Goal: Task Accomplishment & Management: Use online tool/utility

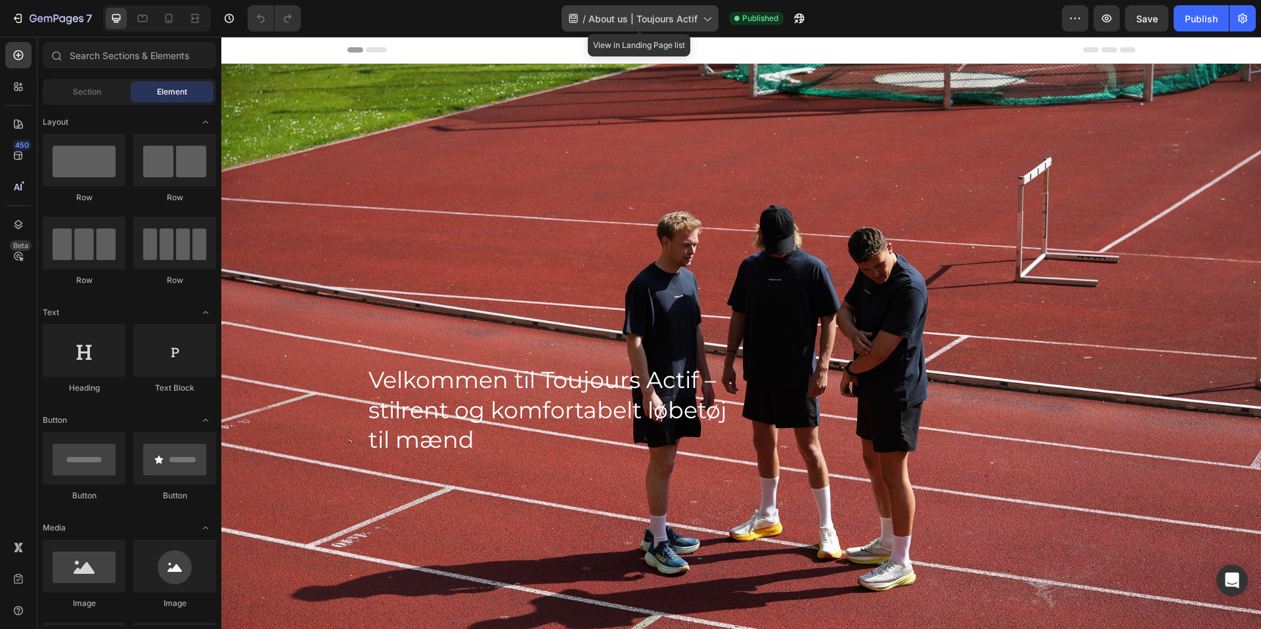
click at [670, 18] on span "About us | Toujours Actif" at bounding box center [642, 19] width 109 height 14
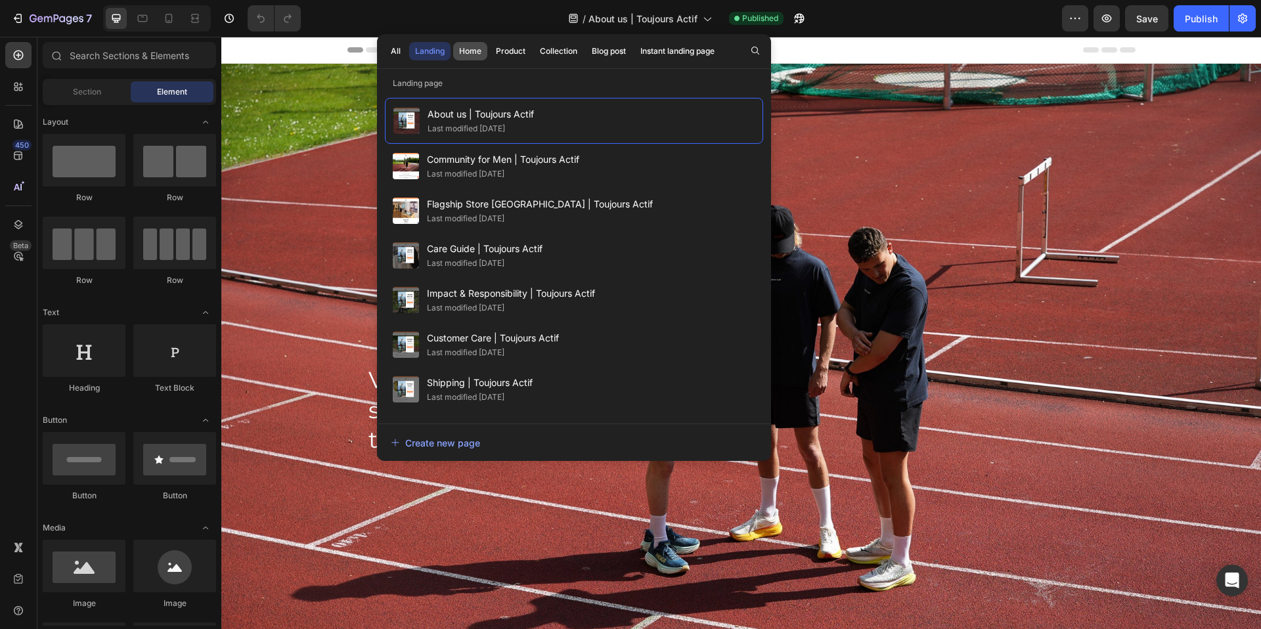
click at [490, 57] on button "Home" at bounding box center [510, 51] width 41 height 18
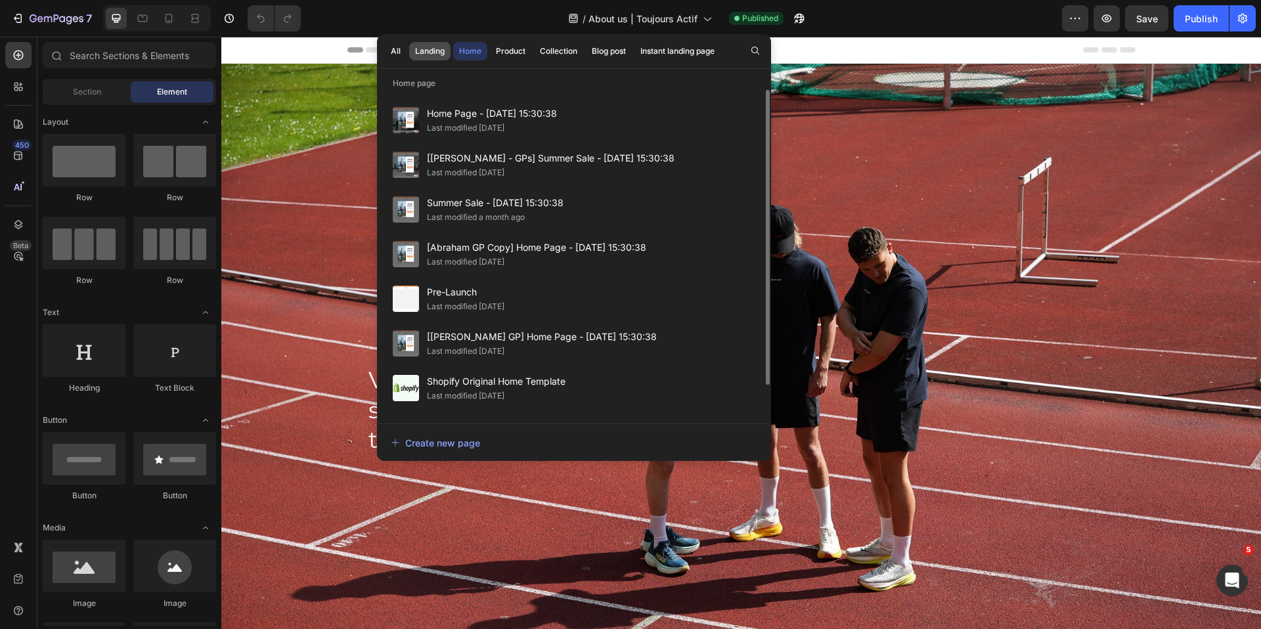
click at [428, 58] on button "Landing" at bounding box center [429, 51] width 41 height 18
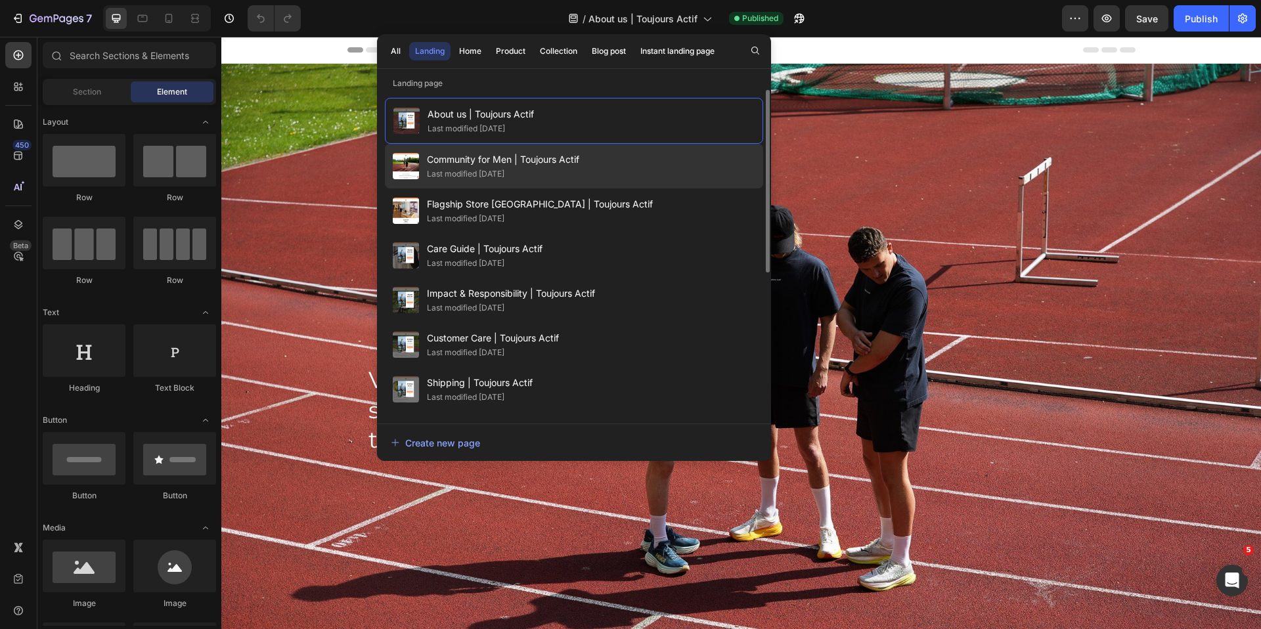
click at [465, 162] on span "Community for Men | Toujours Actif" at bounding box center [503, 160] width 152 height 16
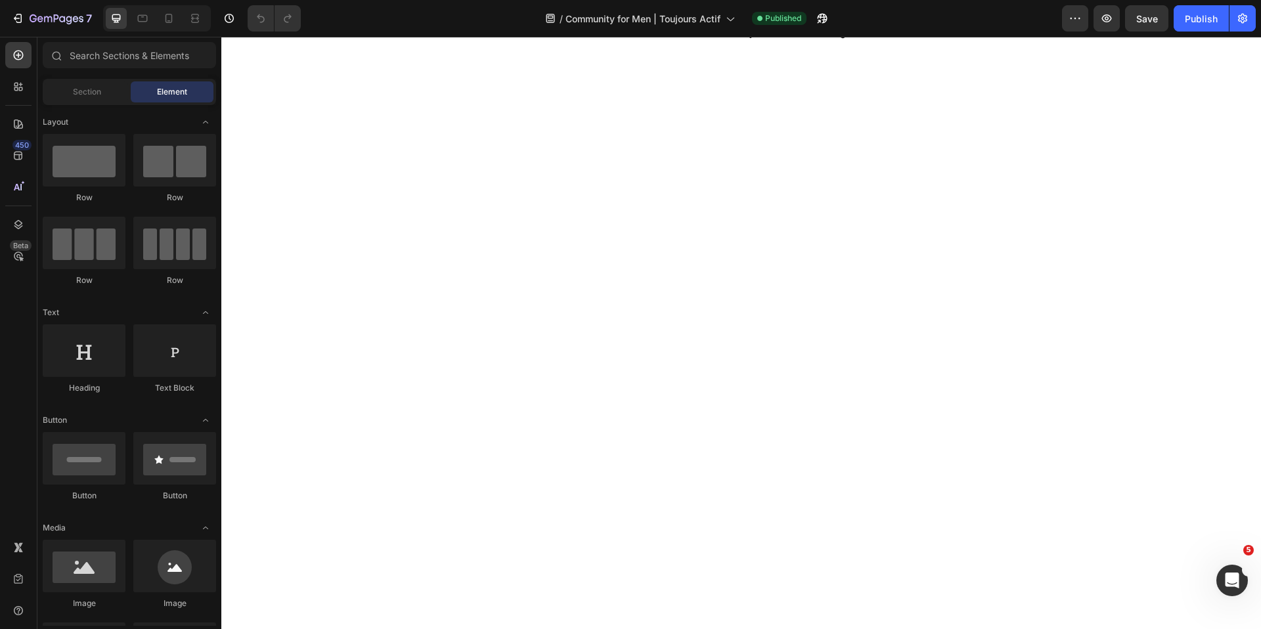
scroll to position [656, 0]
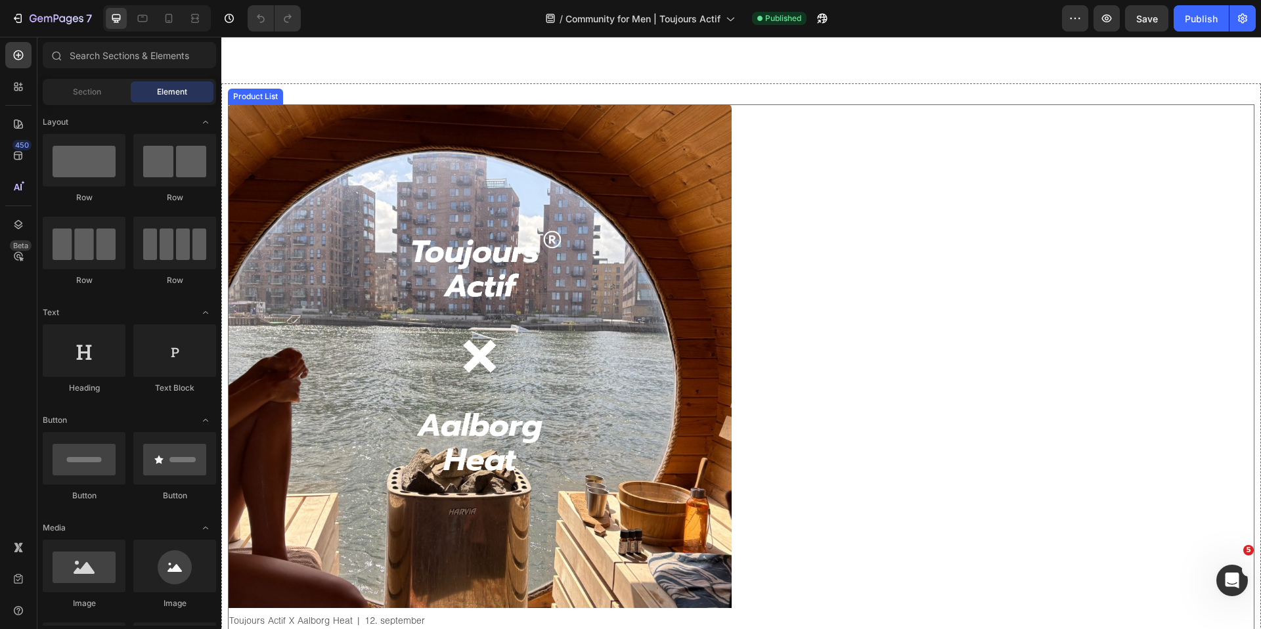
click at [795, 295] on div "Product Images Toujours Actif X Aalborg Heat | 12. september Product Title 250,…" at bounding box center [741, 393] width 1026 height 578
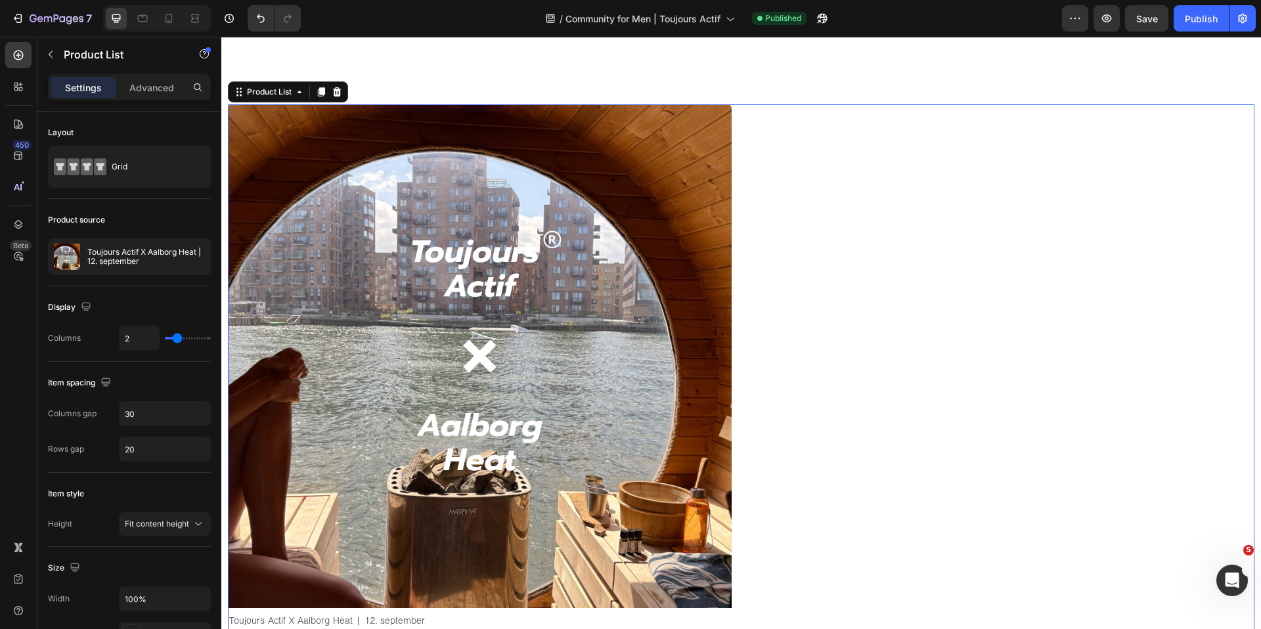
click at [141, 249] on p "Toujours Actif X Aalborg Heat | 12. september" at bounding box center [146, 257] width 118 height 18
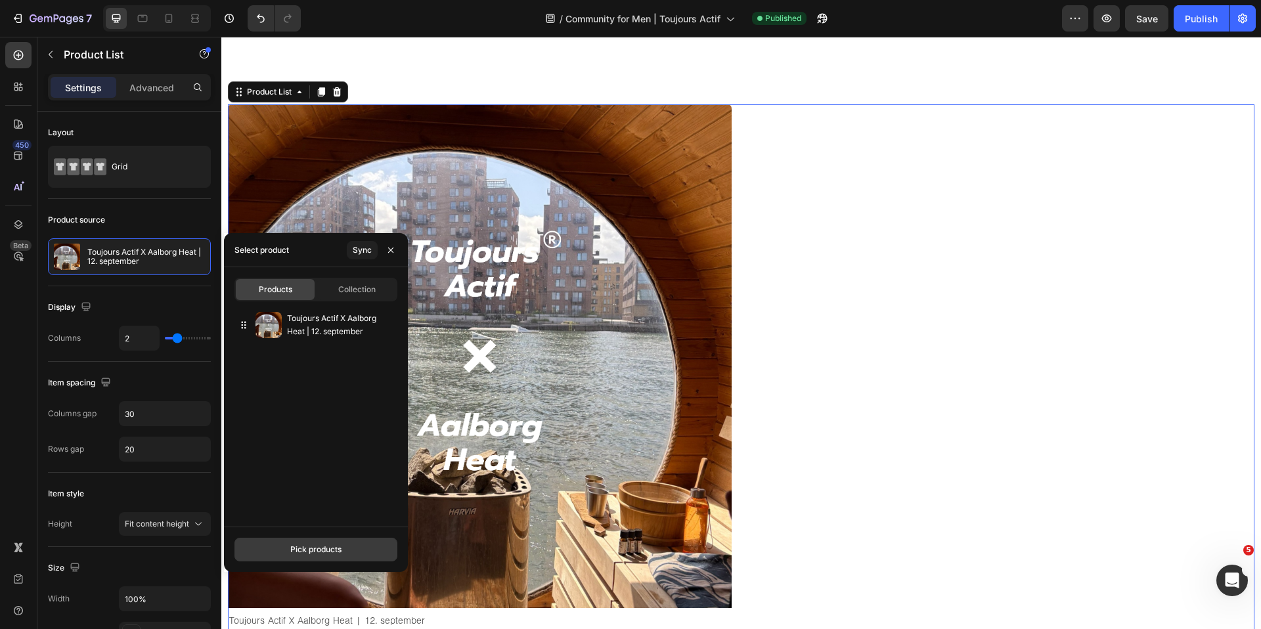
click at [292, 545] on div "Pick products" at bounding box center [315, 550] width 51 height 12
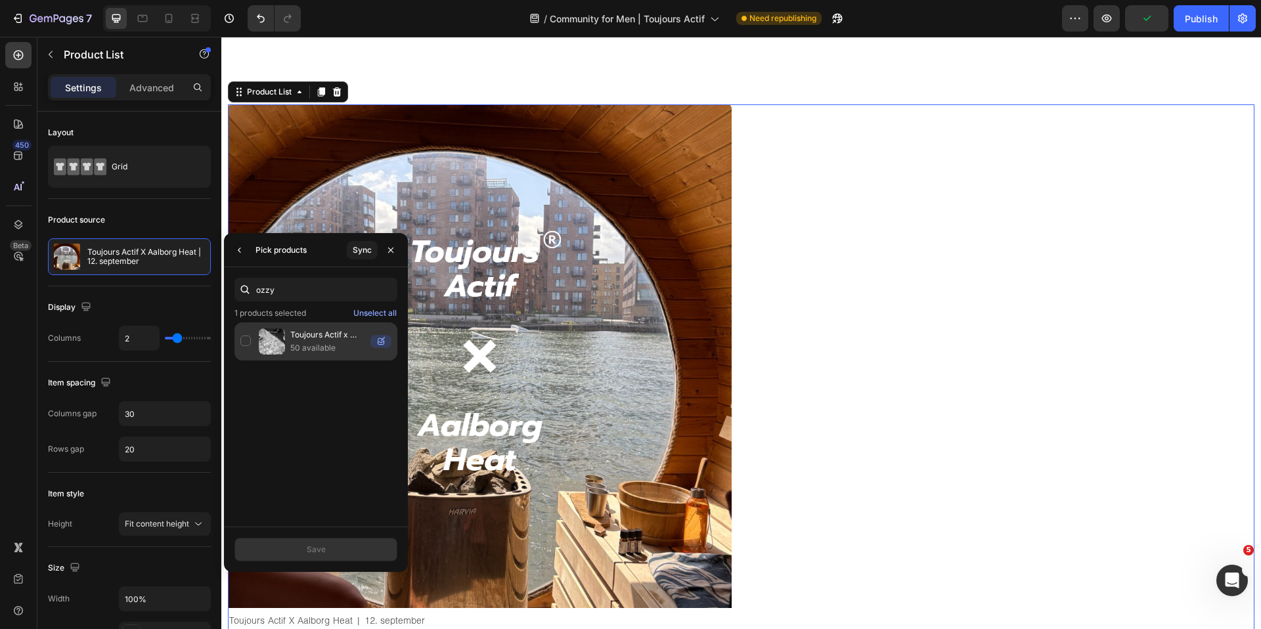
type input "ozzy"
click at [318, 341] on p "50 available" at bounding box center [327, 347] width 75 height 13
click at [330, 559] on button "Save" at bounding box center [315, 550] width 163 height 24
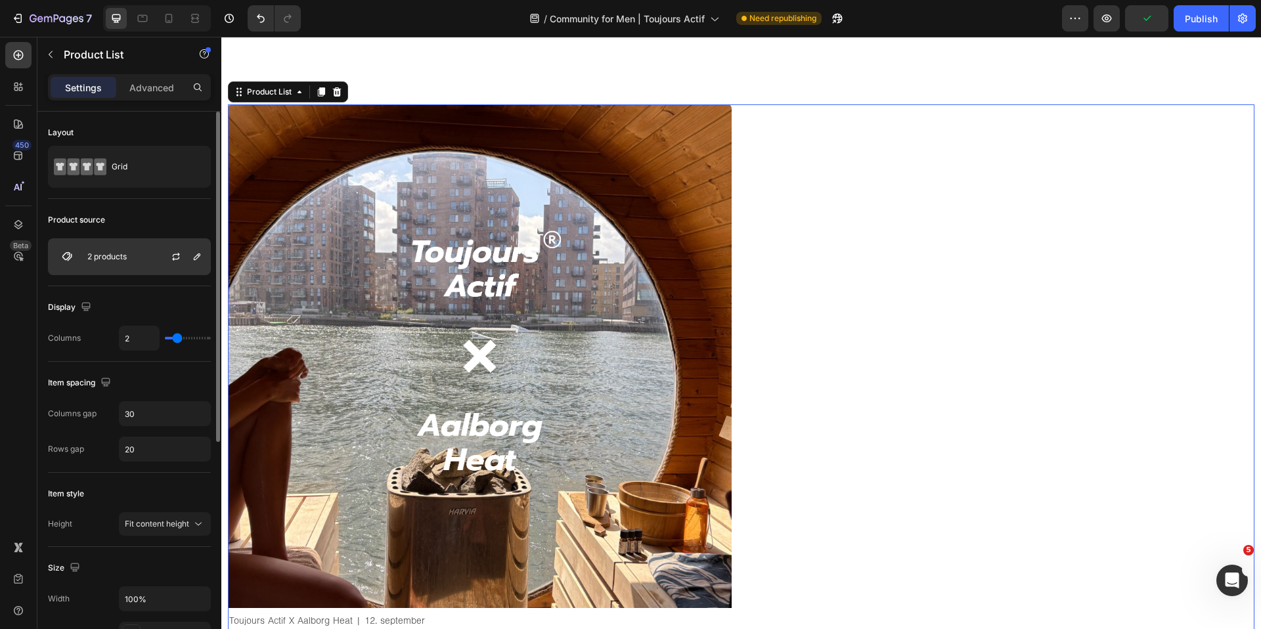
click at [148, 262] on div "2 products" at bounding box center [129, 256] width 163 height 37
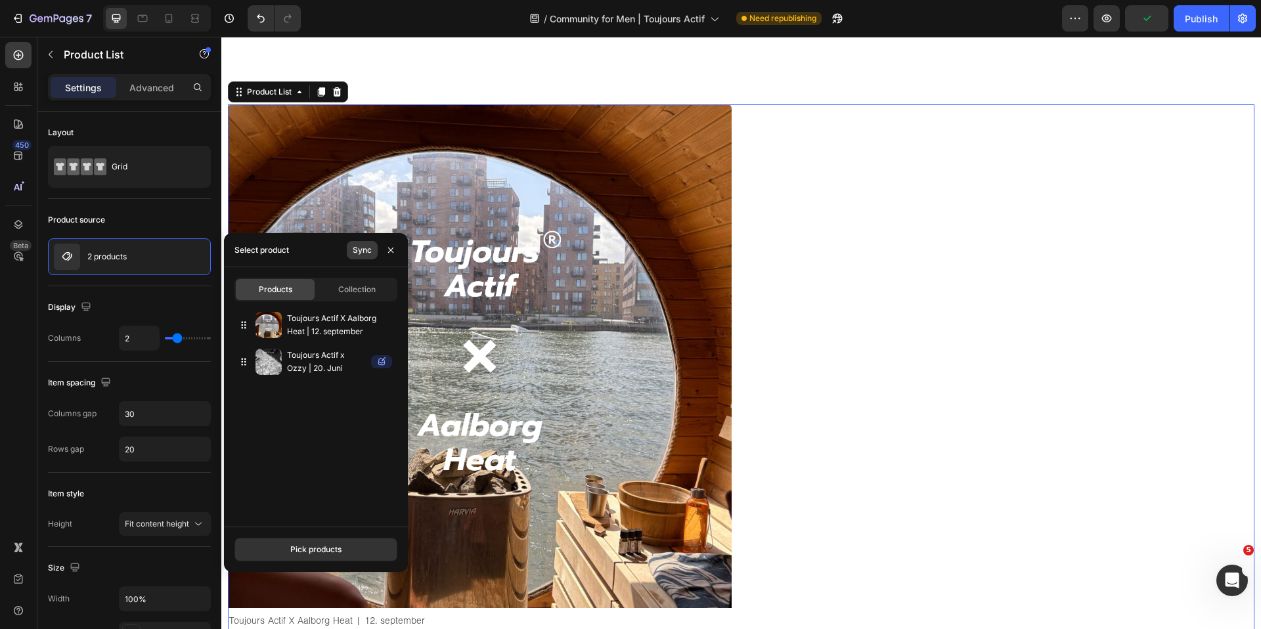
click at [368, 253] on div "Sync" at bounding box center [362, 250] width 19 height 12
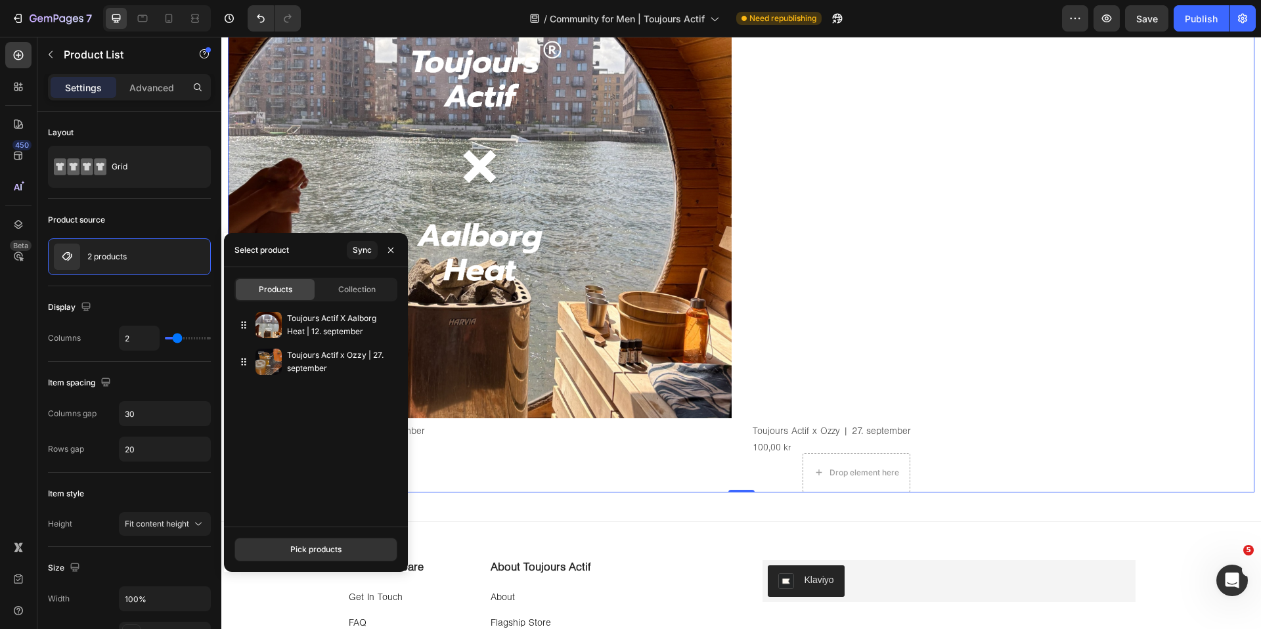
scroll to position [849, 0]
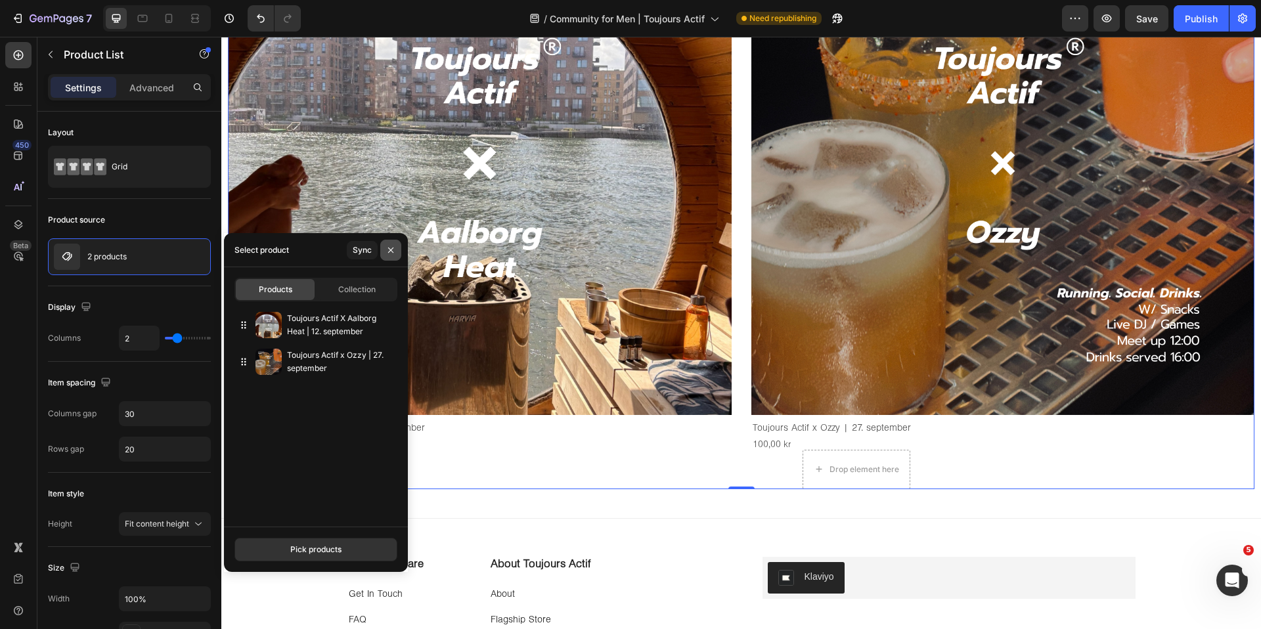
click at [394, 253] on icon "button" at bounding box center [390, 250] width 11 height 11
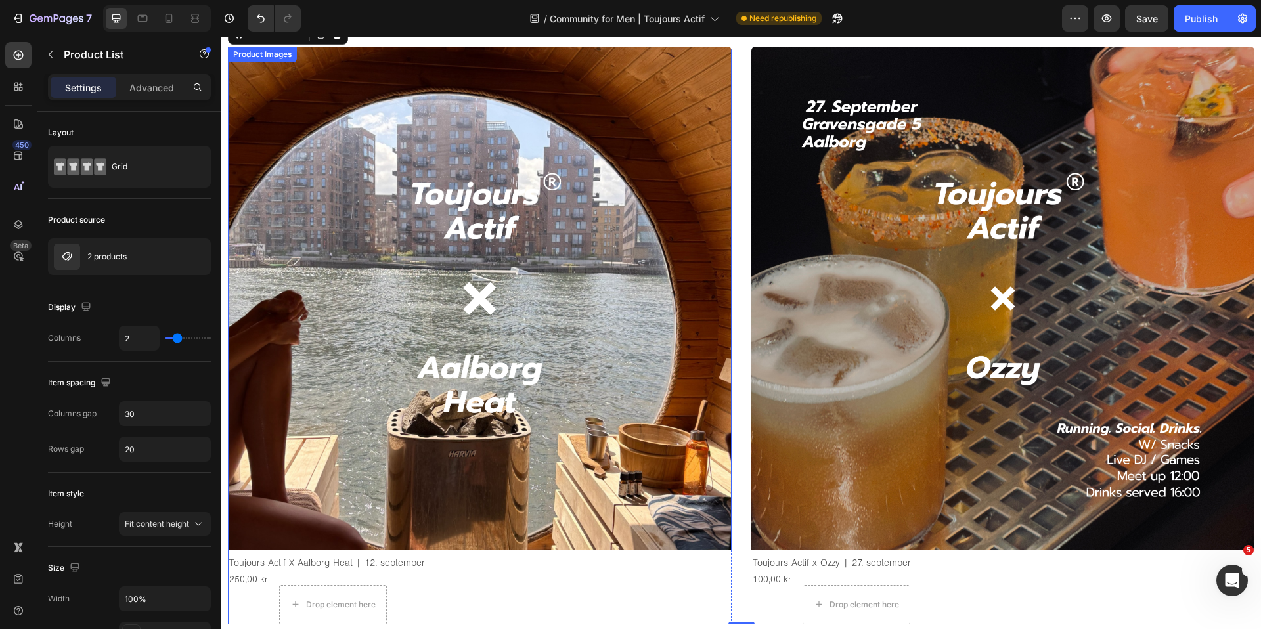
scroll to position [712, 0]
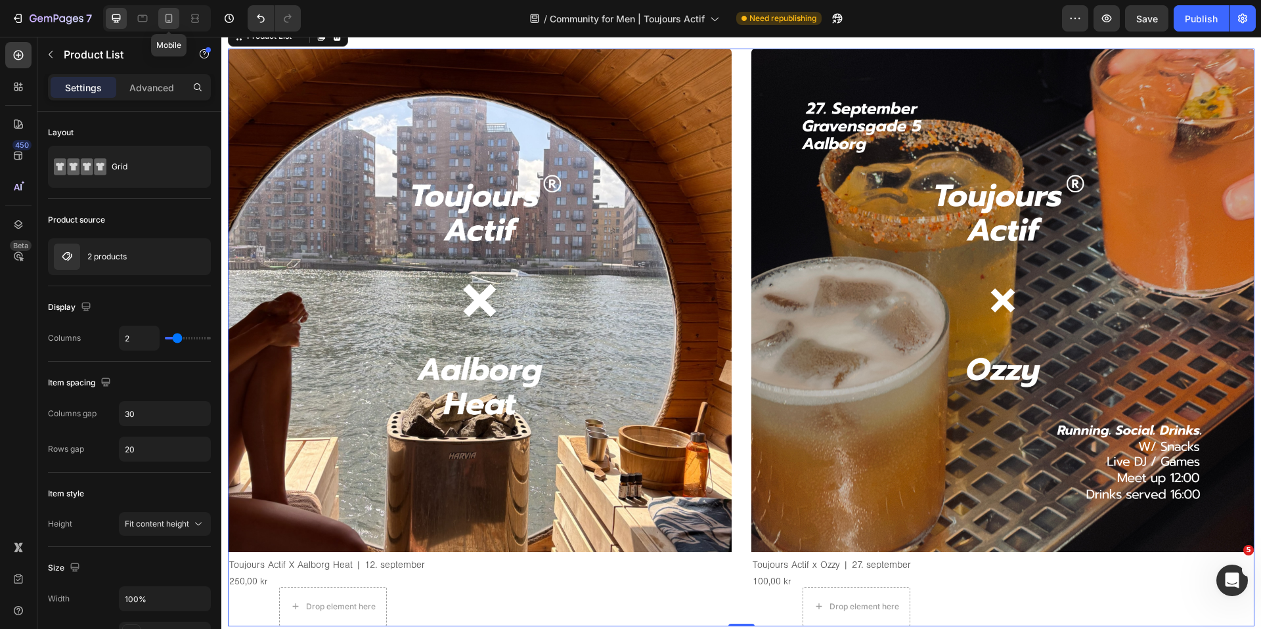
click at [175, 22] on div at bounding box center [168, 18] width 21 height 21
type input "8"
type input "16"
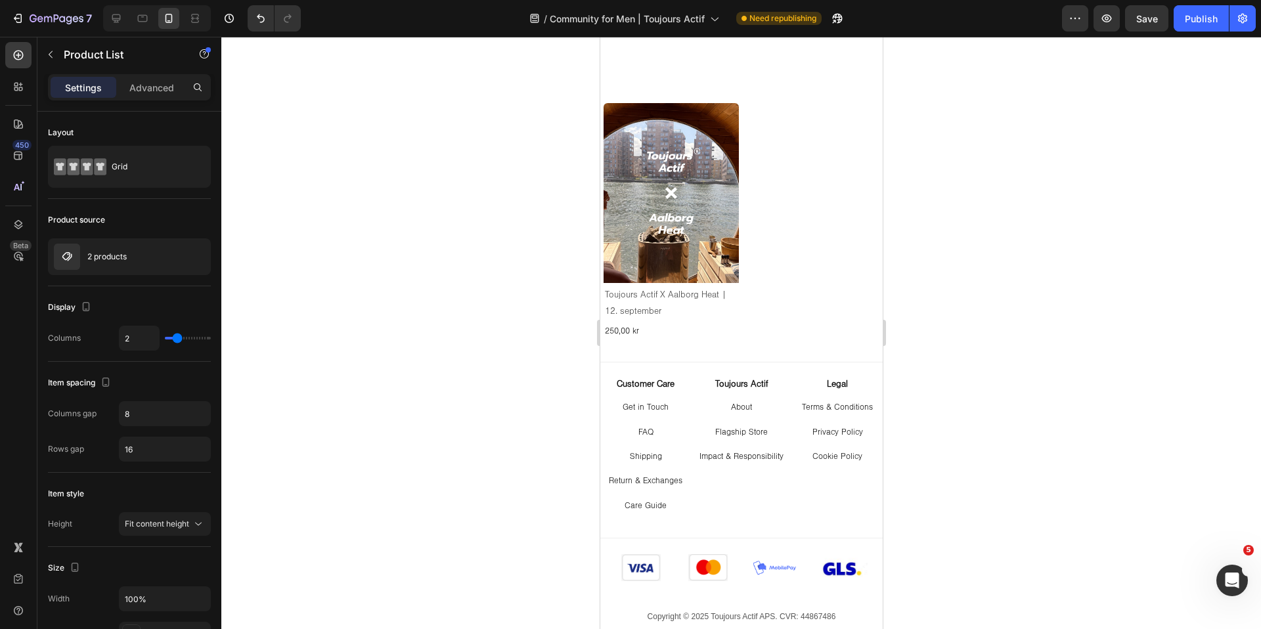
scroll to position [666, 0]
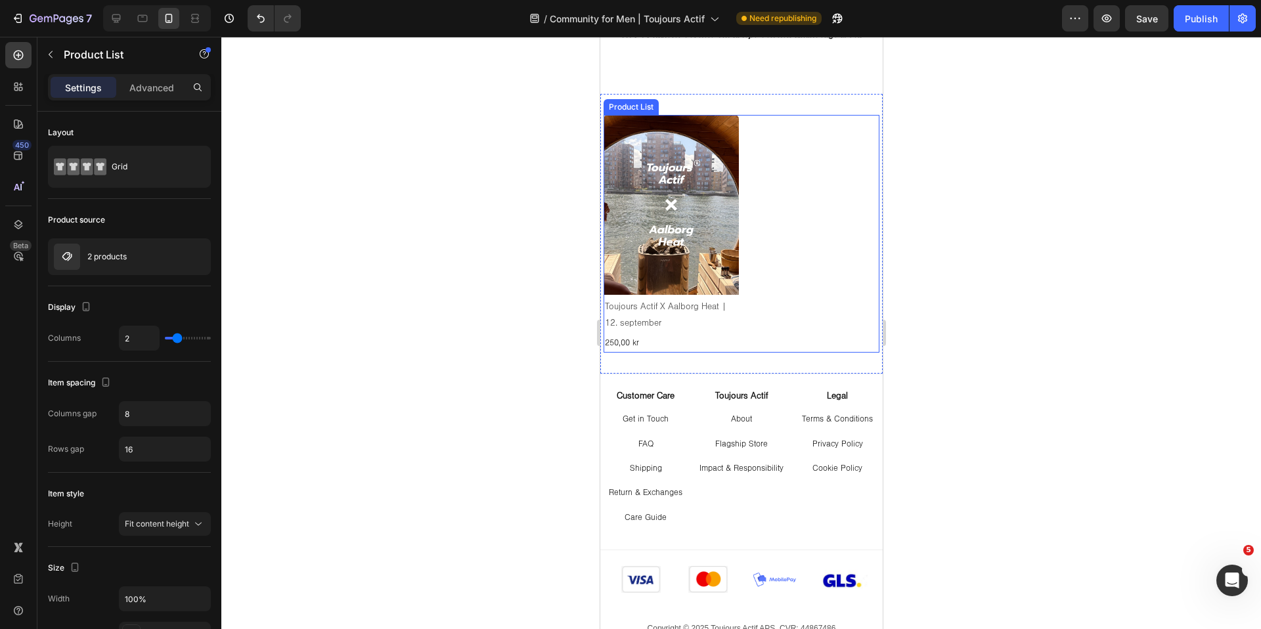
click at [788, 244] on div "Product Images Toujours Actif X Aalborg Heat | 12. september Product Title 250,…" at bounding box center [741, 234] width 276 height 238
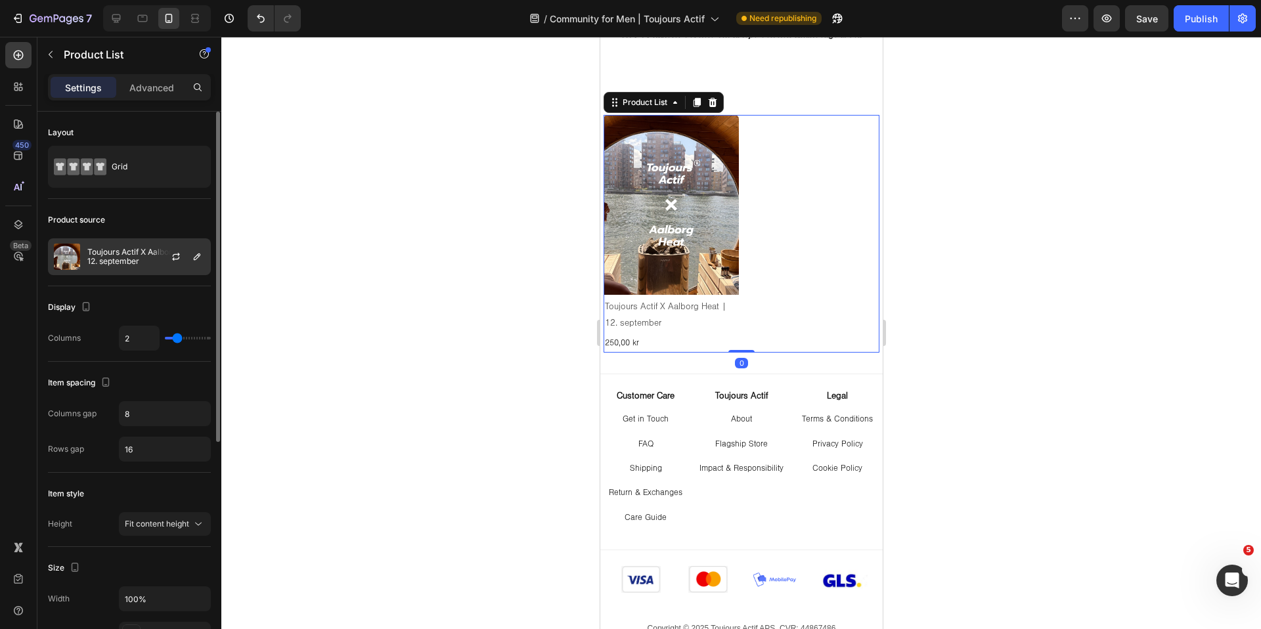
click at [144, 265] on p "Toujours Actif X Aalborg Heat | 12. september" at bounding box center [146, 257] width 118 height 18
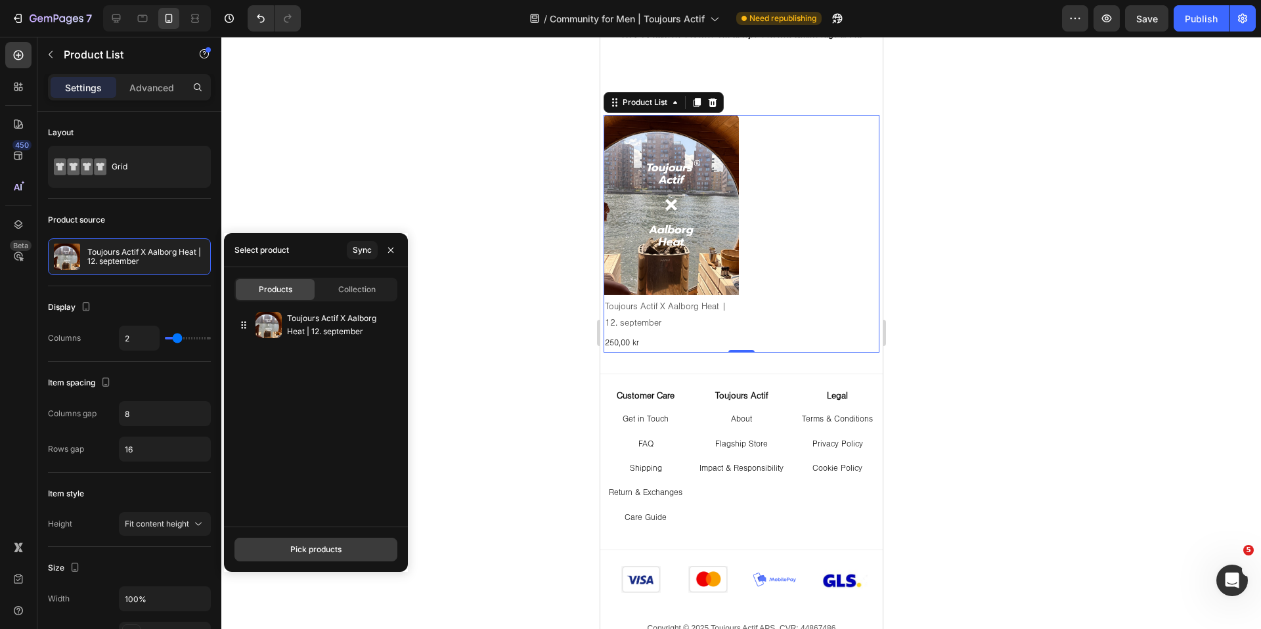
click at [286, 540] on button "Pick products" at bounding box center [315, 550] width 163 height 24
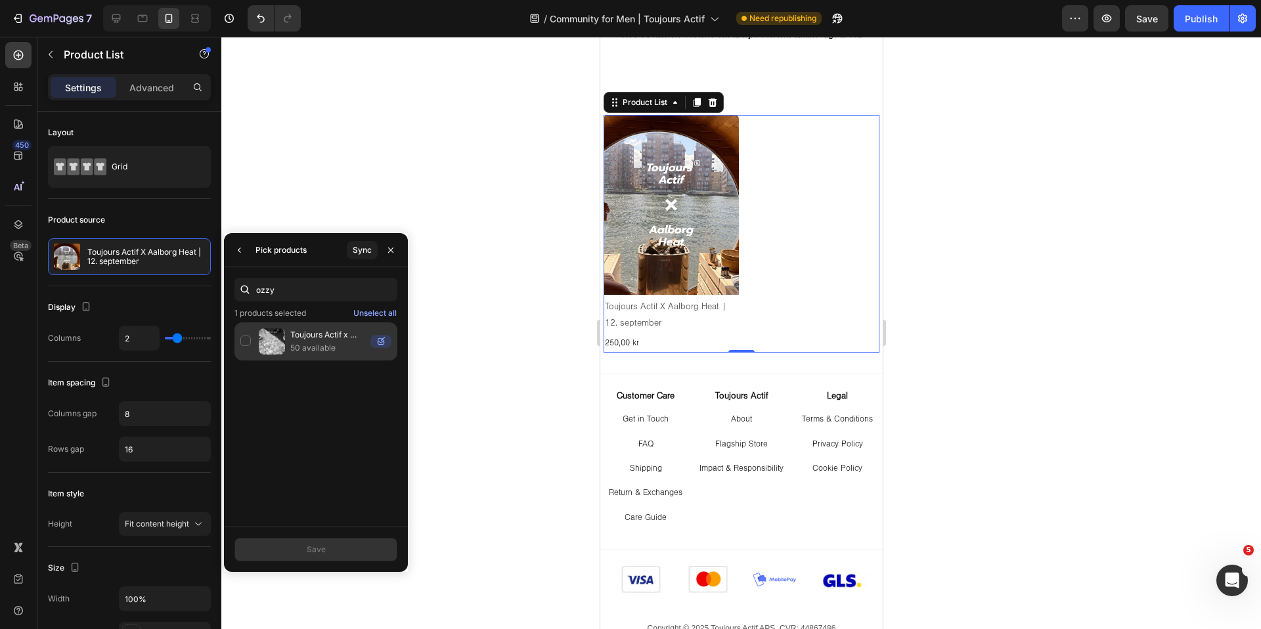
type input "ozzy"
click at [310, 353] on p "50 available" at bounding box center [327, 347] width 75 height 13
click at [327, 559] on button "Save" at bounding box center [315, 550] width 163 height 24
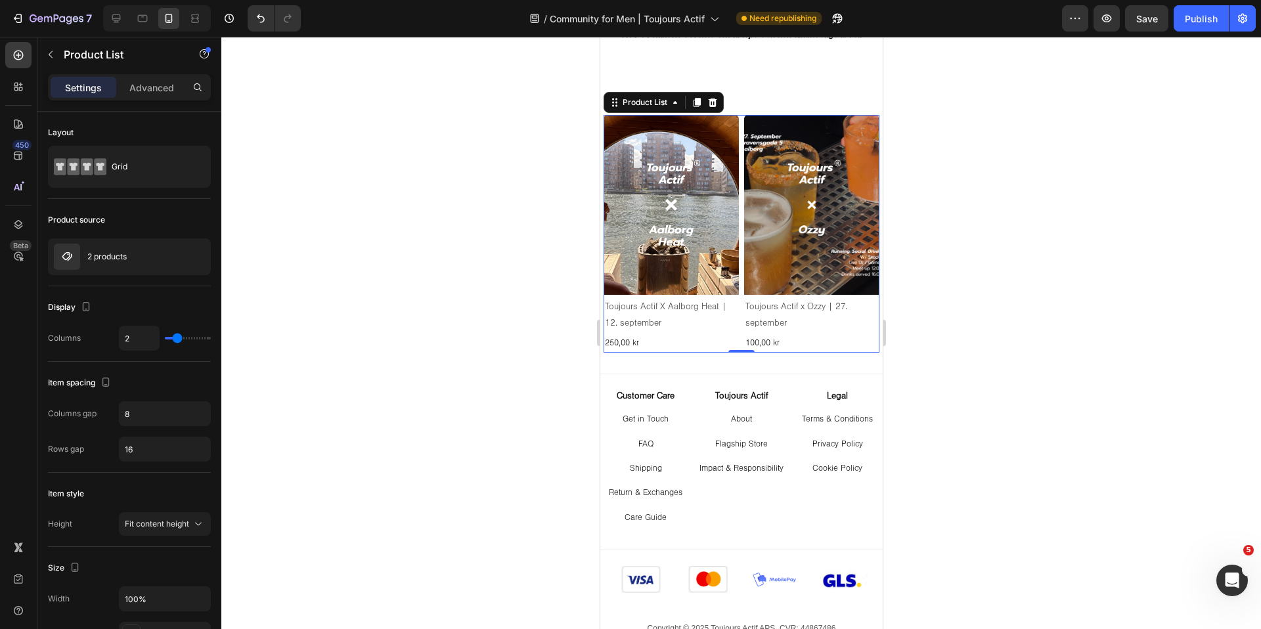
click at [1018, 322] on div at bounding box center [740, 333] width 1039 height 592
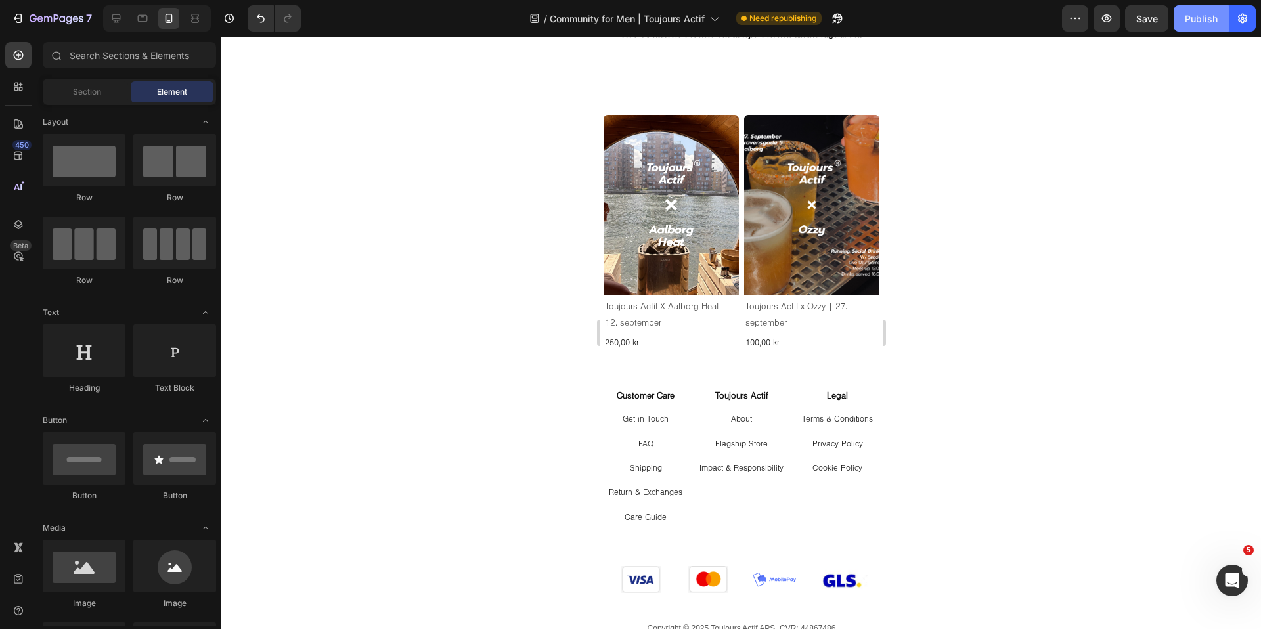
click at [1194, 24] on div "Publish" at bounding box center [1200, 19] width 33 height 14
click at [1201, 26] on button "Publish" at bounding box center [1200, 18] width 55 height 26
click at [825, 261] on img at bounding box center [810, 205] width 135 height 181
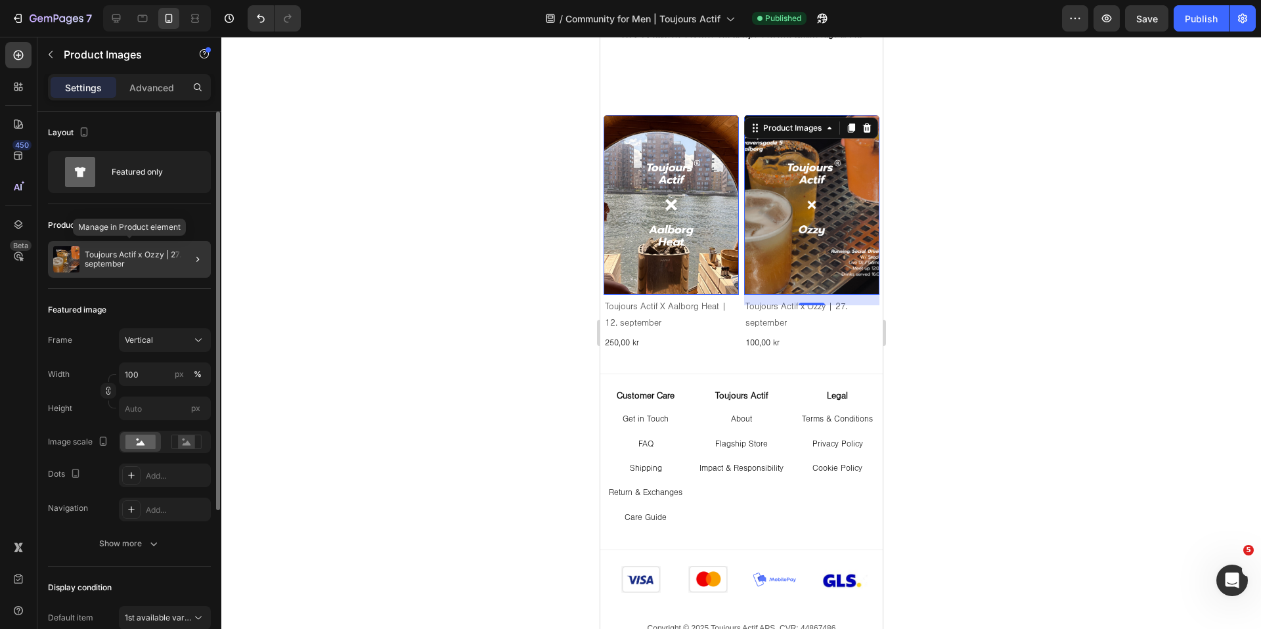
click at [118, 257] on p "Toujours Actif x Ozzy | 27. september" at bounding box center [145, 259] width 121 height 18
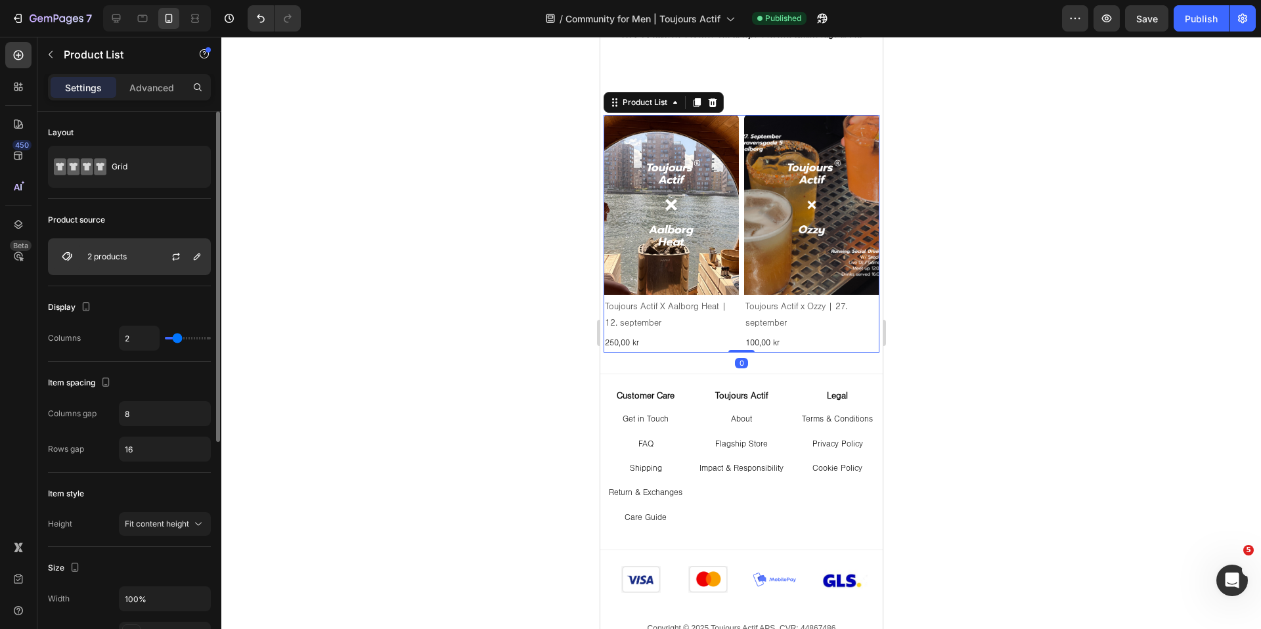
click at [133, 261] on div "2 products" at bounding box center [129, 256] width 163 height 37
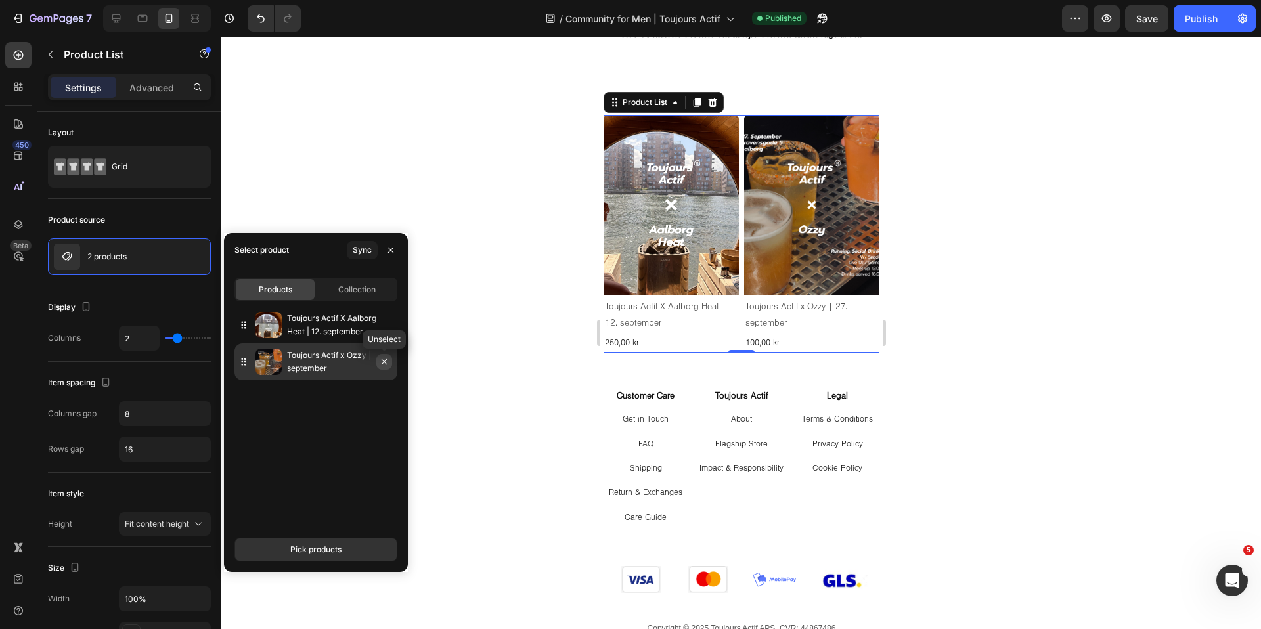
click at [382, 360] on icon "button" at bounding box center [384, 362] width 11 height 11
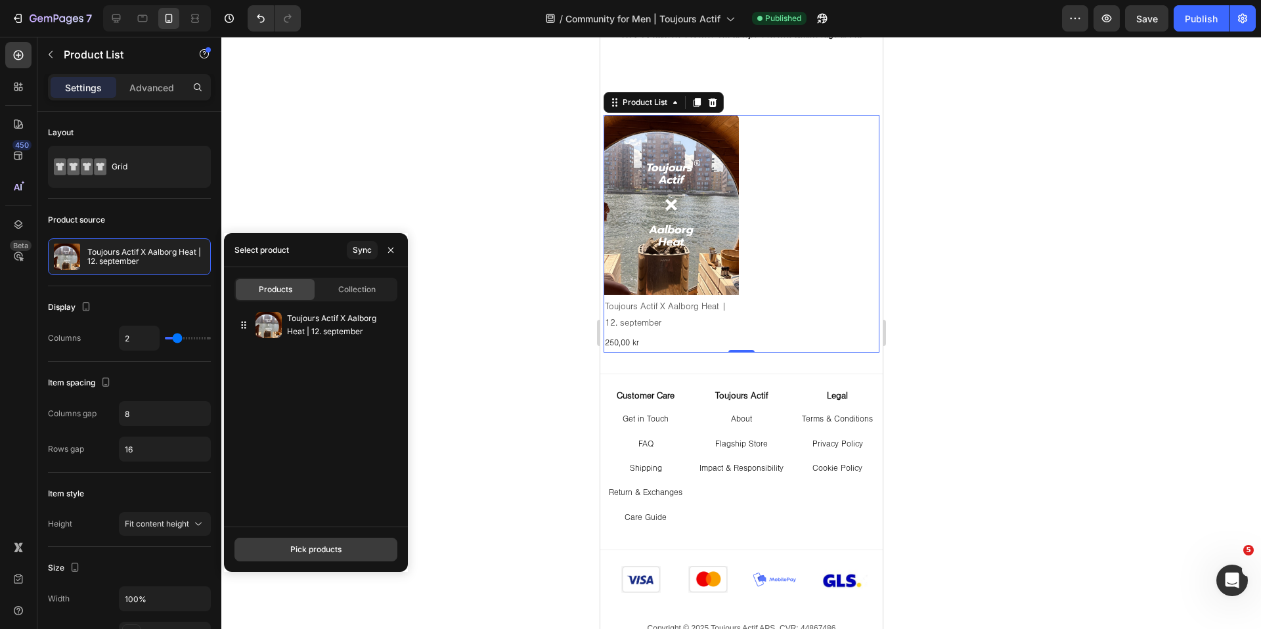
click at [330, 546] on div "Pick products" at bounding box center [315, 550] width 51 height 12
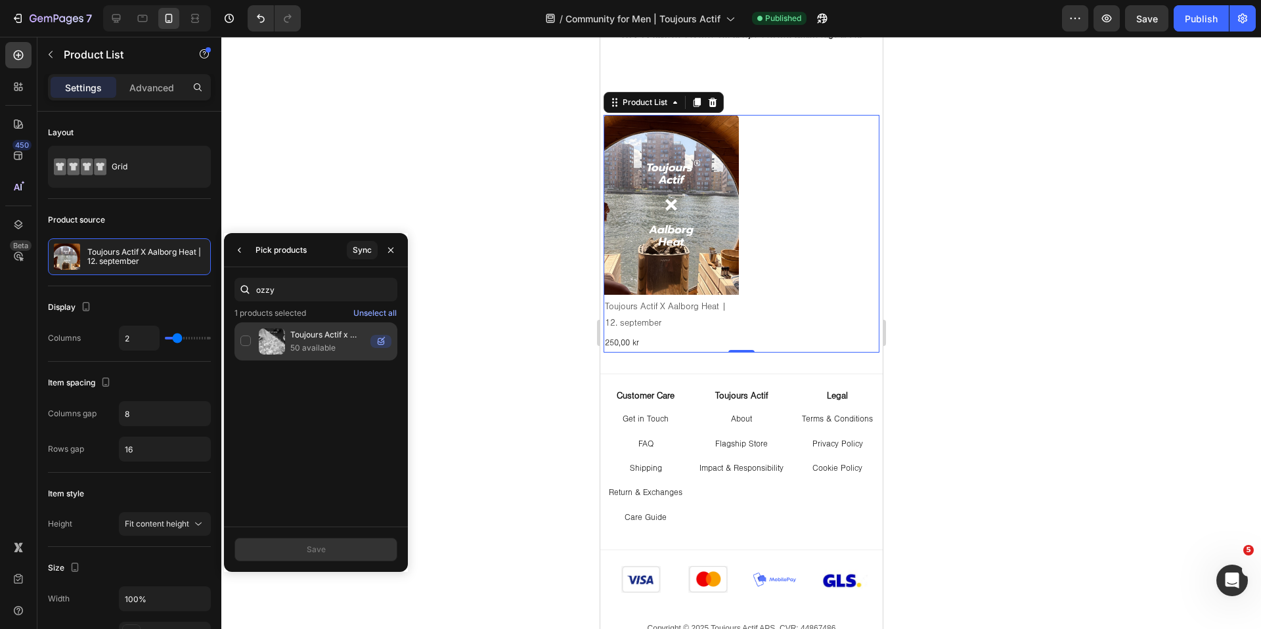
type input "ozzy"
click at [292, 349] on p "50 available" at bounding box center [327, 347] width 75 height 13
click at [298, 544] on button "Save" at bounding box center [315, 550] width 163 height 24
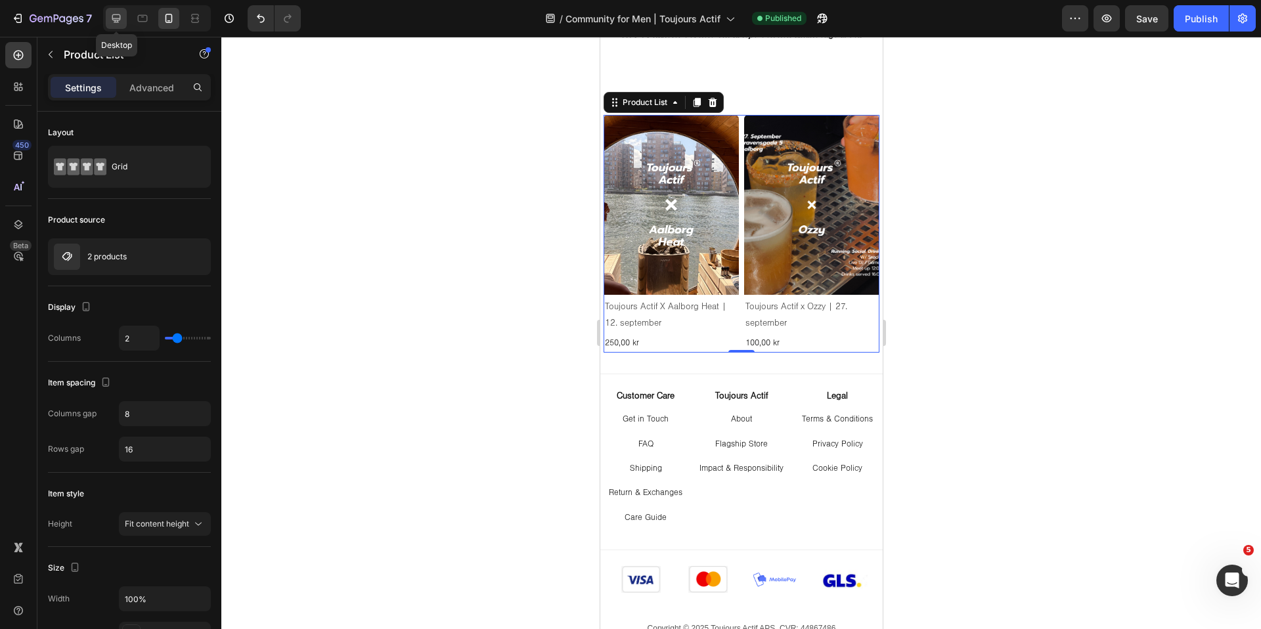
click at [110, 12] on icon at bounding box center [116, 18] width 13 height 13
type input "30"
type input "20"
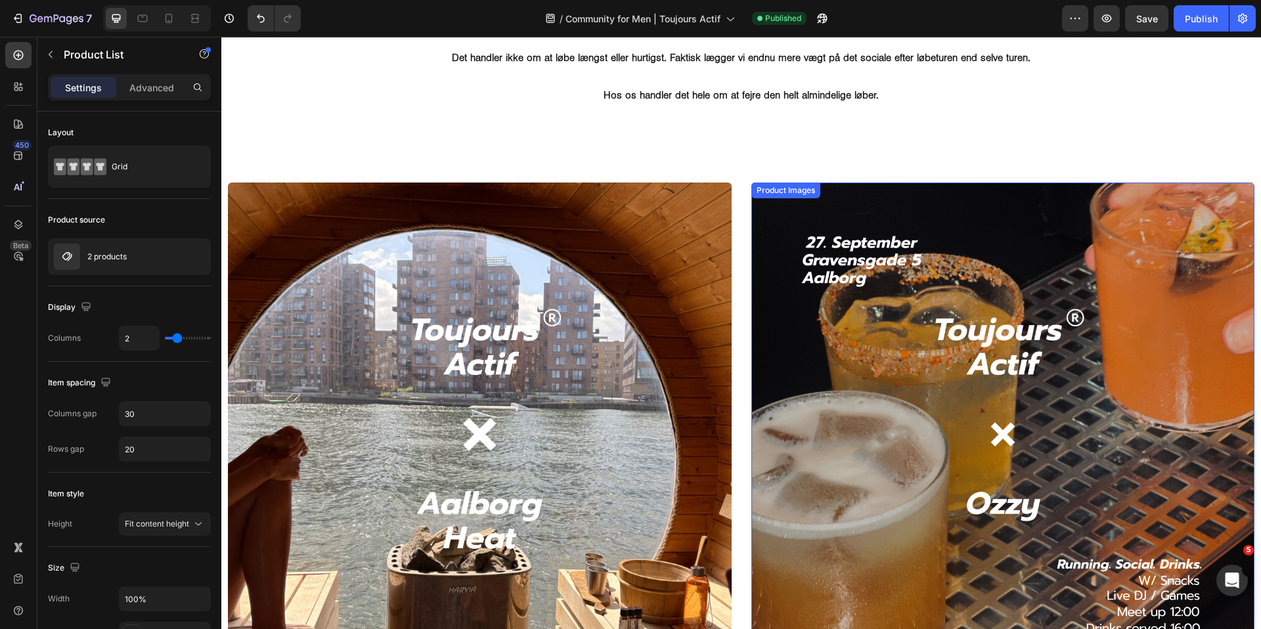
scroll to position [566, 0]
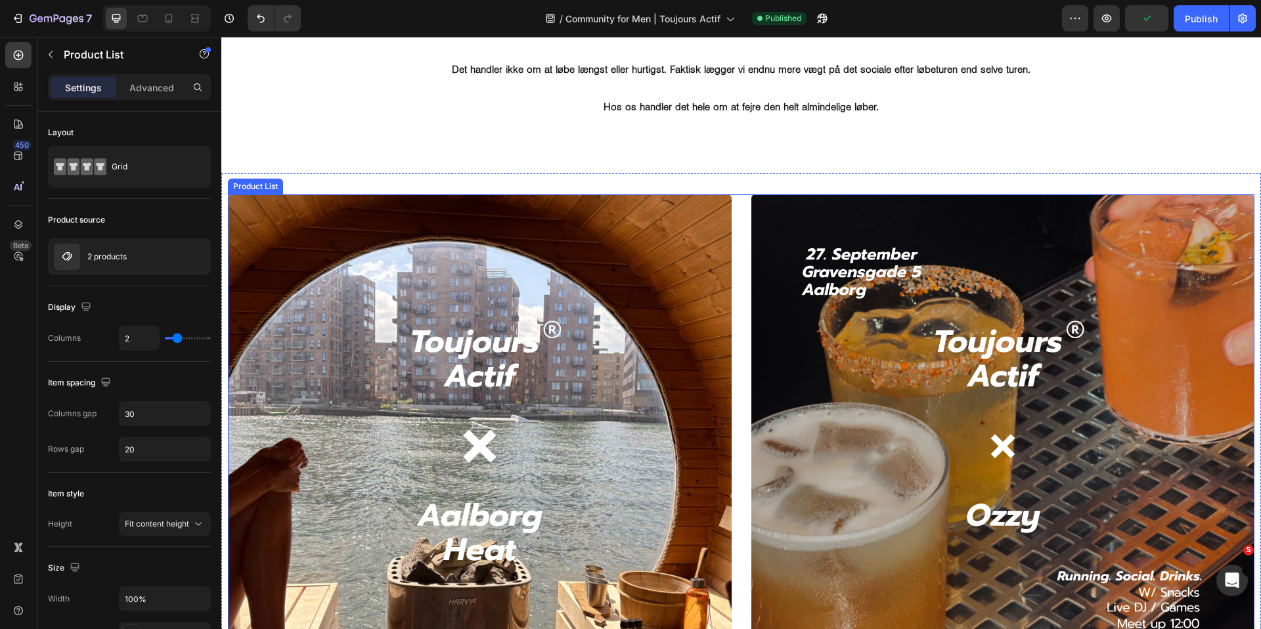
click at [743, 402] on div "Product Images Toujours Actif X Aalborg Heat | 12. september Product Title 250,…" at bounding box center [741, 483] width 1026 height 578
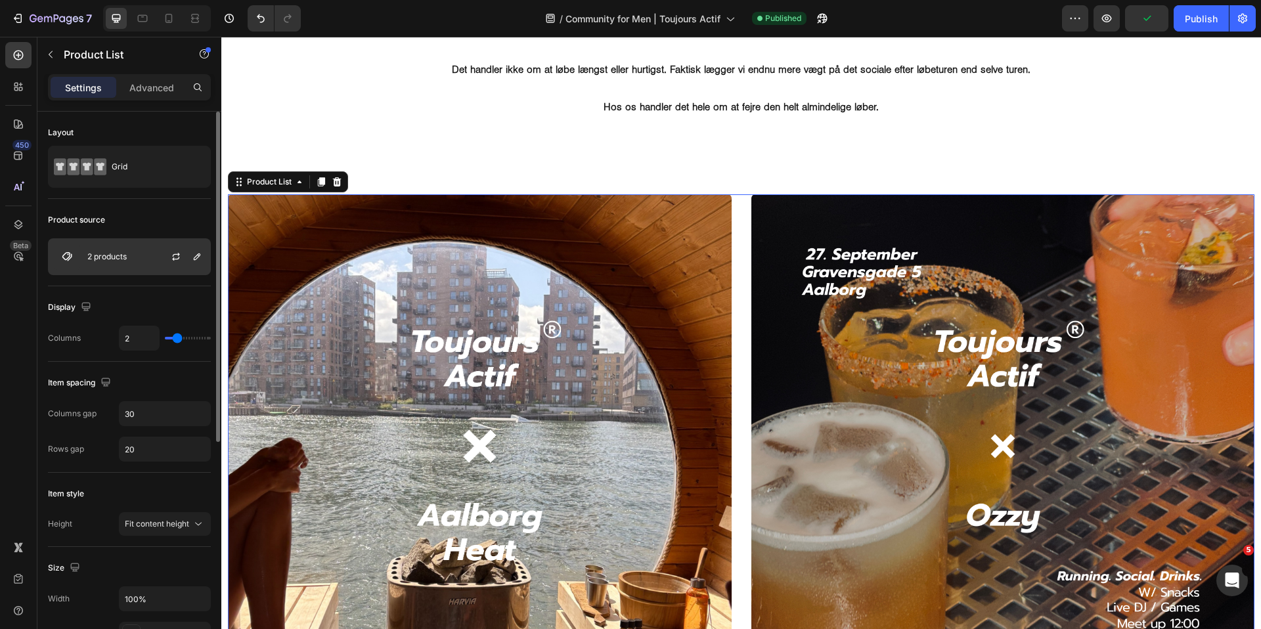
click at [114, 257] on p "2 products" at bounding box center [106, 256] width 39 height 9
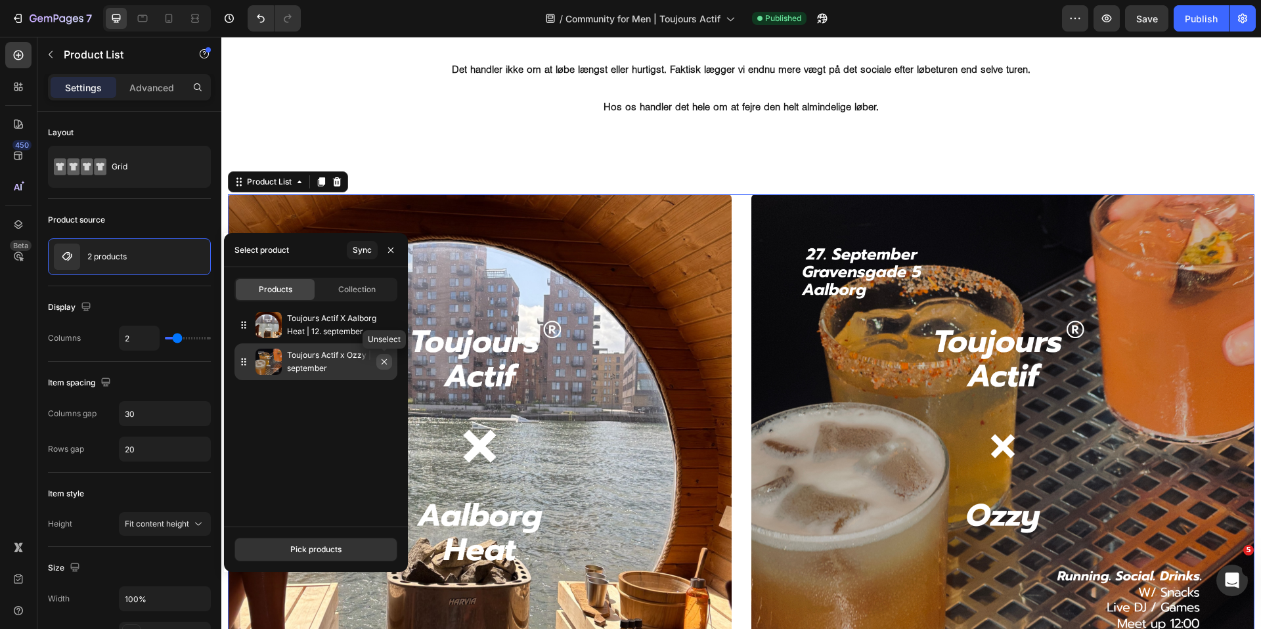
click at [385, 363] on icon "button" at bounding box center [383, 361] width 5 height 5
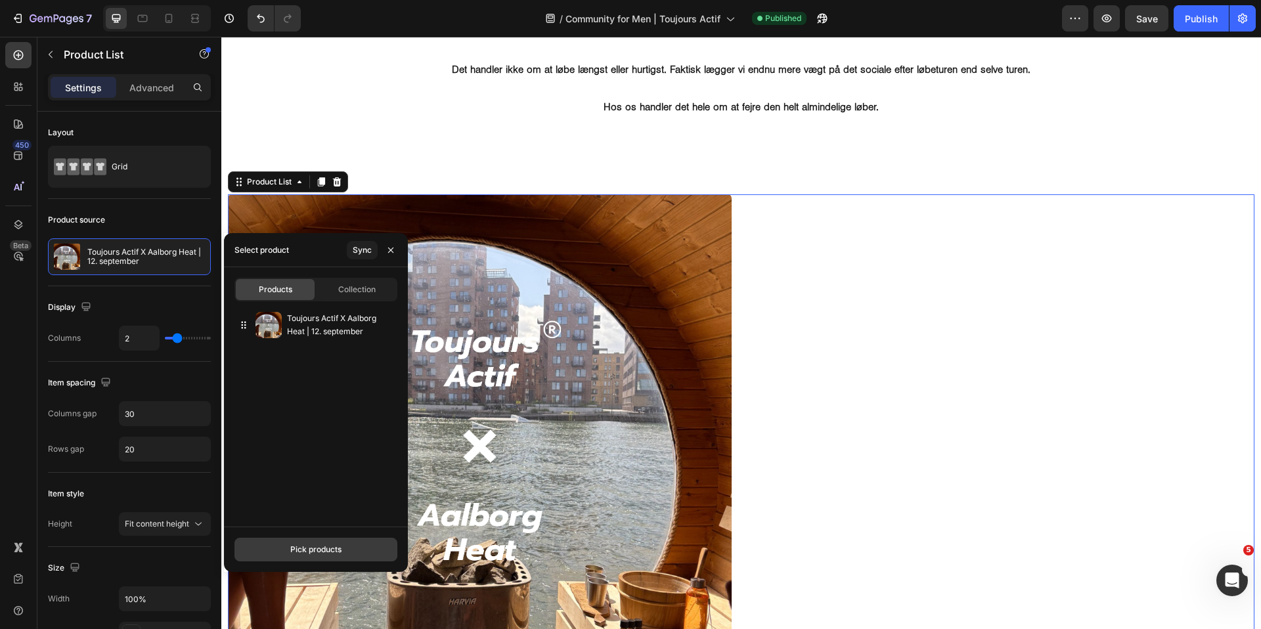
click at [343, 553] on button "Pick products" at bounding box center [315, 550] width 163 height 24
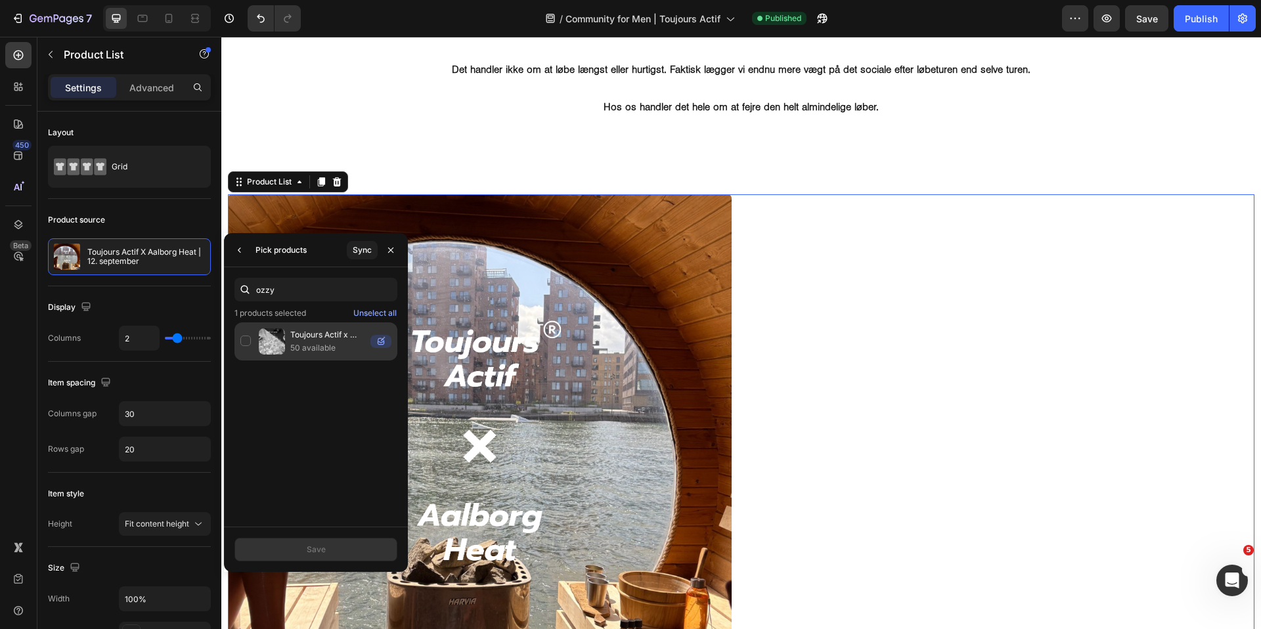
type input "ozzy"
click at [317, 339] on p "Toujours Actif x Ozzy | 20. Juni" at bounding box center [327, 334] width 75 height 13
click at [326, 553] on button "Save" at bounding box center [315, 550] width 163 height 24
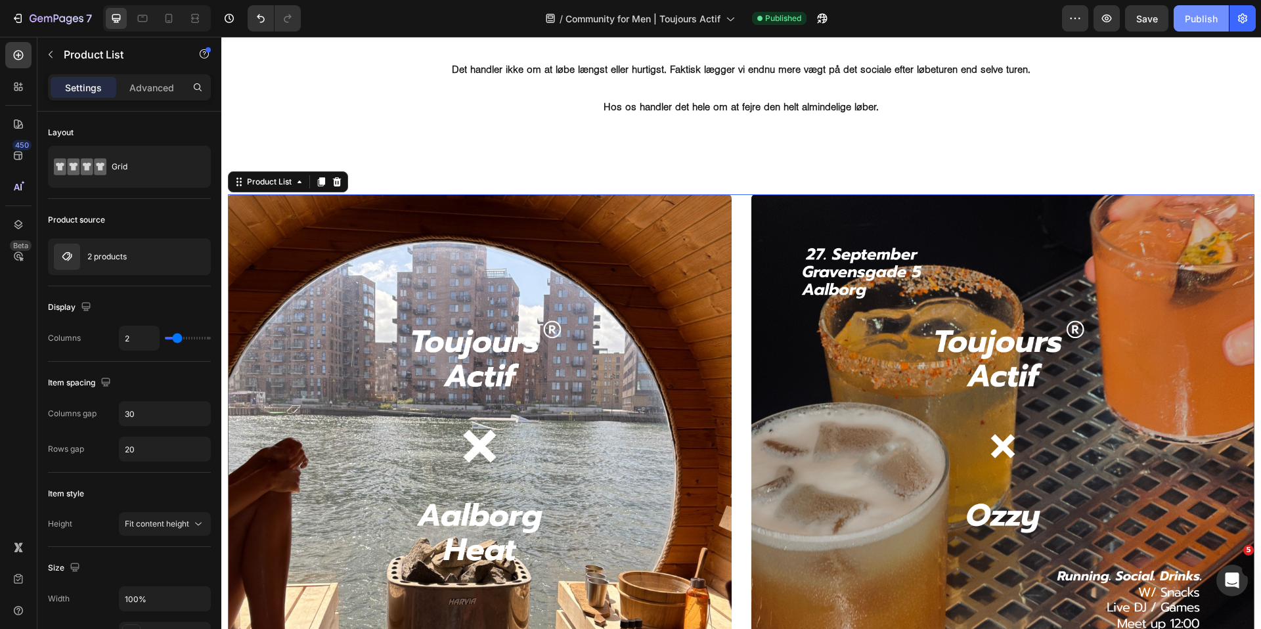
click at [1200, 17] on div "Publish" at bounding box center [1200, 19] width 33 height 14
click at [1188, 26] on button "Publish" at bounding box center [1200, 18] width 55 height 26
type input "3"
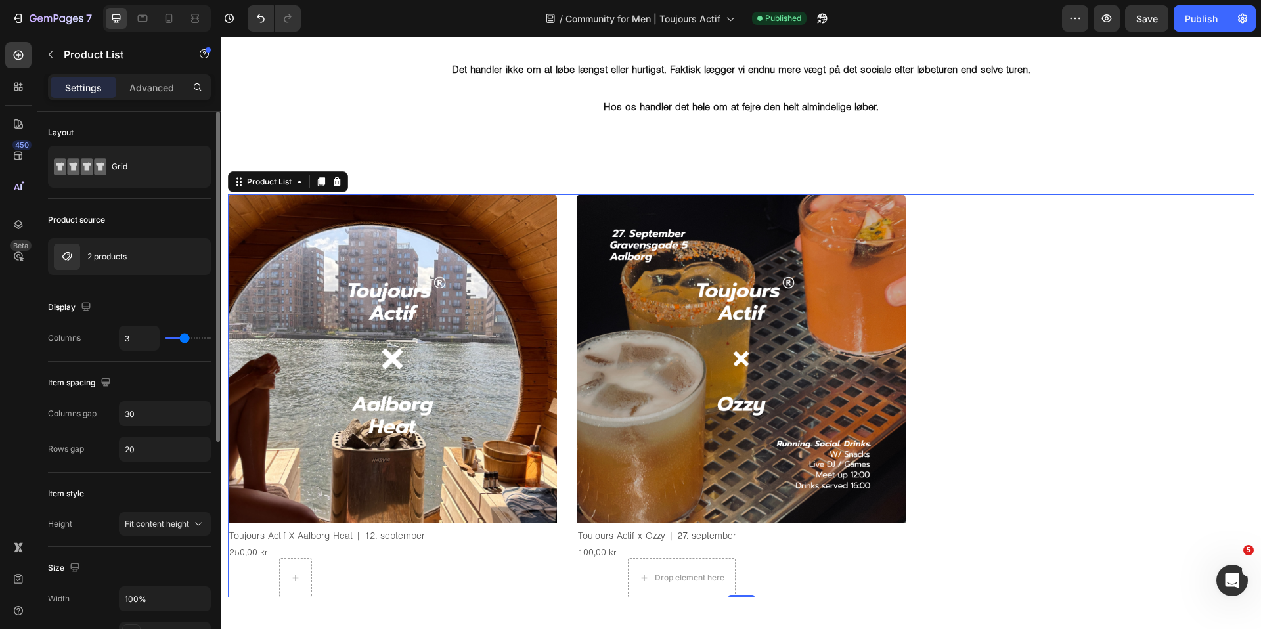
type input "2"
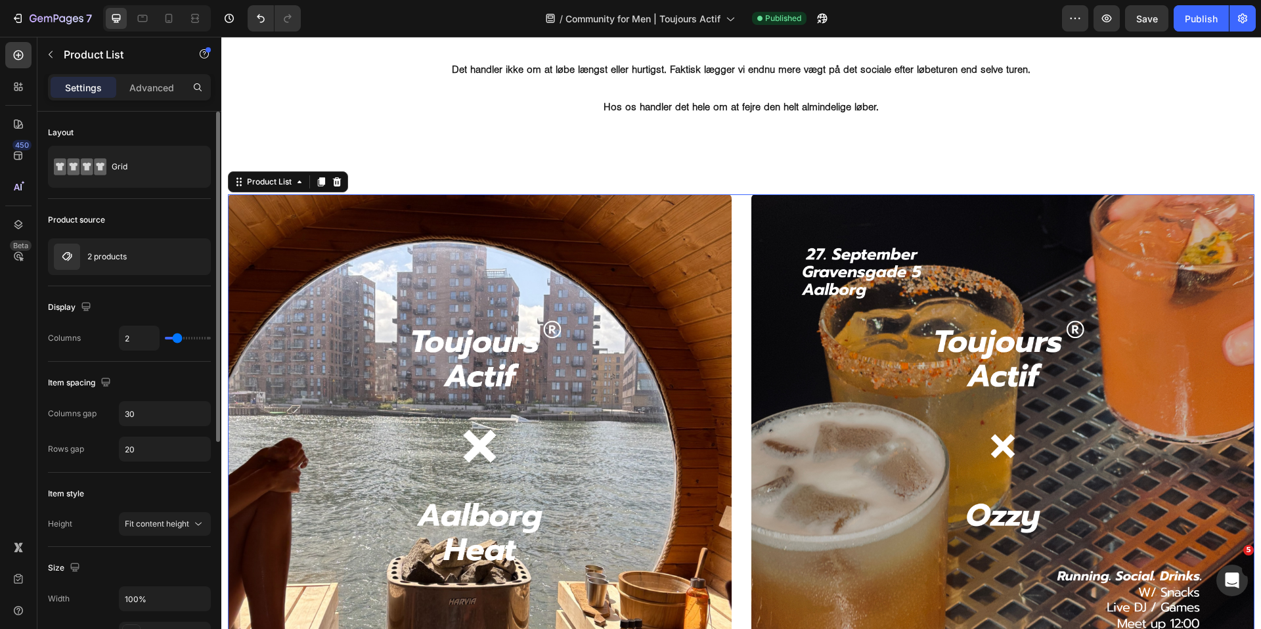
click at [177, 339] on input "range" at bounding box center [188, 338] width 46 height 3
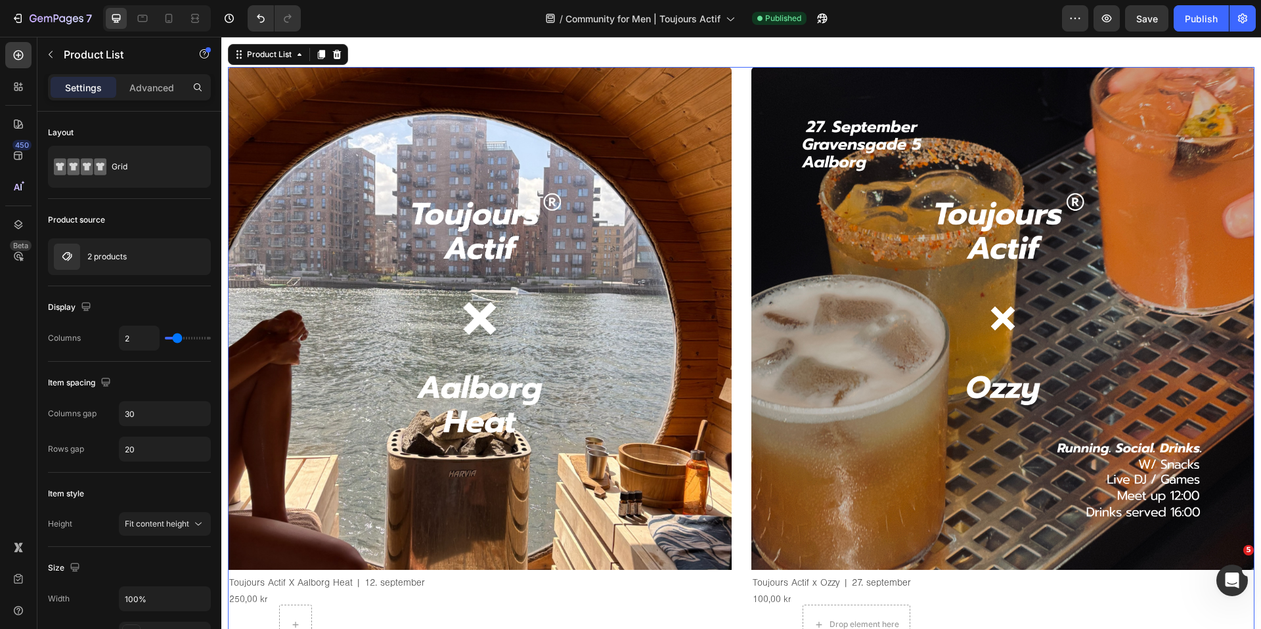
scroll to position [0, 0]
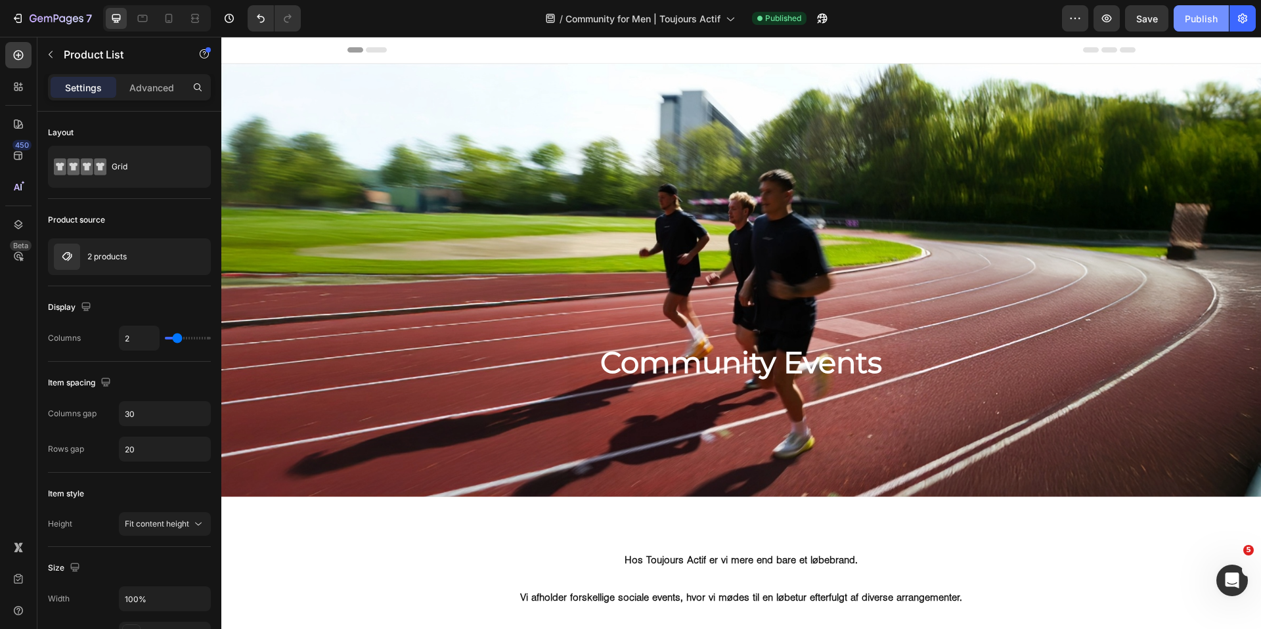
click at [1198, 13] on div "Publish" at bounding box center [1200, 19] width 33 height 14
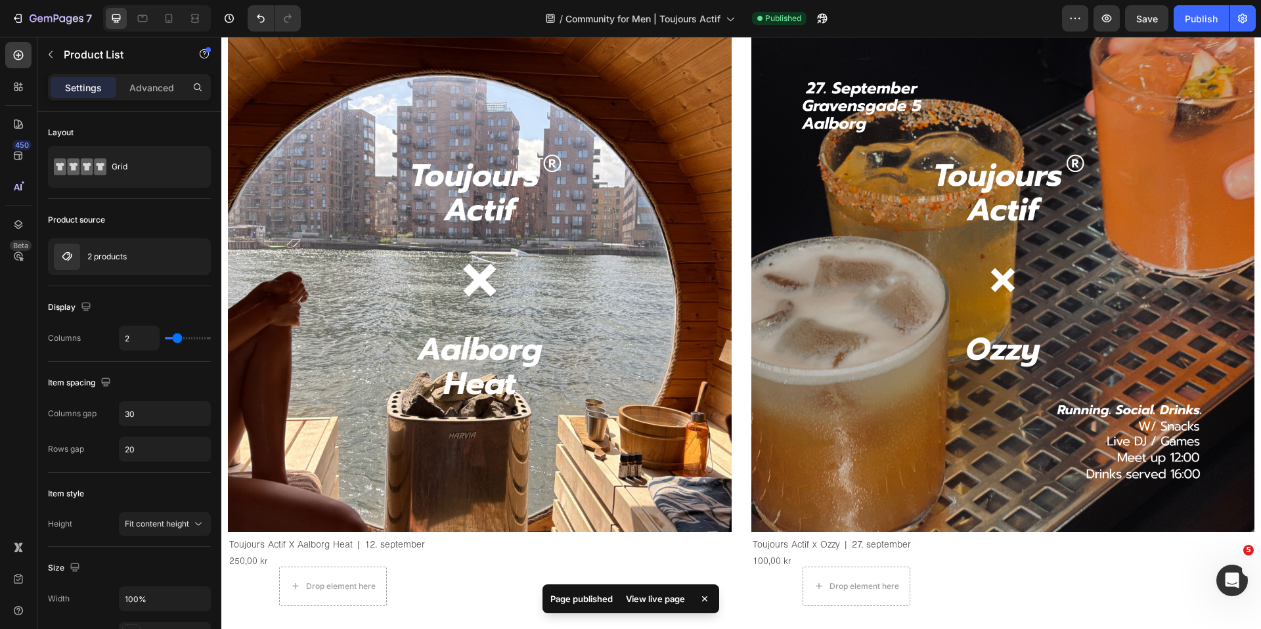
scroll to position [757, 0]
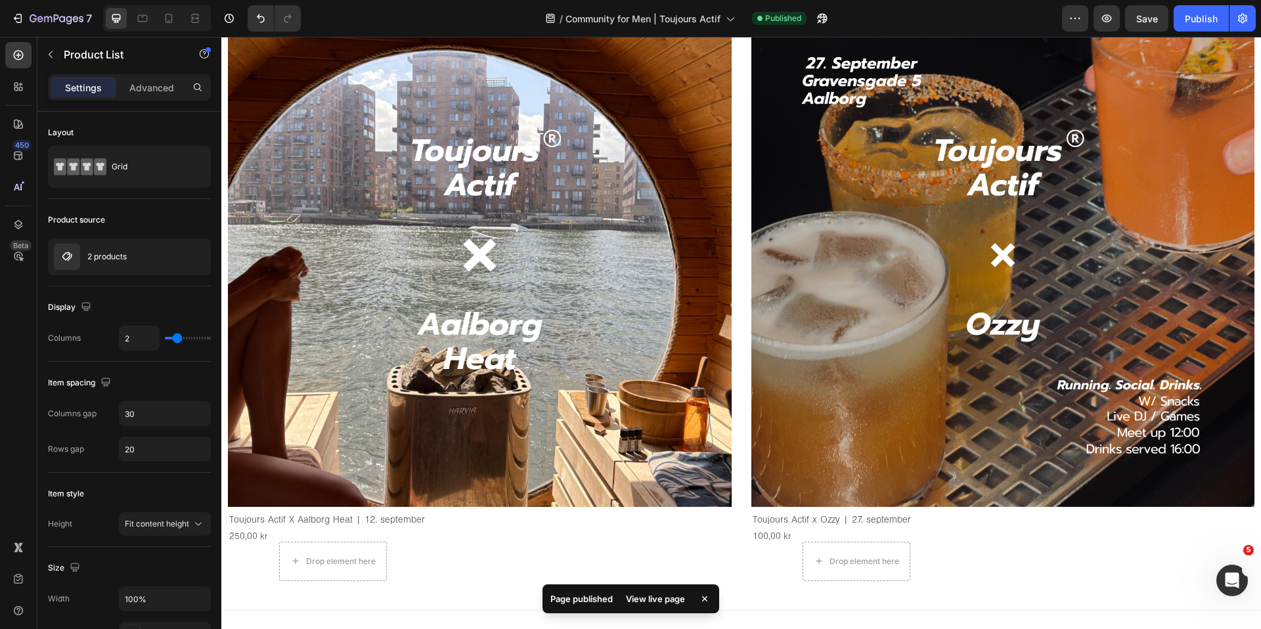
click at [739, 362] on div "Product Images Toujours Actif X Aalborg Heat | 12. september Product Title 250,…" at bounding box center [741, 292] width 1026 height 578
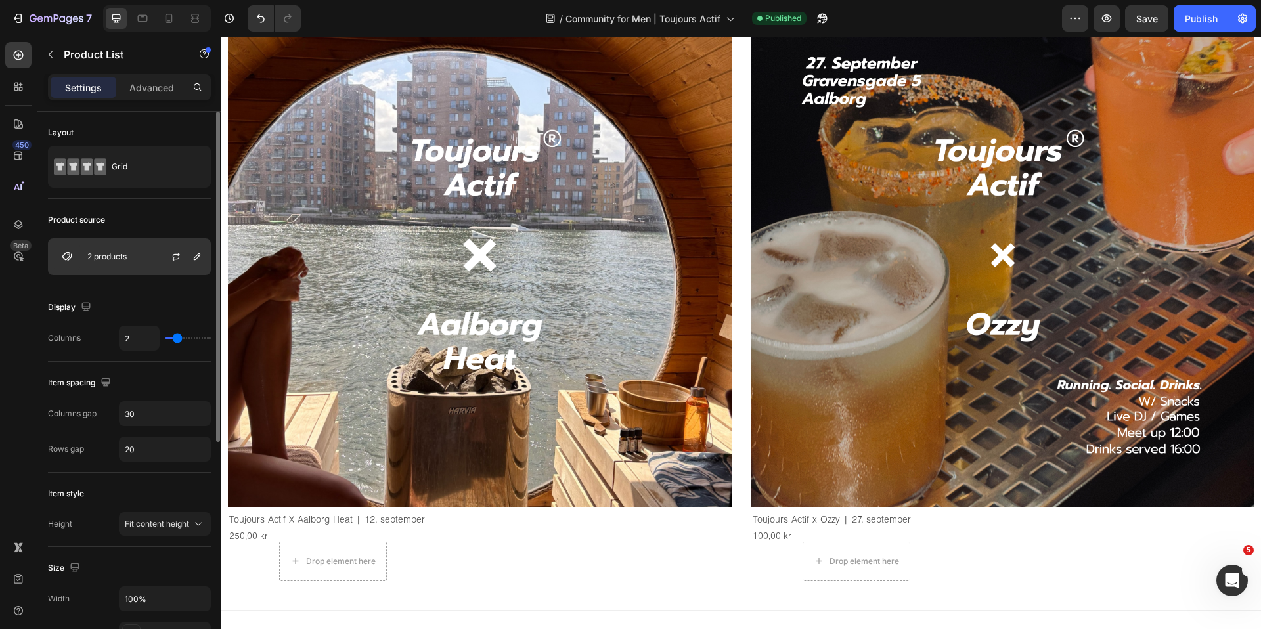
click at [137, 256] on div "2 products" at bounding box center [129, 256] width 163 height 37
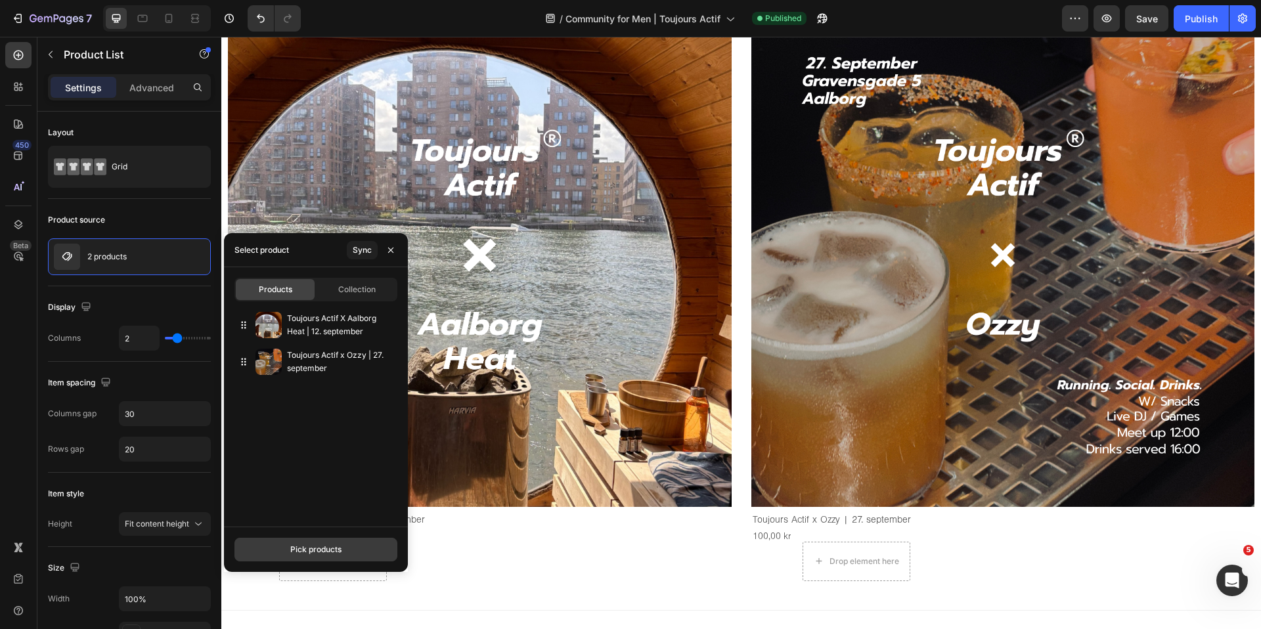
click at [313, 547] on div "Pick products" at bounding box center [315, 550] width 51 height 12
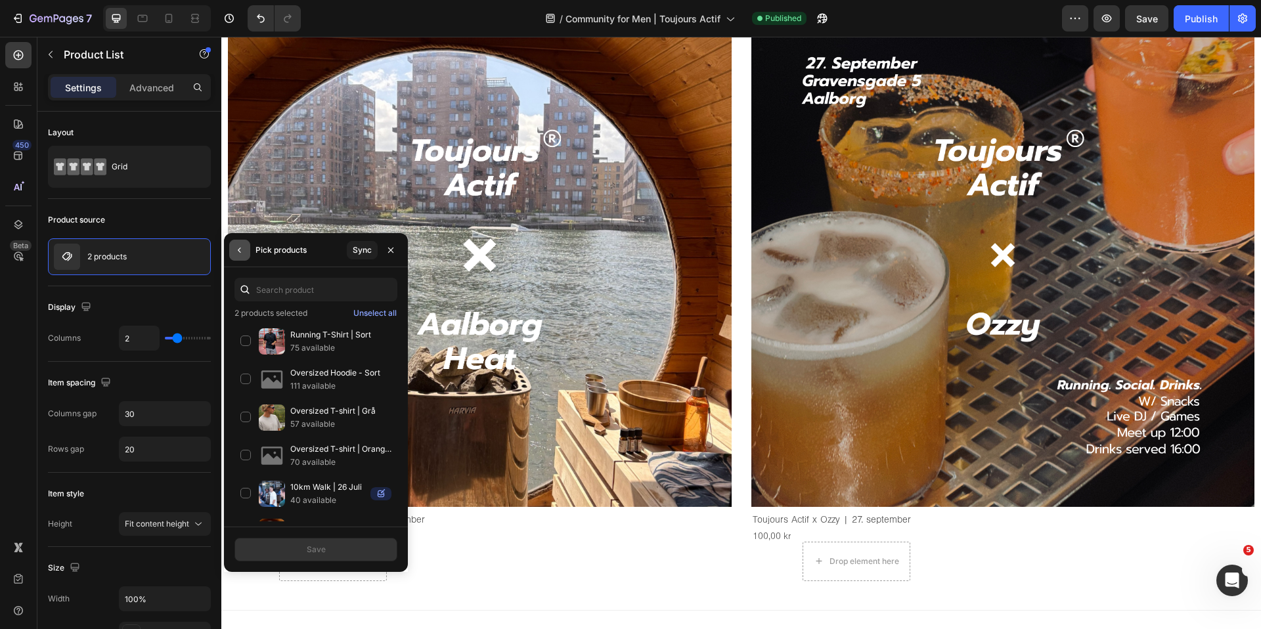
click at [240, 255] on button "button" at bounding box center [239, 250] width 21 height 21
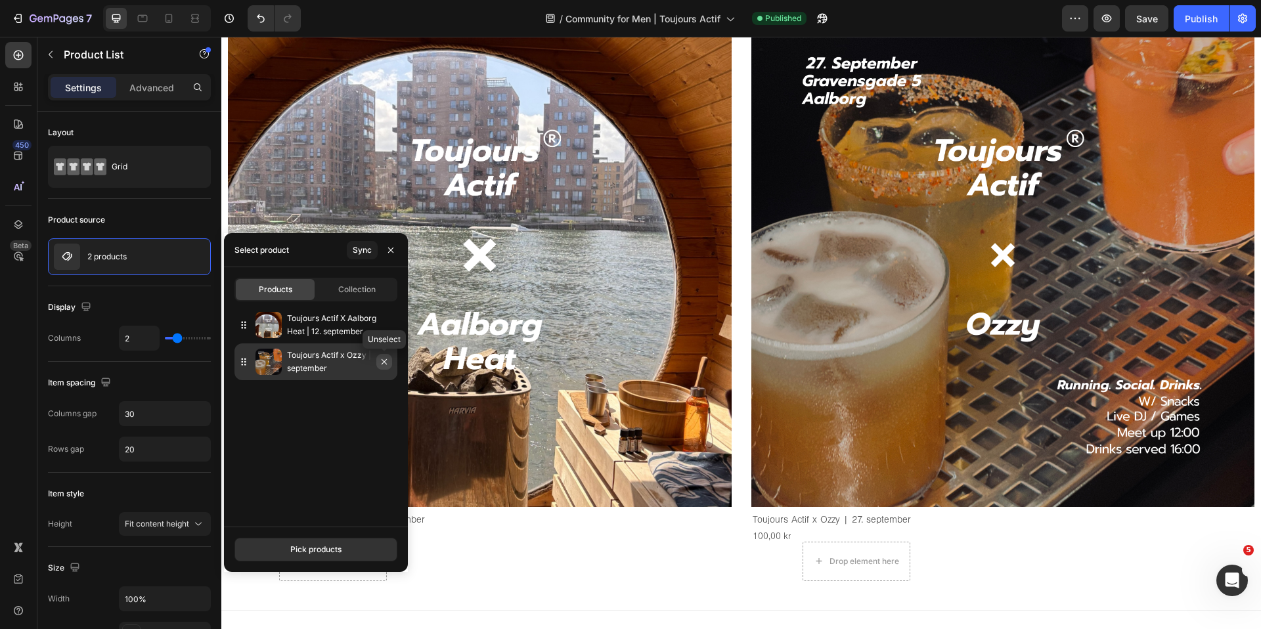
click at [384, 362] on icon "button" at bounding box center [384, 362] width 11 height 11
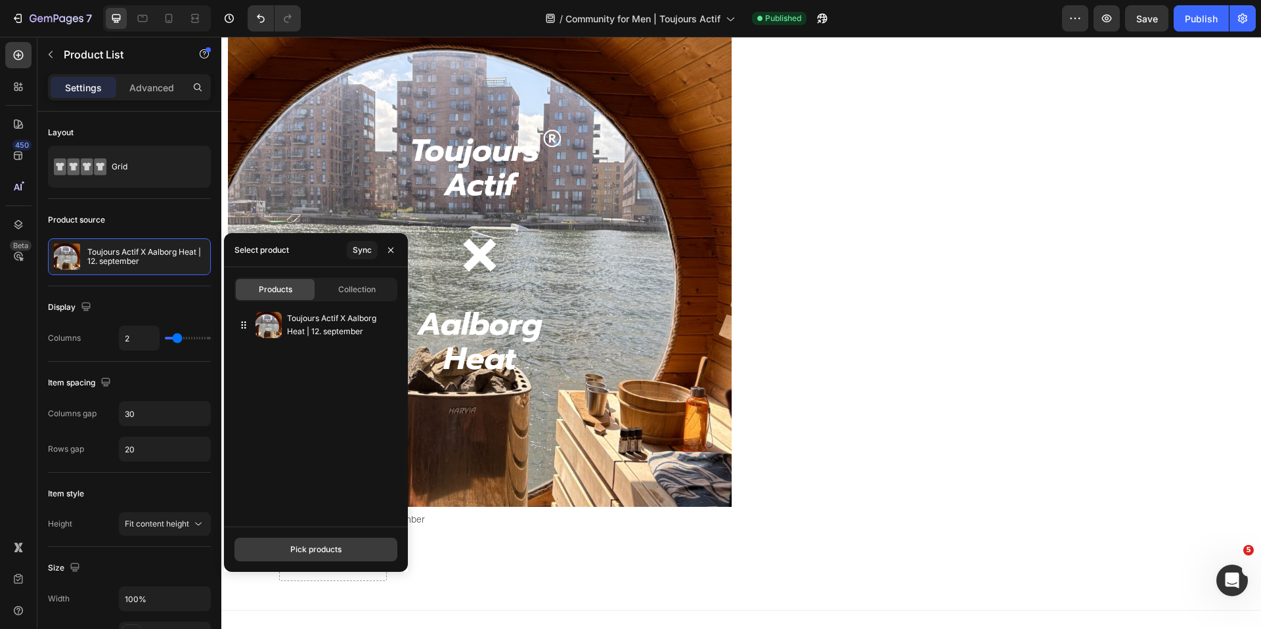
click at [311, 546] on div "Pick products" at bounding box center [315, 550] width 51 height 12
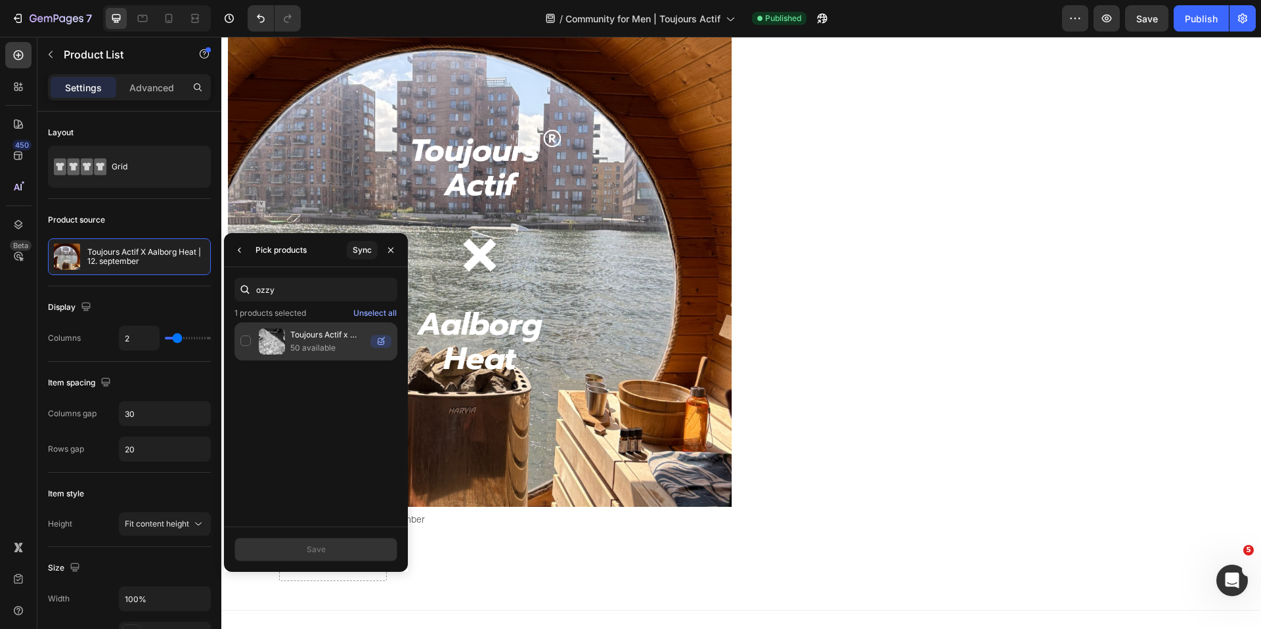
type input "ozzy"
click at [305, 337] on p "Toujours Actif x Ozzy | 20. Juni" at bounding box center [327, 334] width 75 height 13
click at [303, 334] on p "Toujours Actif x Ozzy | 20. Juni" at bounding box center [327, 334] width 75 height 13
click at [358, 242] on button "Sync" at bounding box center [362, 250] width 31 height 18
click at [305, 341] on p "50 available" at bounding box center [340, 347] width 101 height 13
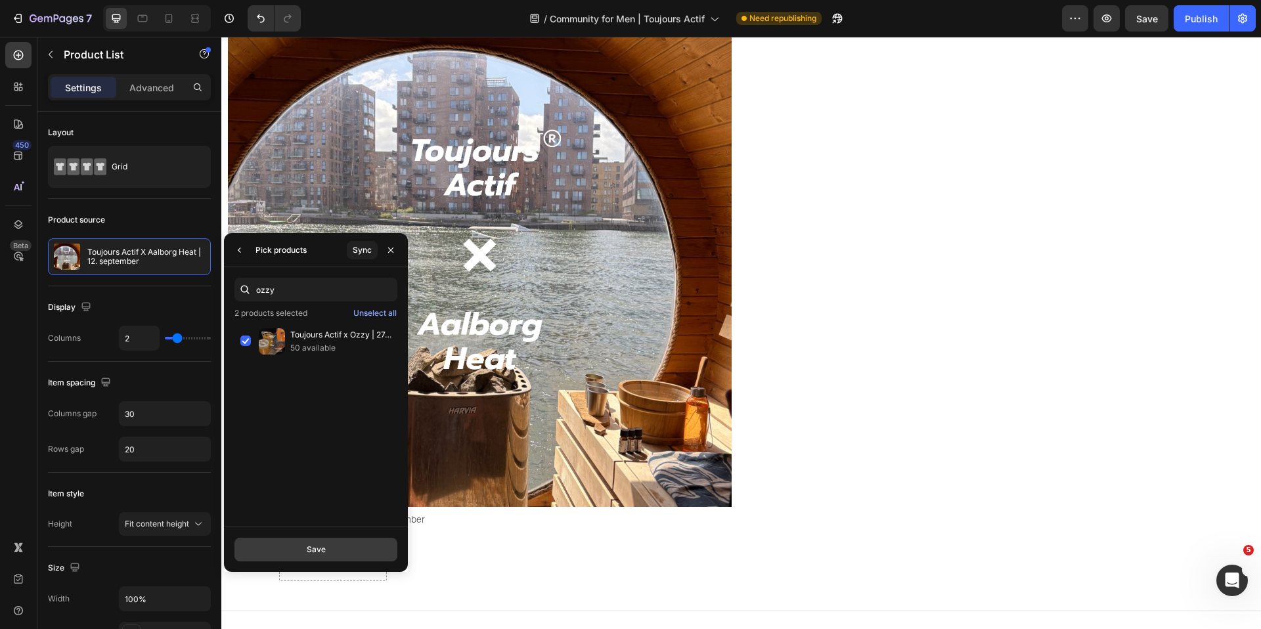
click at [333, 543] on button "Save" at bounding box center [315, 550] width 163 height 24
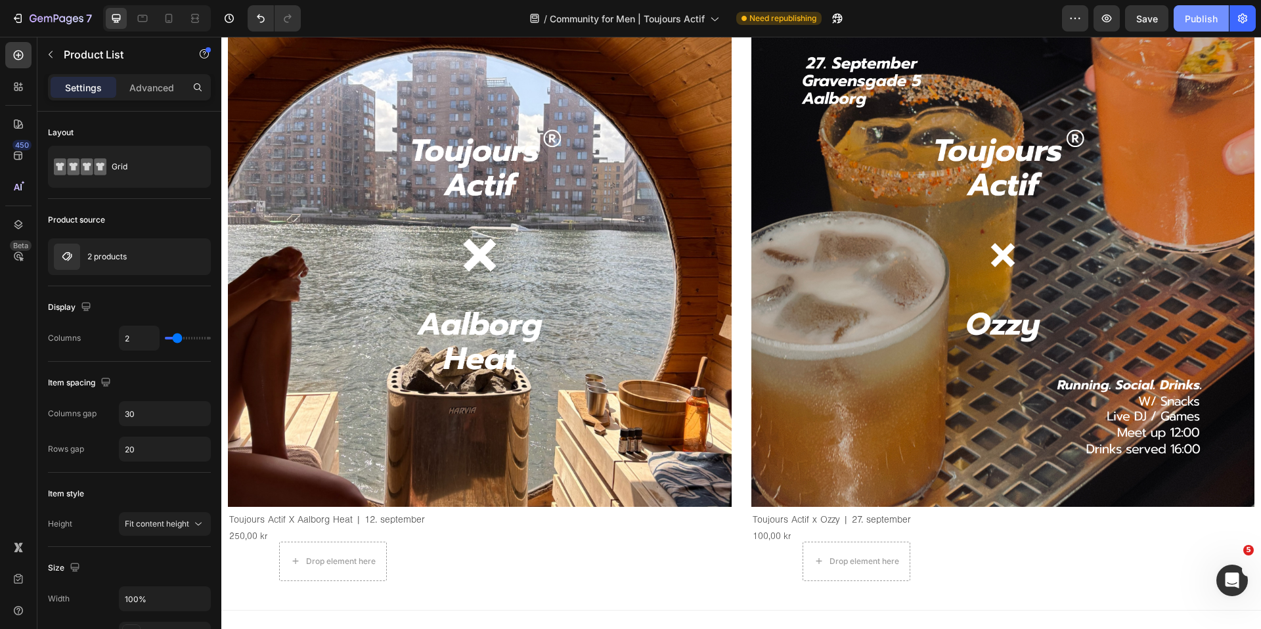
click at [1215, 11] on button "Publish" at bounding box center [1200, 18] width 55 height 26
click at [167, 17] on icon at bounding box center [168, 18] width 13 height 13
type input "8"
type input "16"
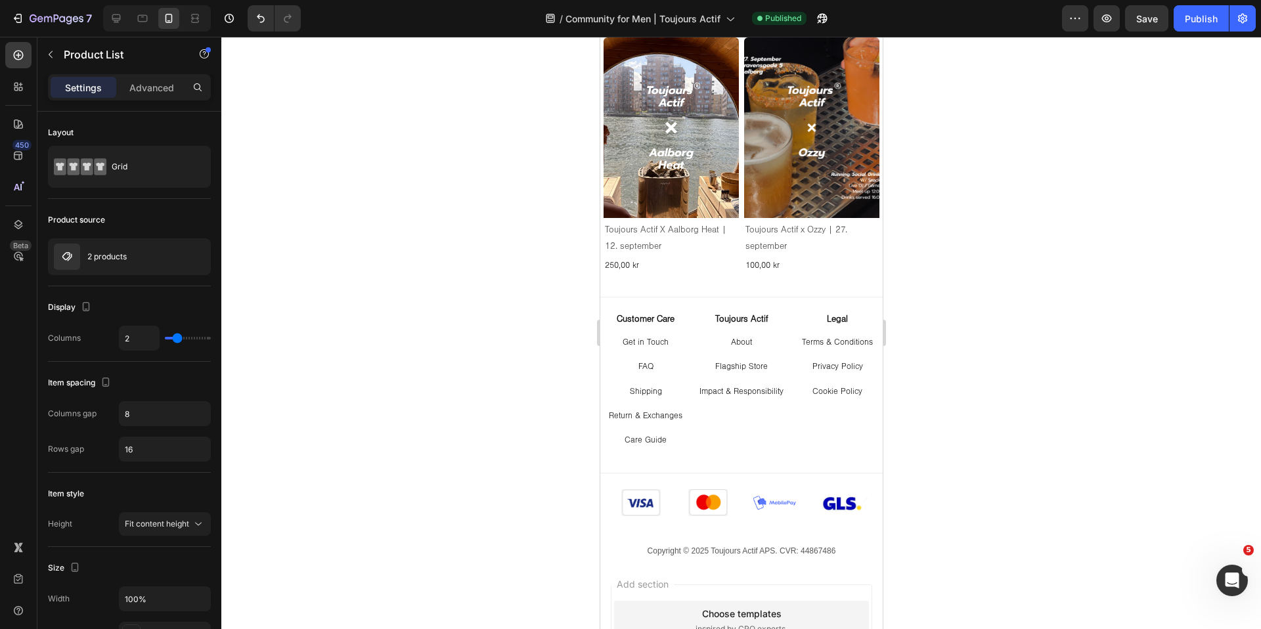
scroll to position [711, 0]
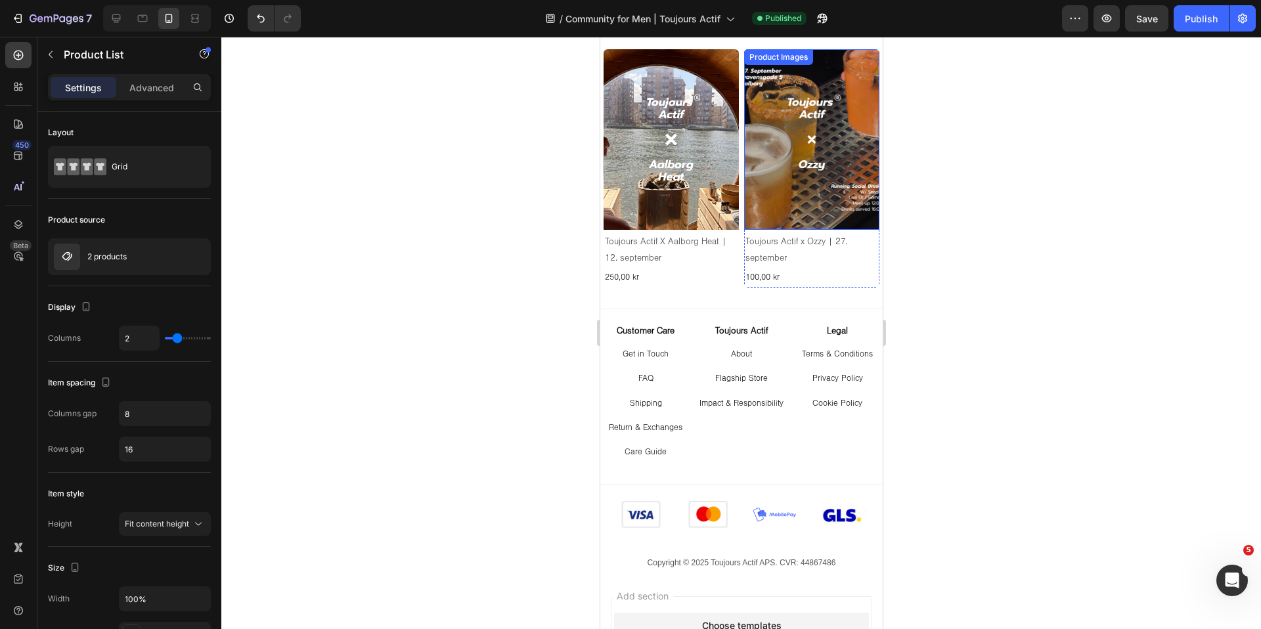
click at [806, 172] on img at bounding box center [810, 139] width 135 height 181
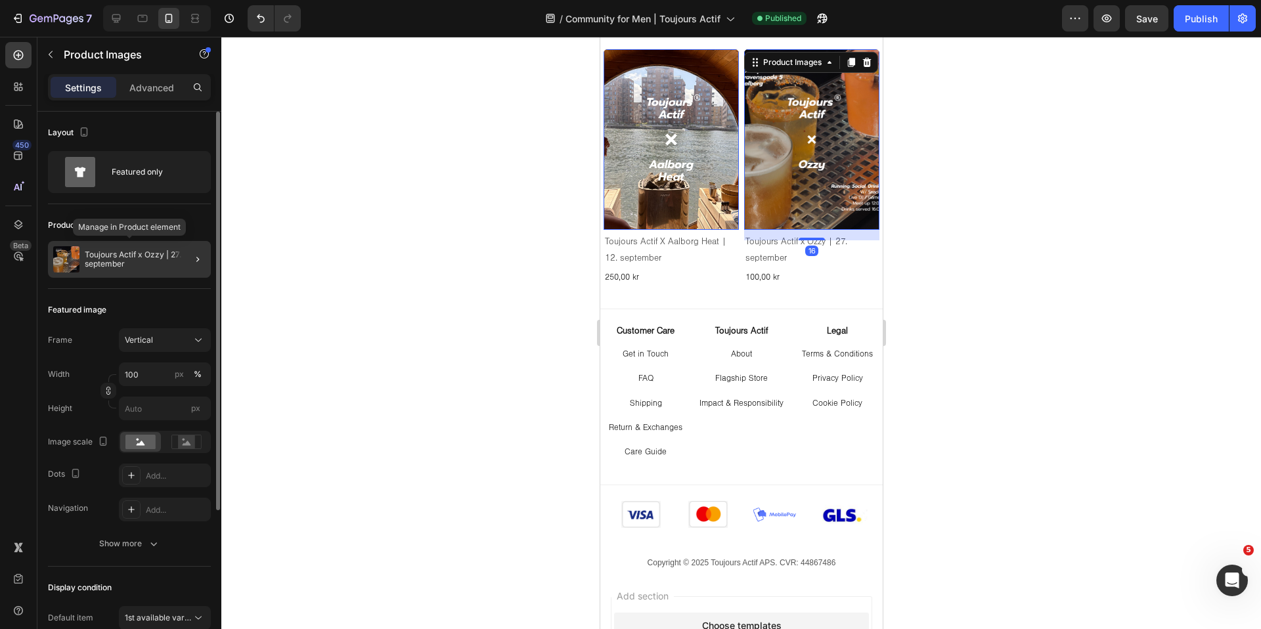
click at [106, 252] on p "Toujours Actif x Ozzy | 27. september" at bounding box center [145, 259] width 121 height 18
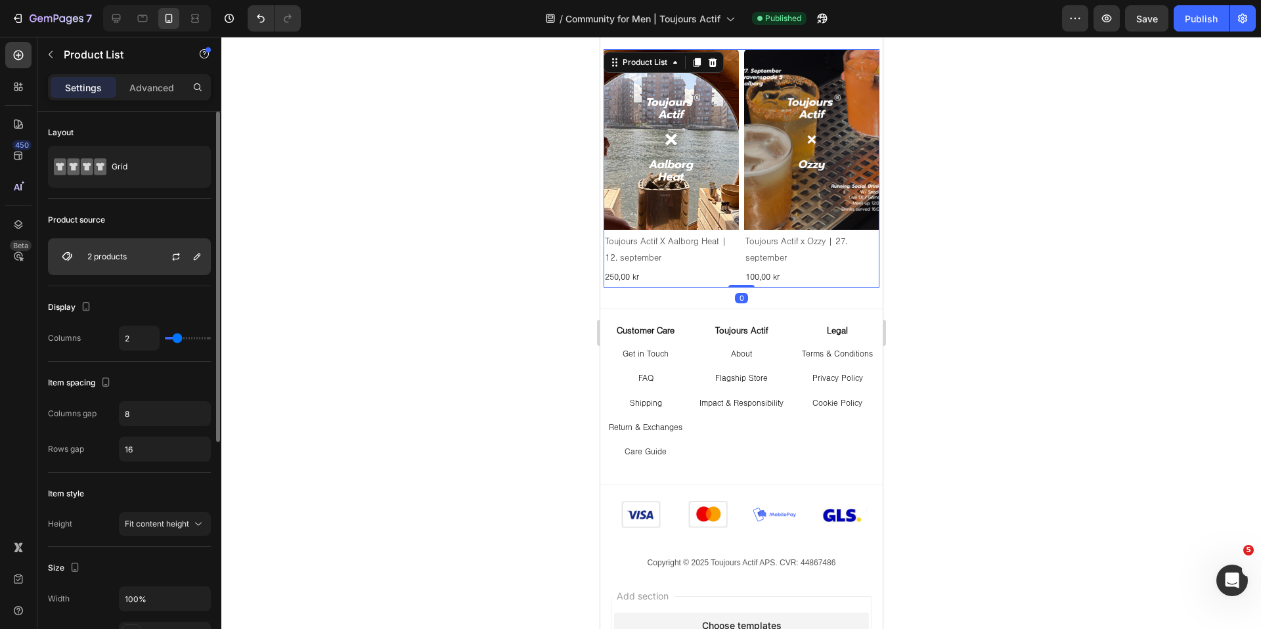
click at [142, 261] on div "2 products" at bounding box center [129, 256] width 163 height 37
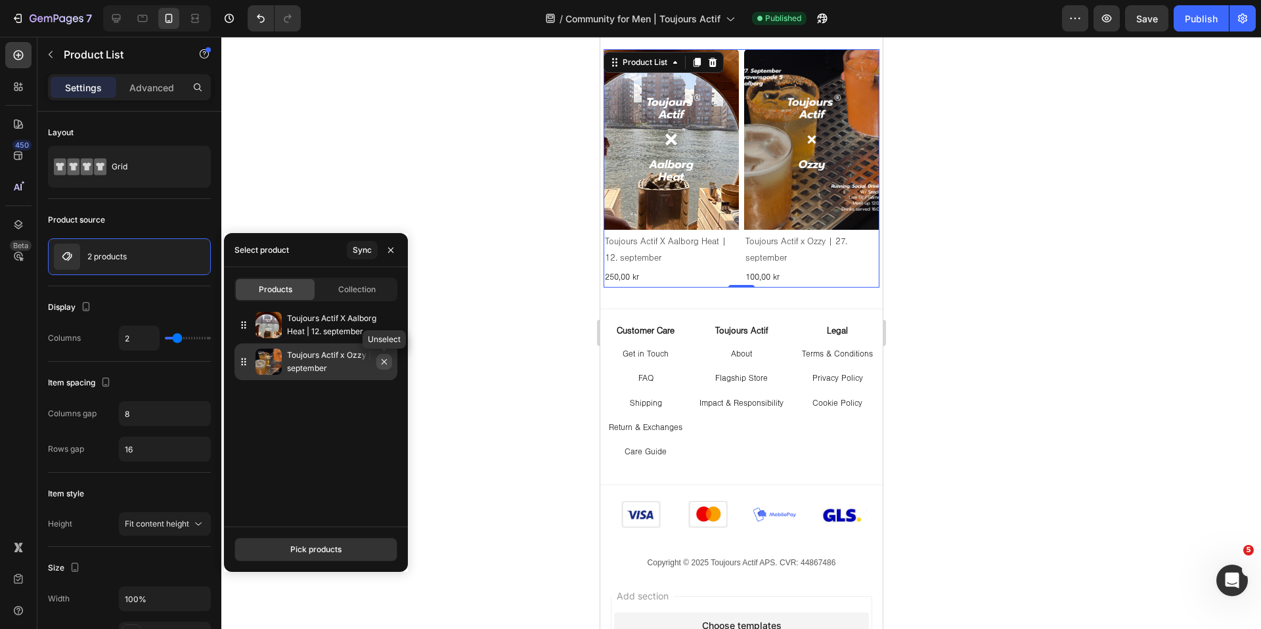
click at [386, 363] on icon "button" at bounding box center [384, 362] width 11 height 11
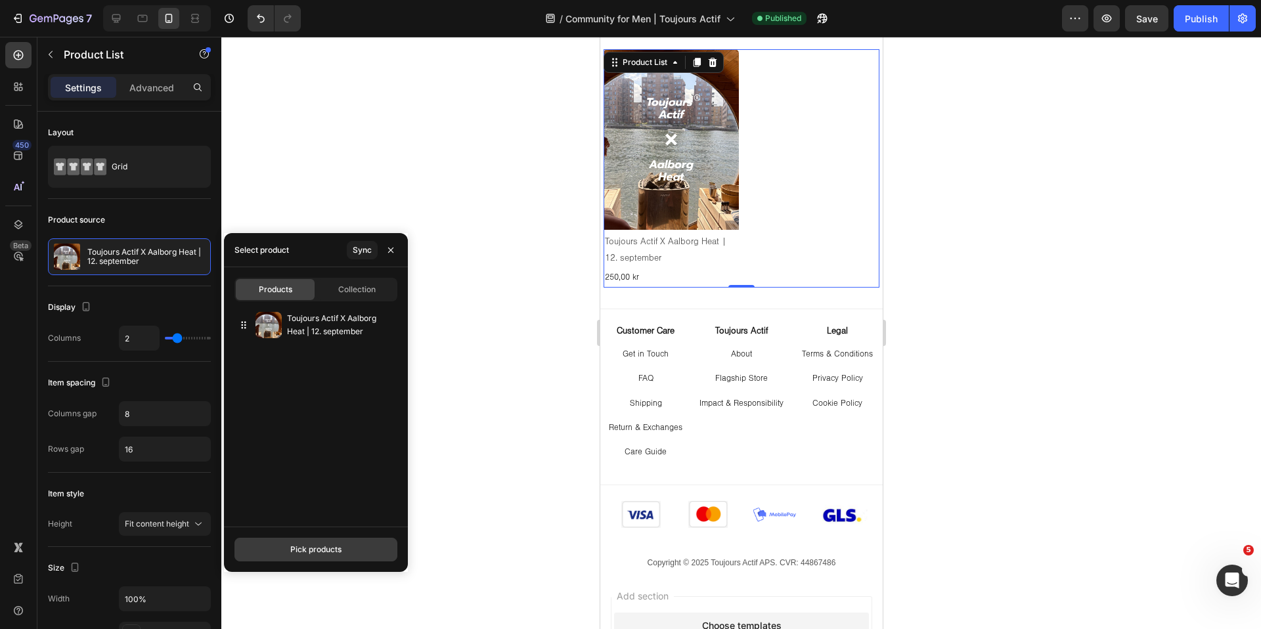
click at [330, 544] on div "Pick products" at bounding box center [315, 550] width 51 height 12
type input "ozzy"
click at [363, 253] on div "Sync" at bounding box center [362, 250] width 19 height 12
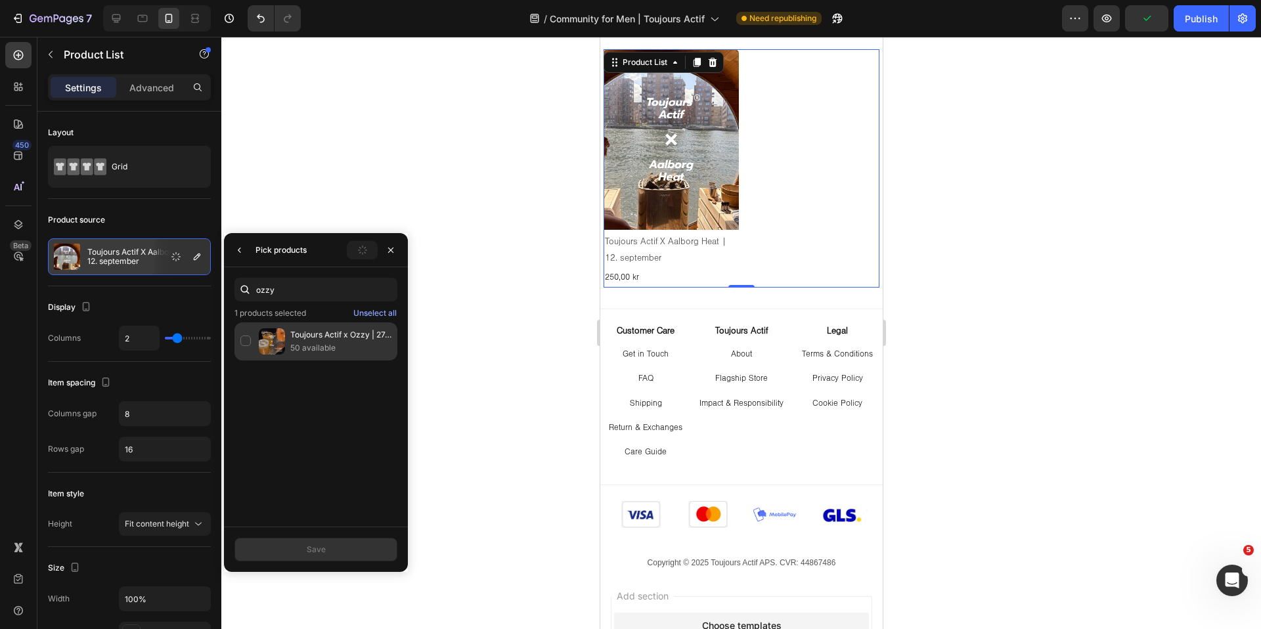
click at [322, 334] on p "Toujours Actif x Ozzy | 27. september" at bounding box center [340, 334] width 101 height 13
click at [308, 351] on p "50 available" at bounding box center [340, 347] width 101 height 13
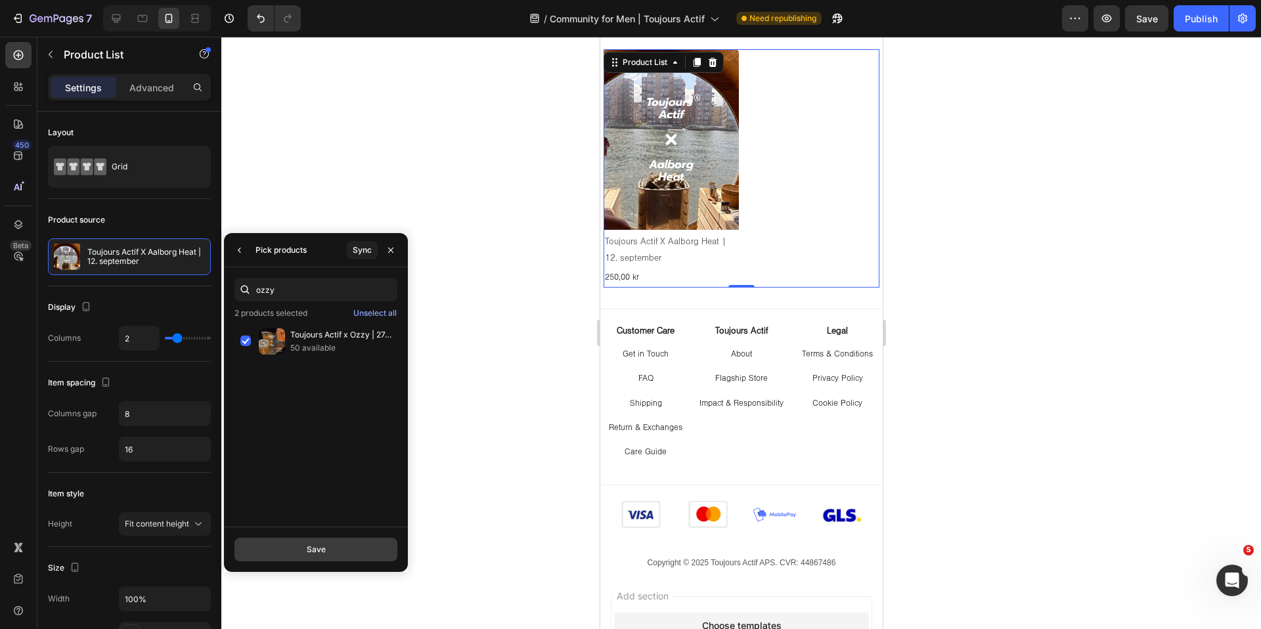
click at [317, 548] on div "Save" at bounding box center [316, 550] width 19 height 12
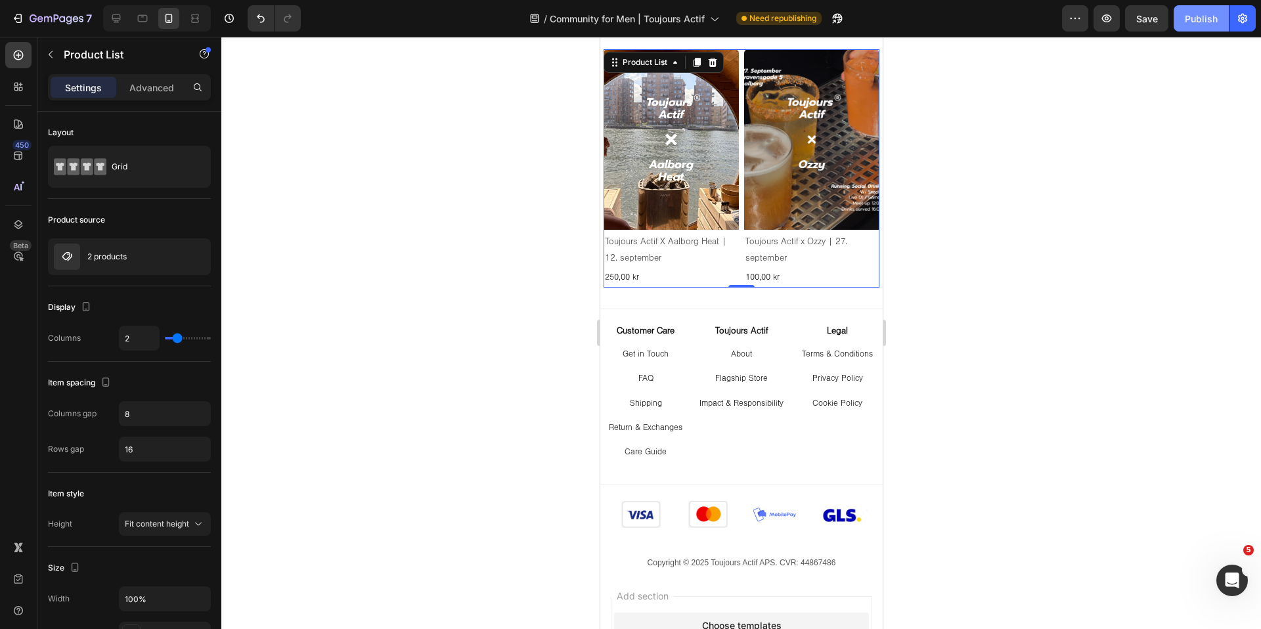
click at [1201, 26] on button "Publish" at bounding box center [1200, 18] width 55 height 26
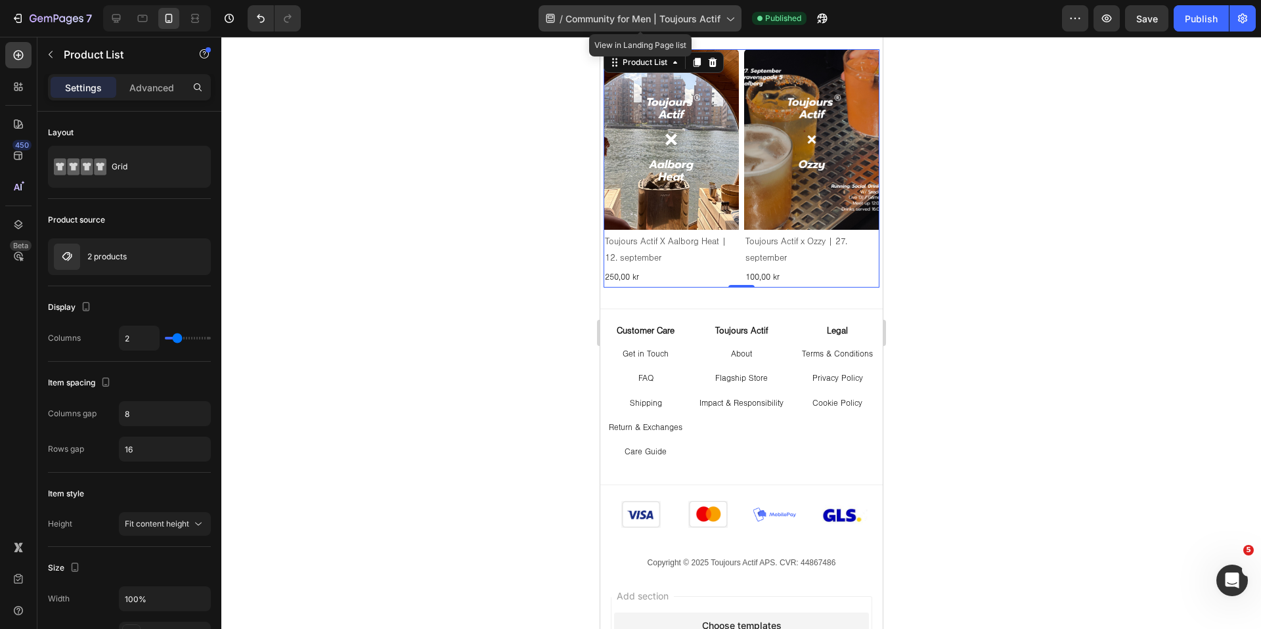
click at [634, 25] on div "/ Community for Men | Toujours Actif" at bounding box center [639, 18] width 203 height 26
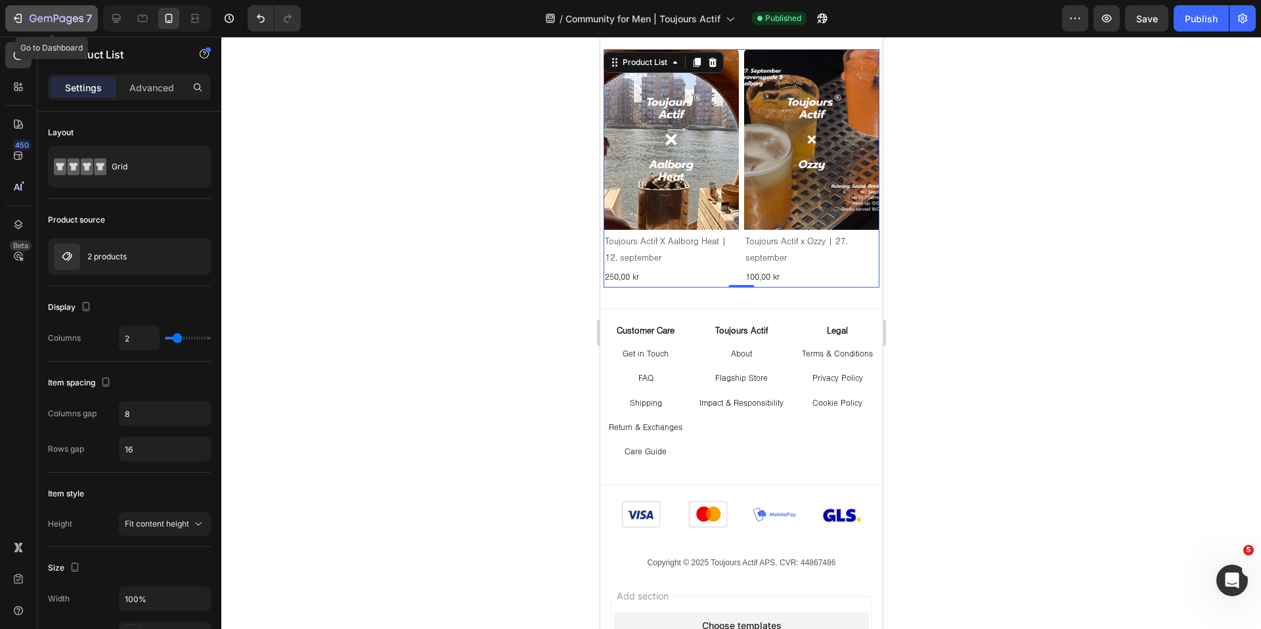
click at [61, 24] on icon "button" at bounding box center [57, 19] width 54 height 11
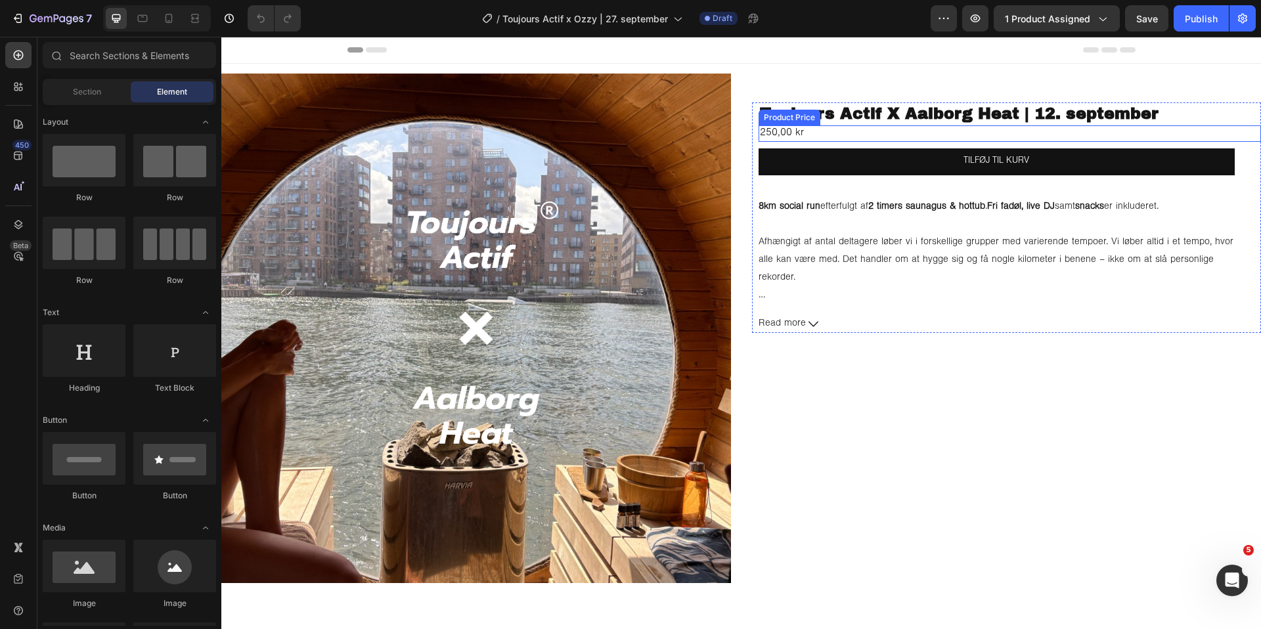
click at [824, 131] on div "250,00 kr" at bounding box center [1009, 133] width 503 height 16
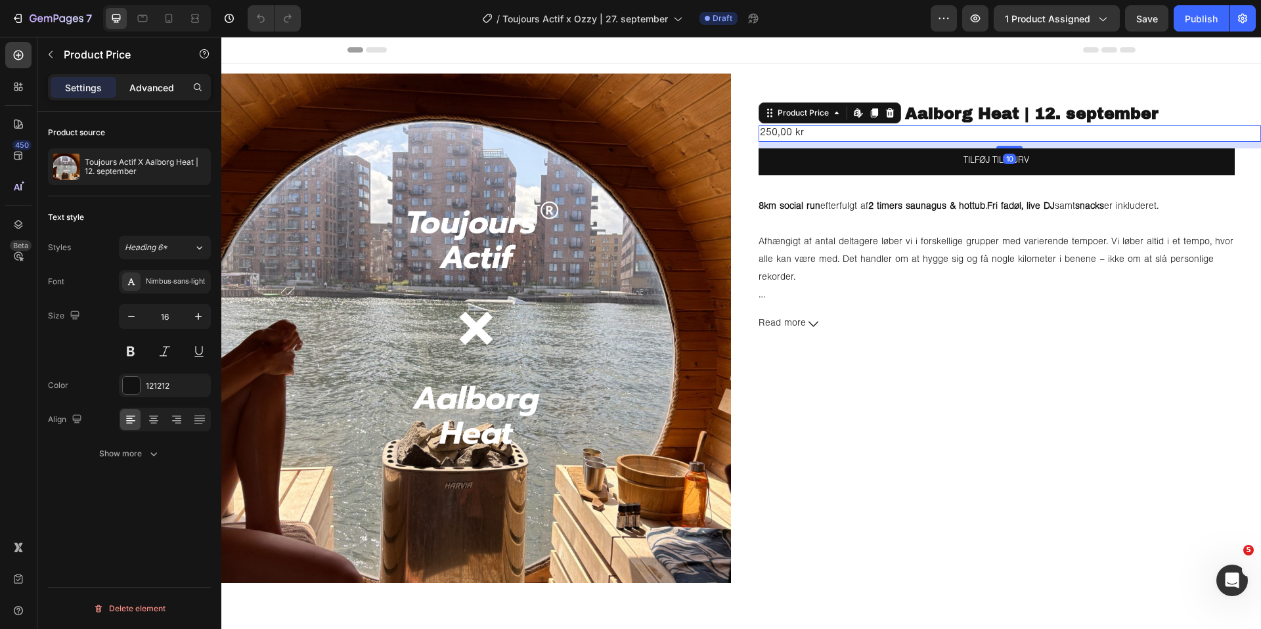
click at [137, 91] on p "Advanced" at bounding box center [151, 88] width 45 height 14
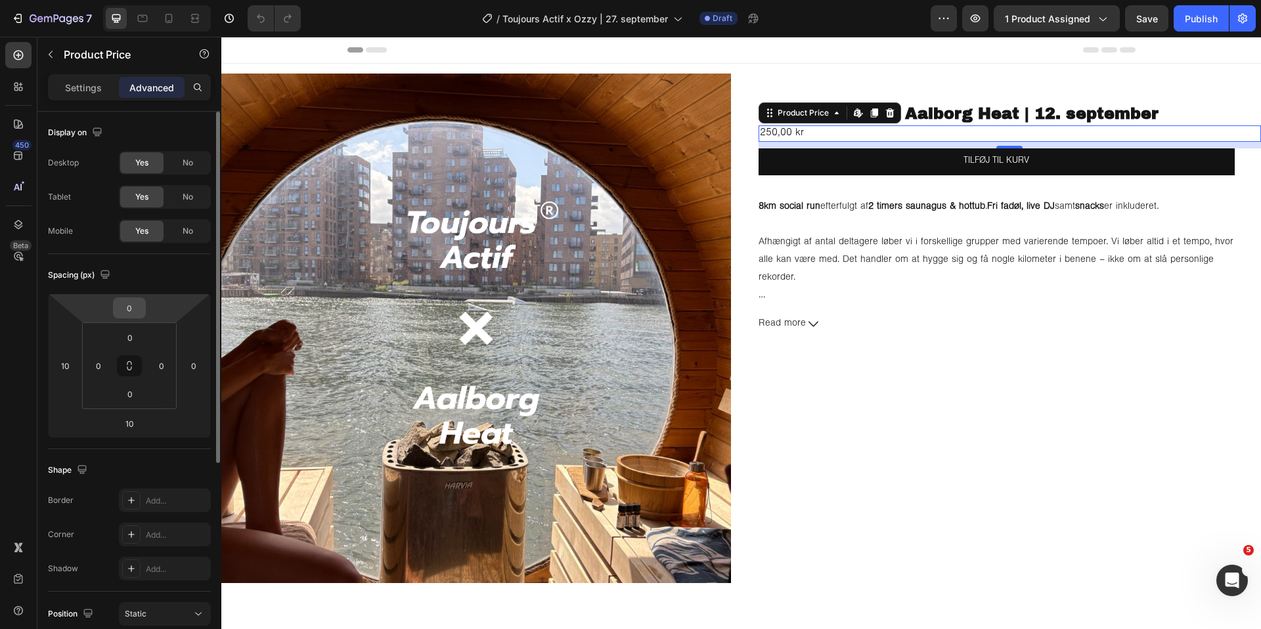
click at [134, 303] on input "0" at bounding box center [129, 308] width 26 height 20
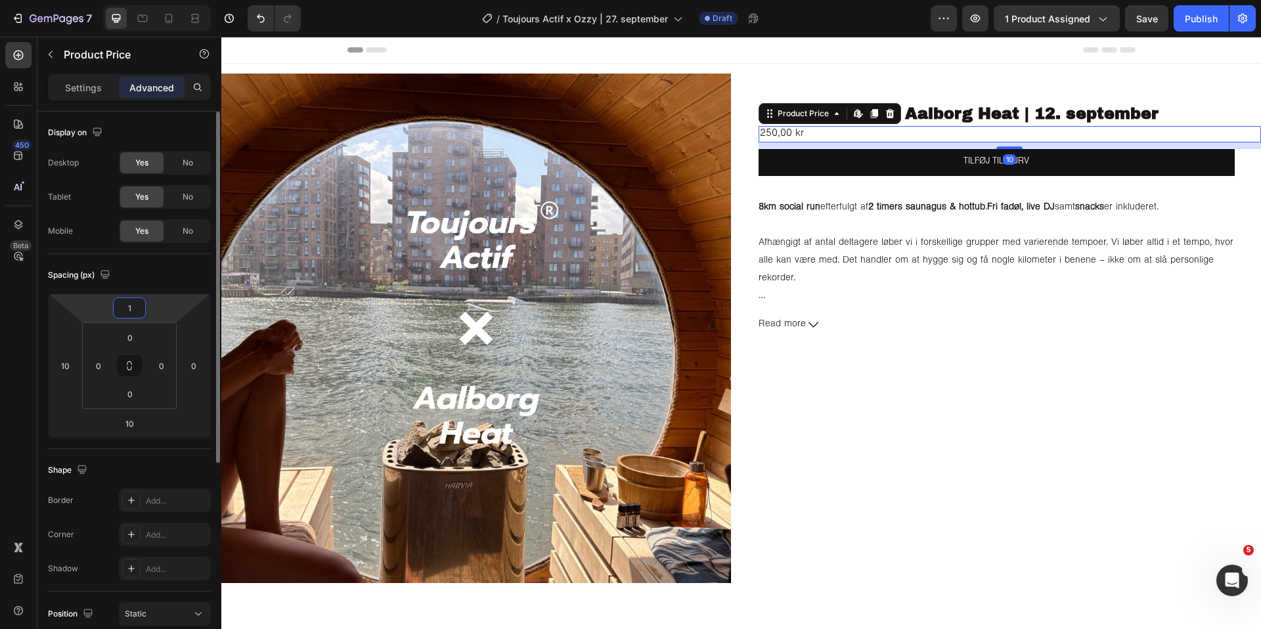
type input "10"
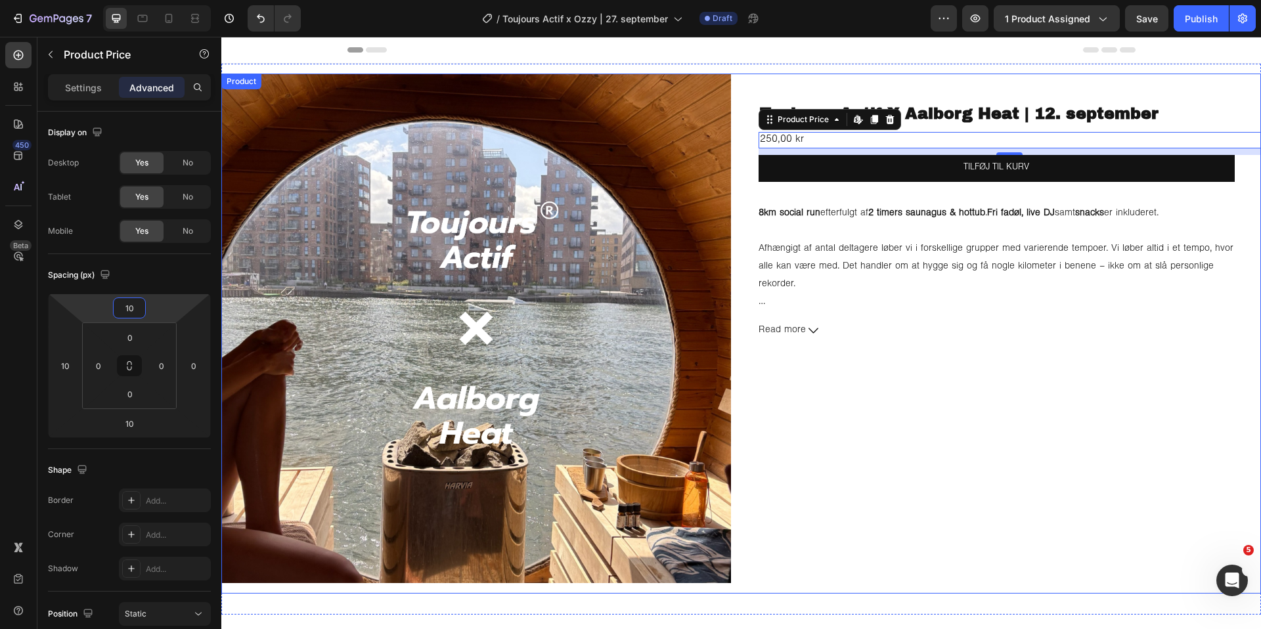
click at [836, 456] on div "Toujours Actif X Aalborg Heat | 12. september Product Title 250,00 kr Product P…" at bounding box center [1006, 334] width 509 height 520
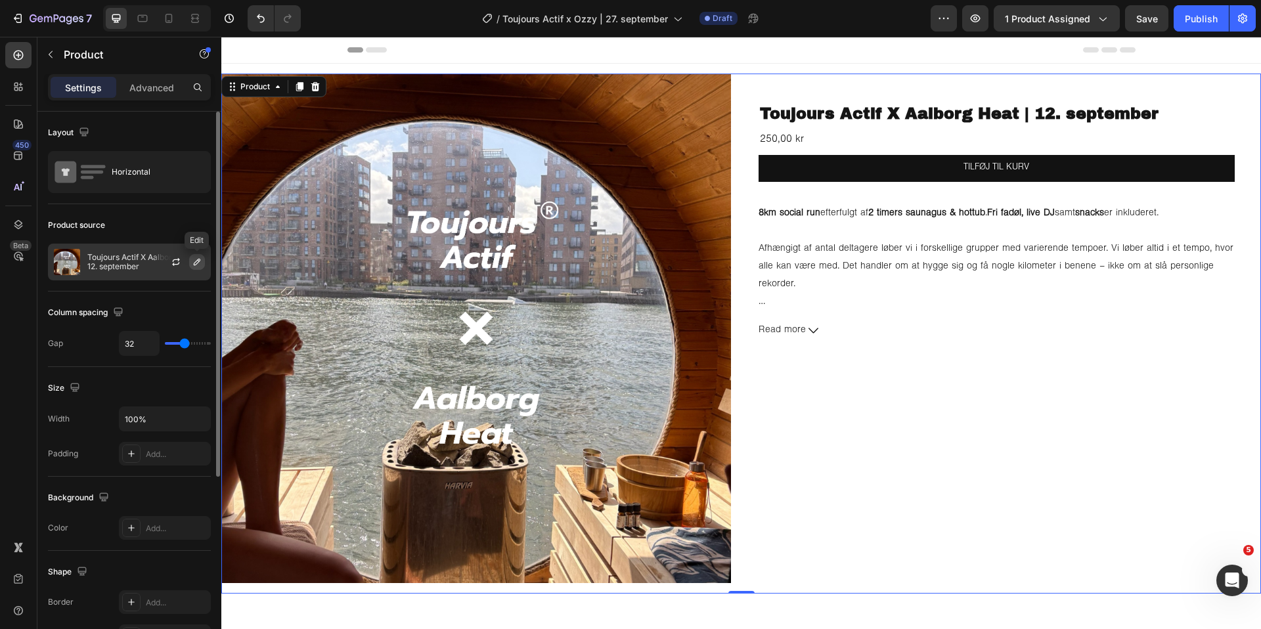
click at [194, 259] on icon "button" at bounding box center [197, 262] width 11 height 11
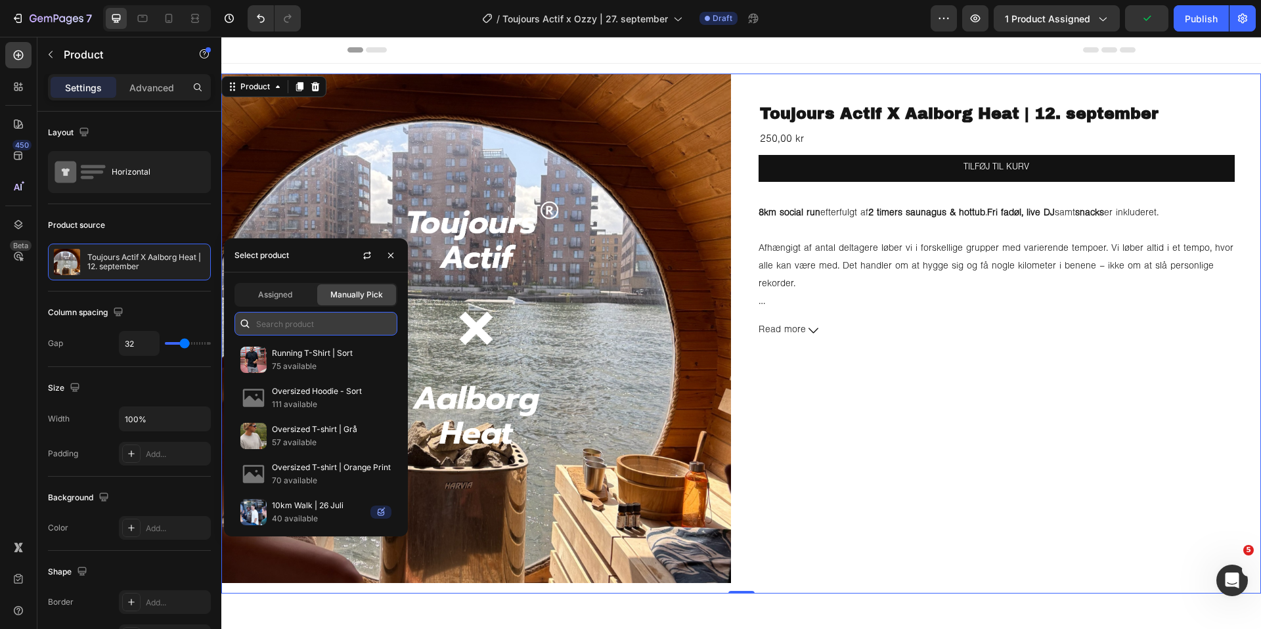
click at [291, 320] on input "text" at bounding box center [315, 324] width 163 height 24
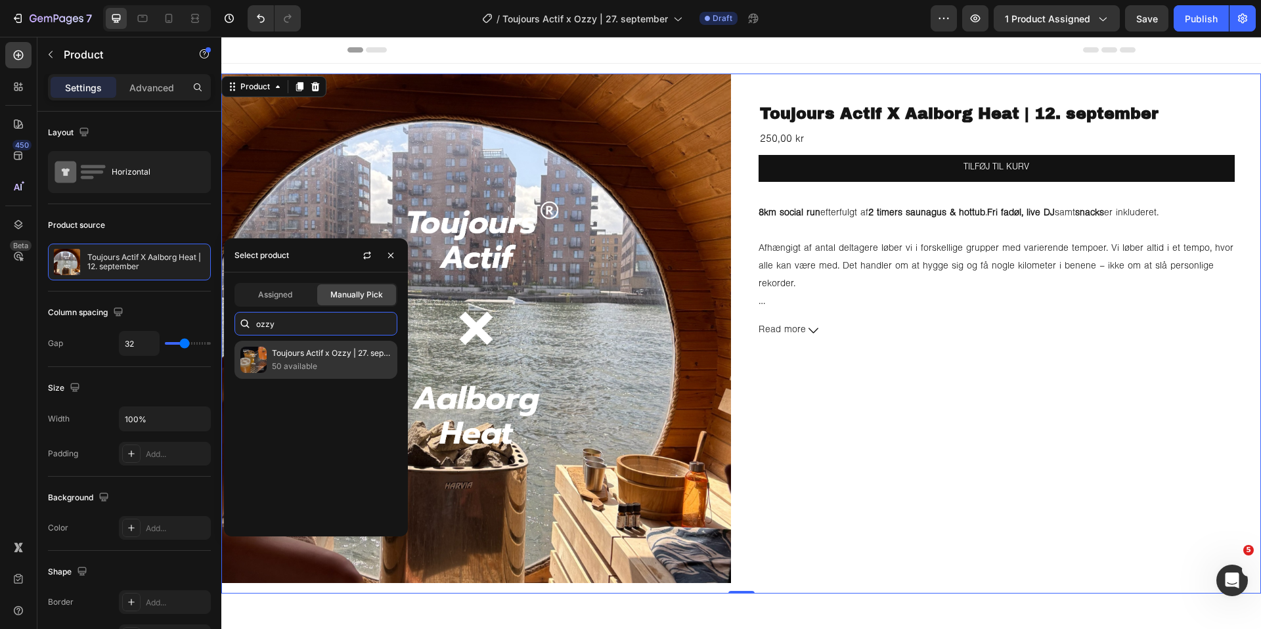
type input "ozzy"
click at [290, 349] on p "Toujours Actif x Ozzy | 27. september" at bounding box center [331, 353] width 119 height 13
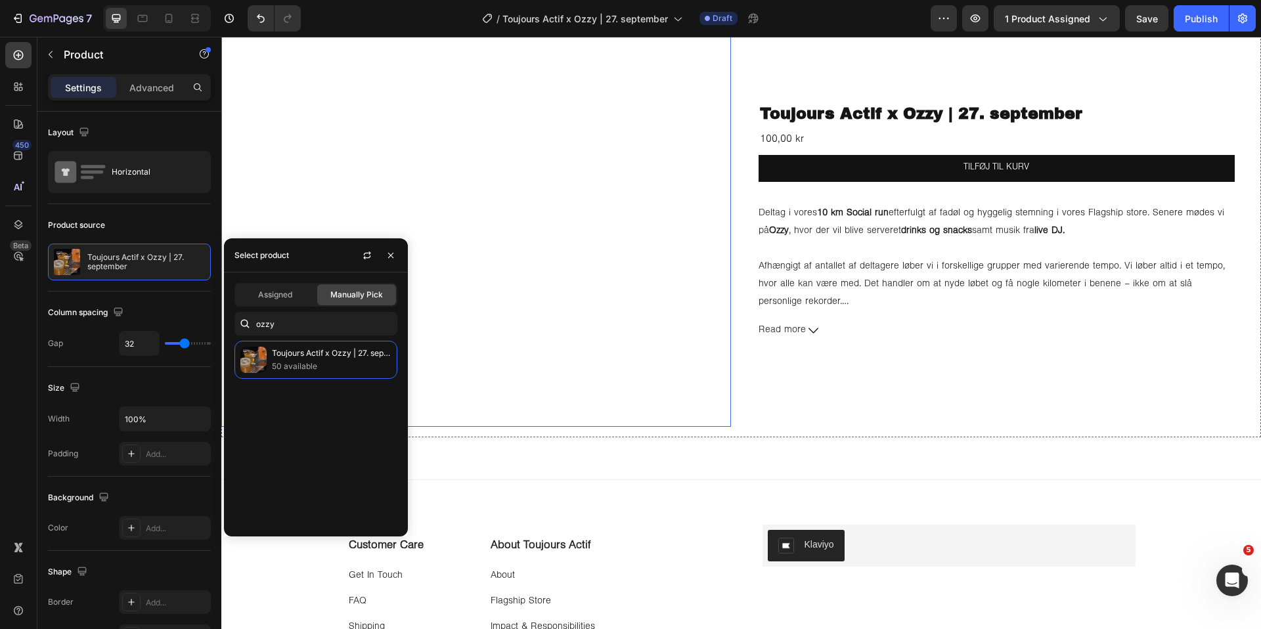
scroll to position [146, 0]
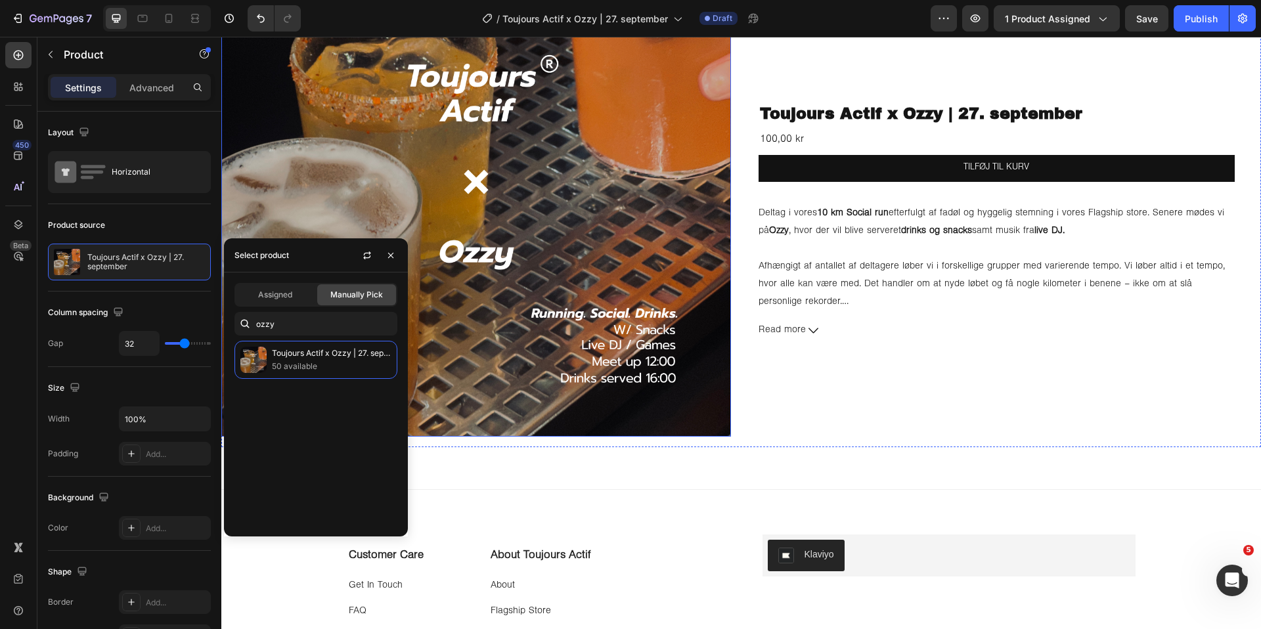
click at [462, 162] on img at bounding box center [475, 181] width 509 height 509
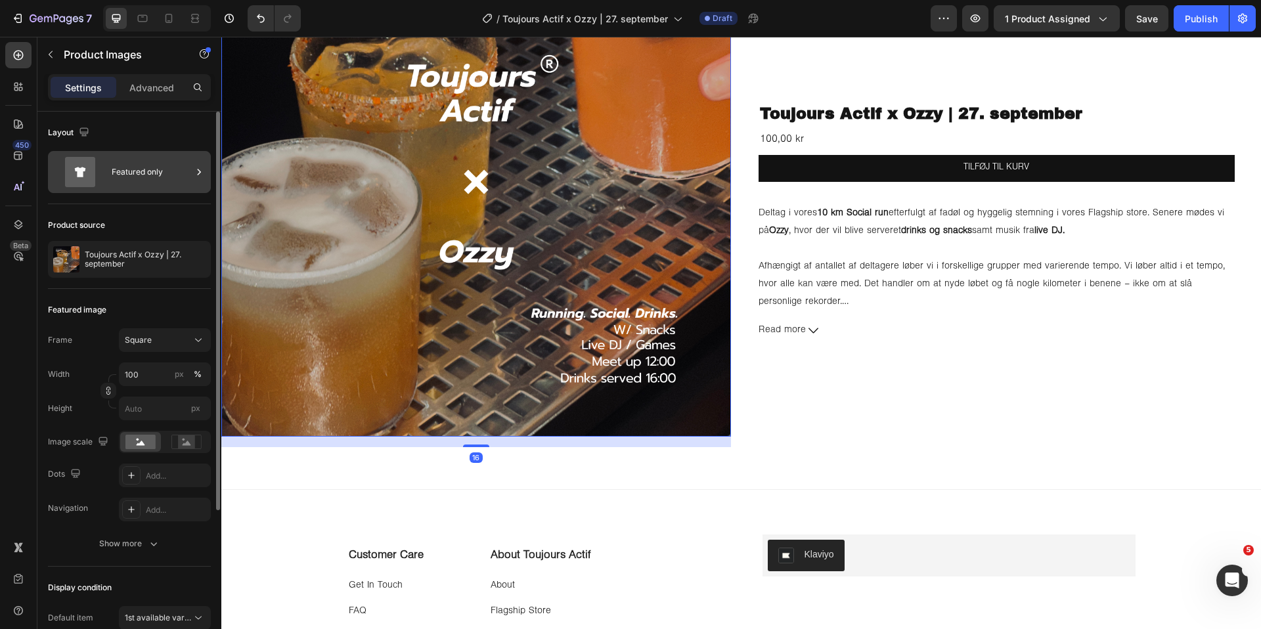
click at [151, 183] on div "Featured only" at bounding box center [152, 172] width 80 height 30
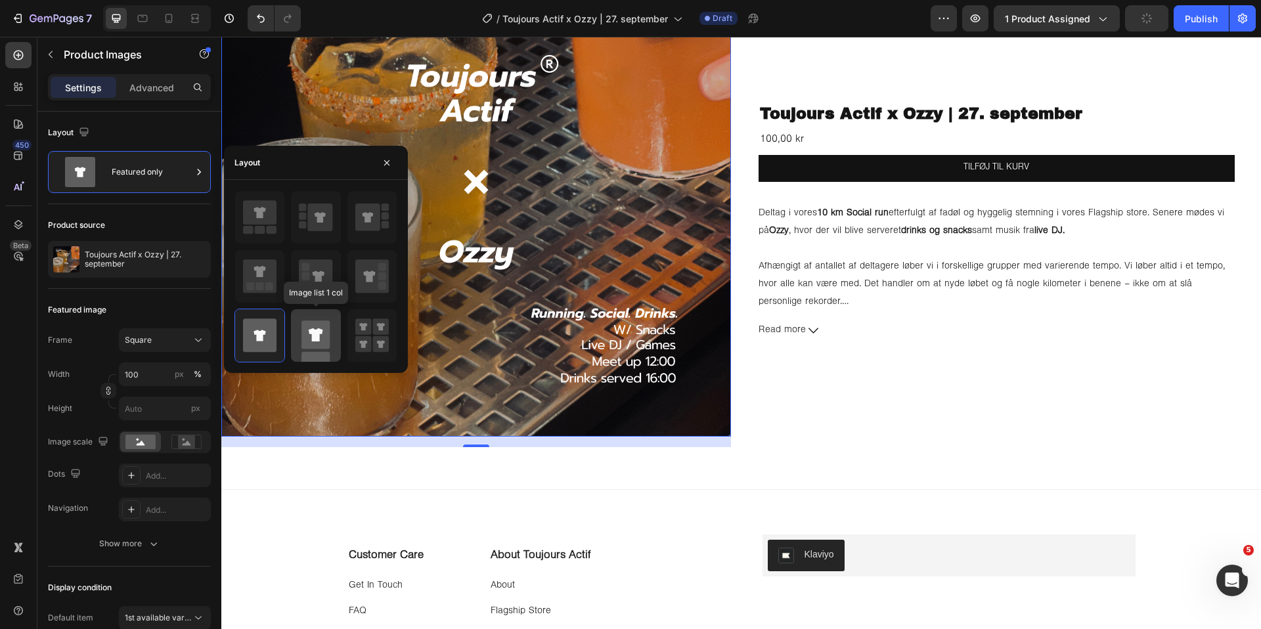
click at [307, 333] on rect at bounding box center [315, 334] width 28 height 28
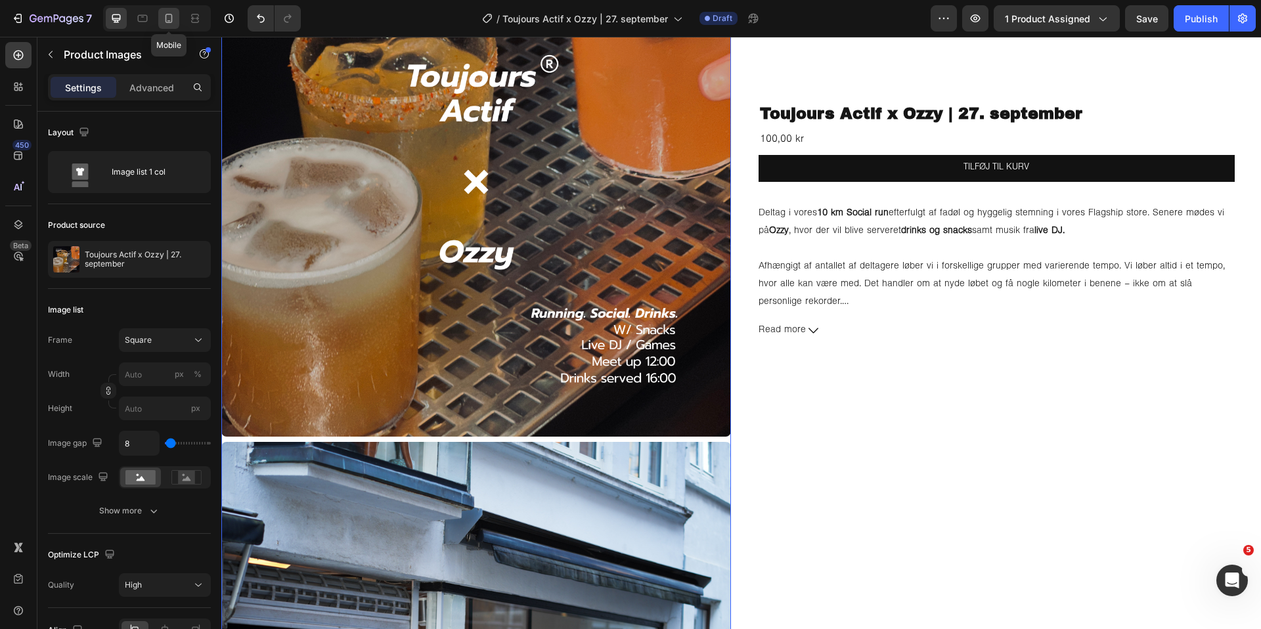
click at [165, 12] on icon at bounding box center [168, 18] width 13 height 13
type input "100"
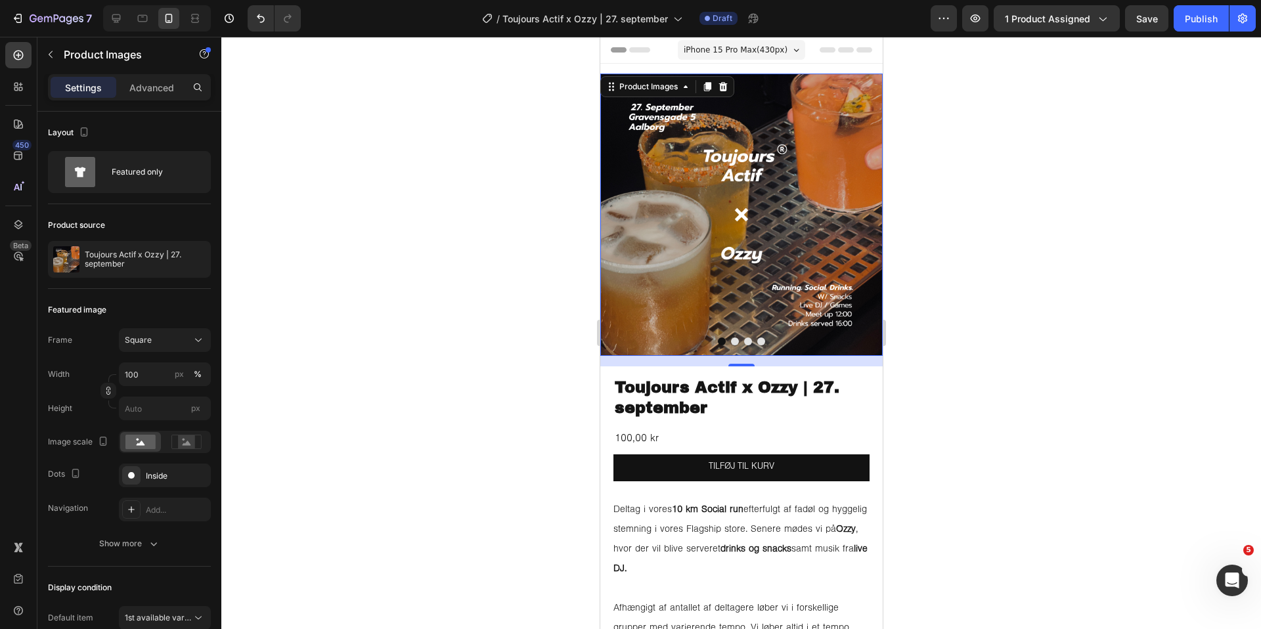
click at [677, 233] on img at bounding box center [740, 215] width 282 height 282
click at [179, 332] on button "Square" at bounding box center [165, 340] width 92 height 24
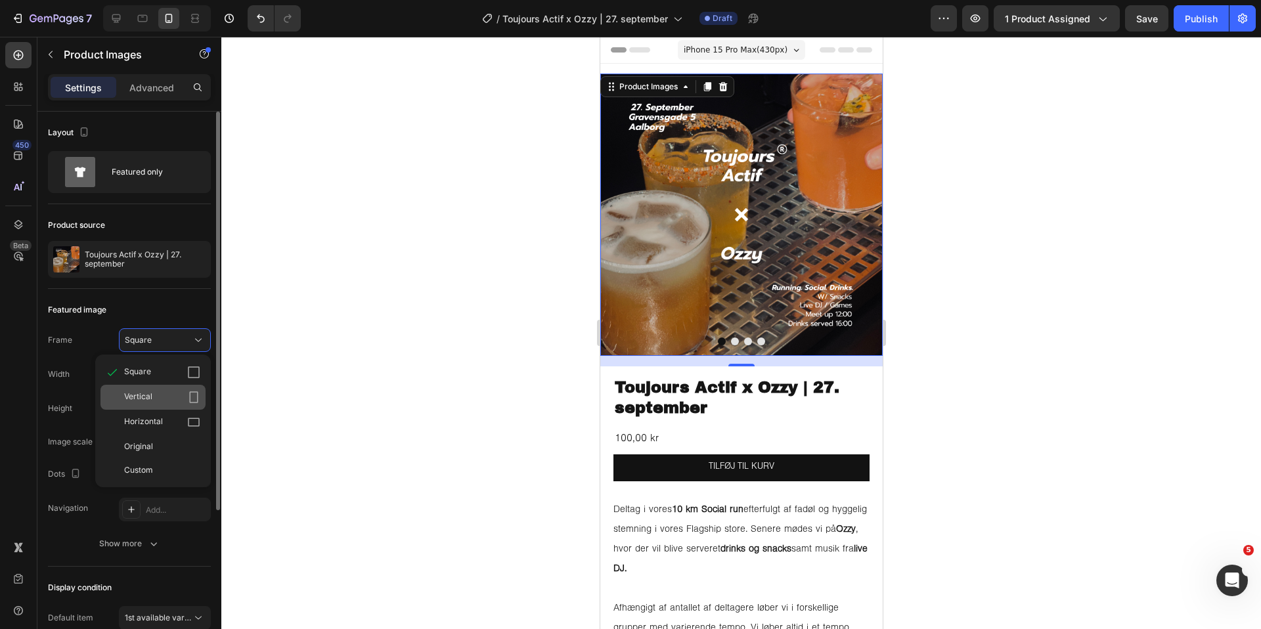
click at [164, 391] on div "Vertical" at bounding box center [162, 397] width 76 height 13
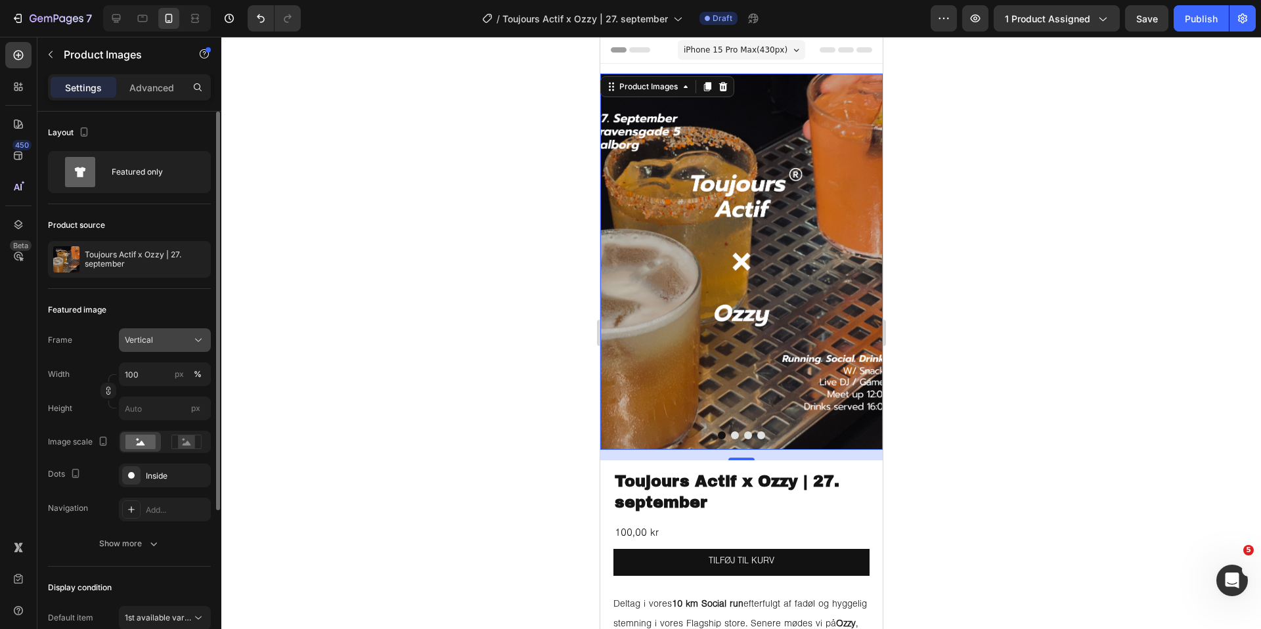
click at [169, 345] on div "Vertical" at bounding box center [157, 340] width 64 height 12
click at [168, 369] on div "Square" at bounding box center [162, 372] width 76 height 13
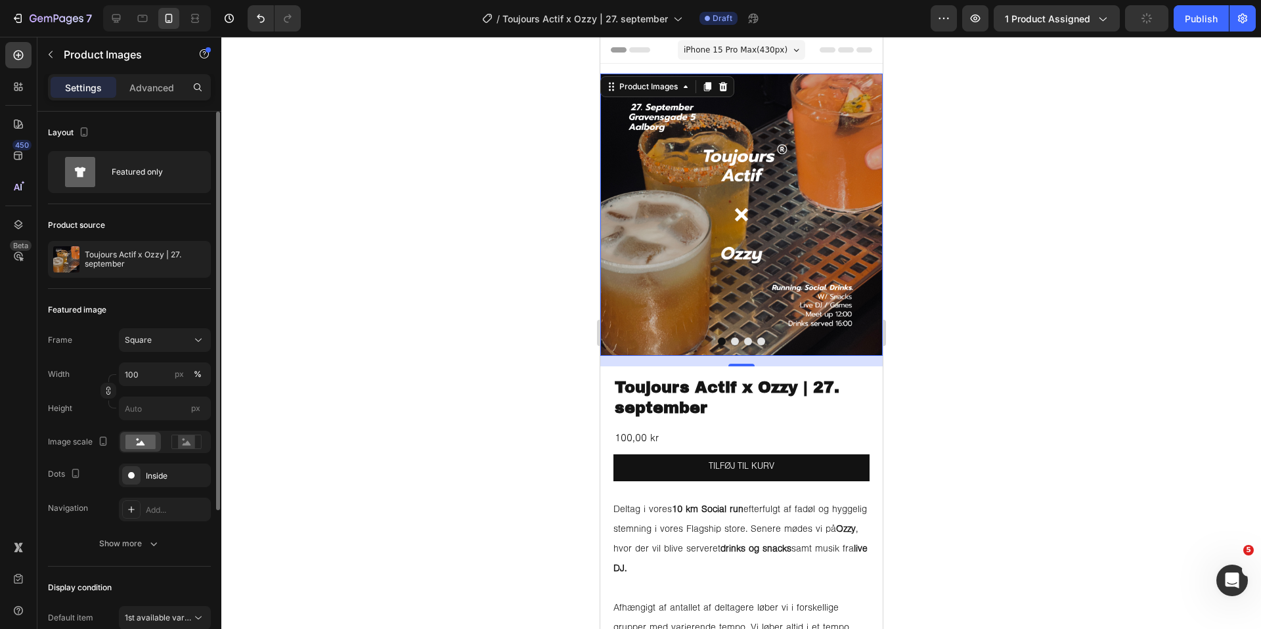
click at [446, 394] on div at bounding box center [740, 333] width 1039 height 592
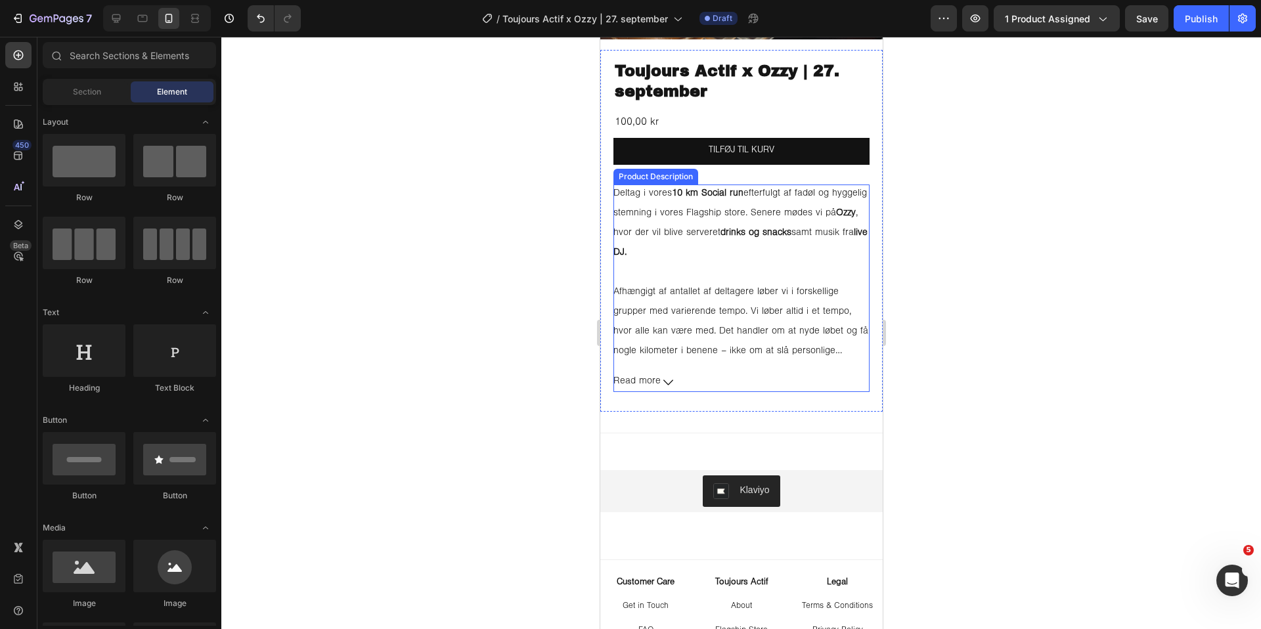
scroll to position [316, 0]
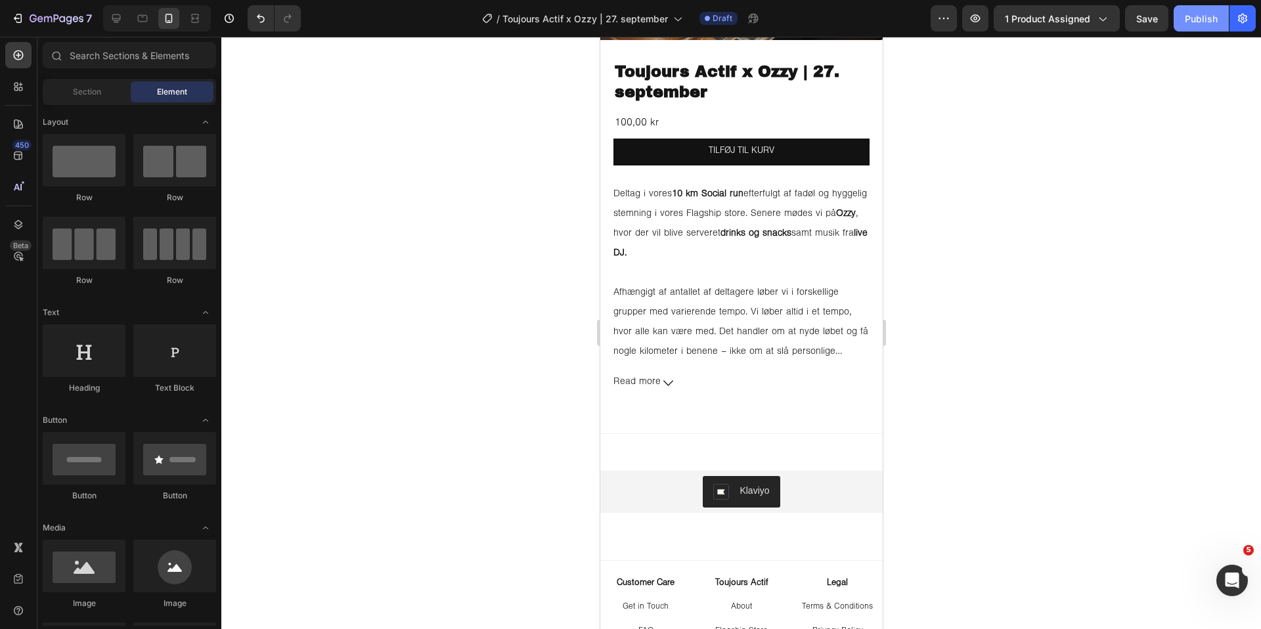
click at [1195, 26] on button "Publish" at bounding box center [1200, 18] width 55 height 26
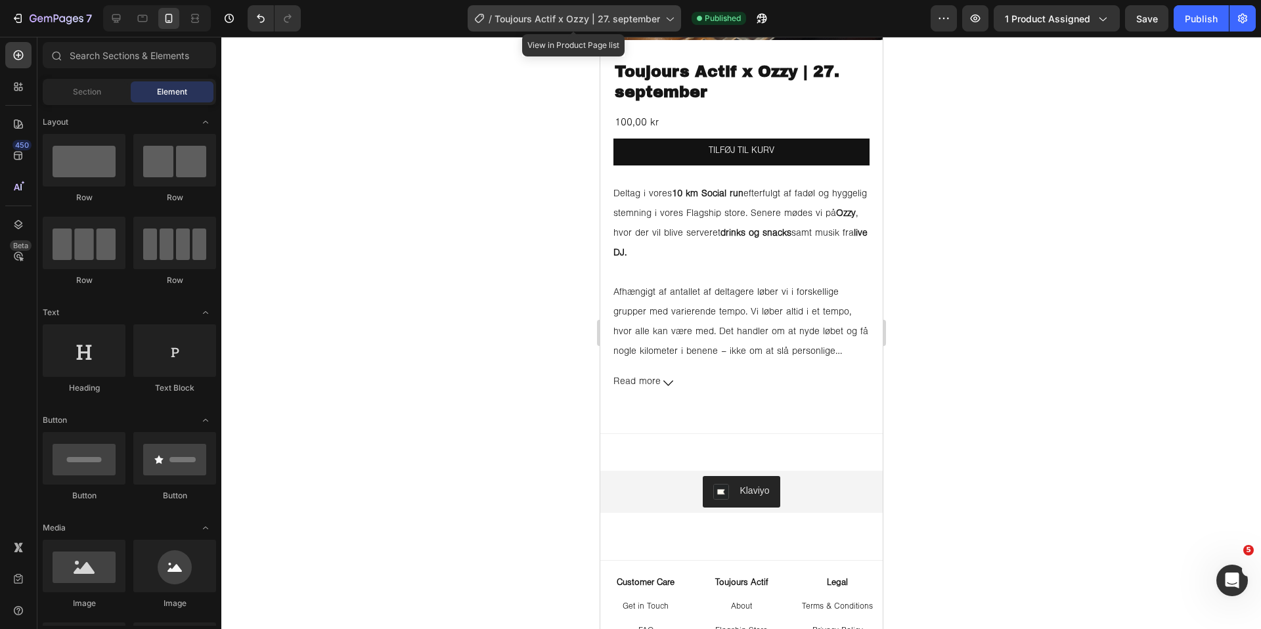
click at [624, 20] on span "Toujours Actif x Ozzy | 27. september" at bounding box center [576, 19] width 165 height 14
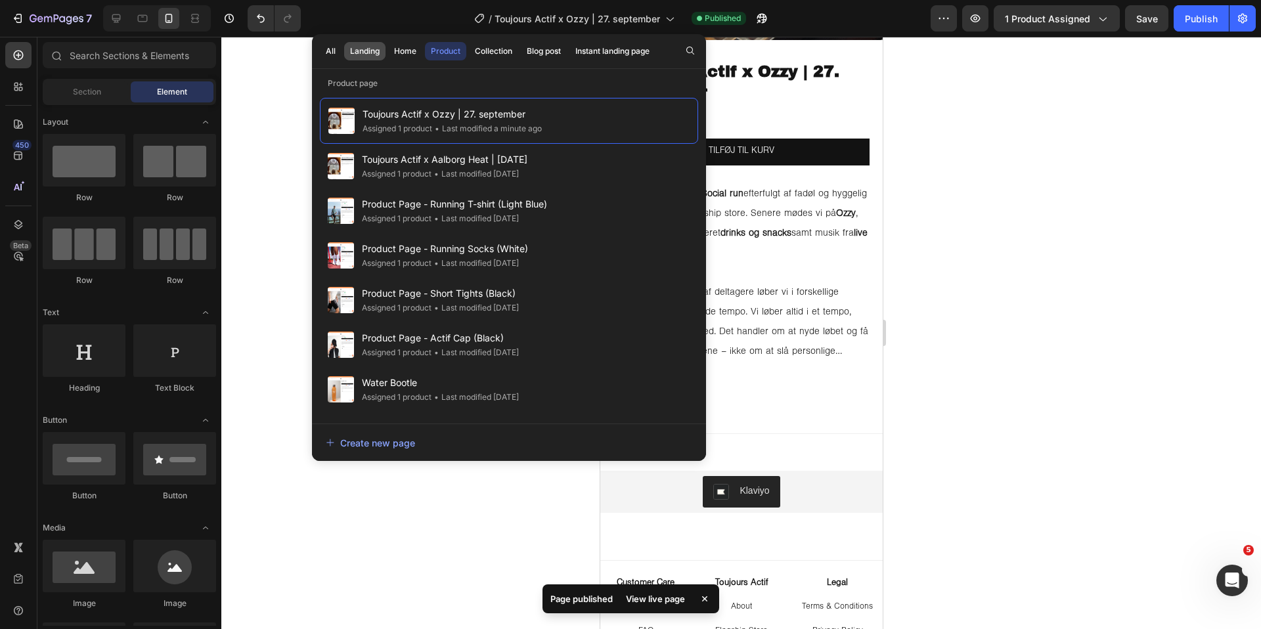
click at [379, 56] on div "Landing" at bounding box center [365, 51] width 30 height 12
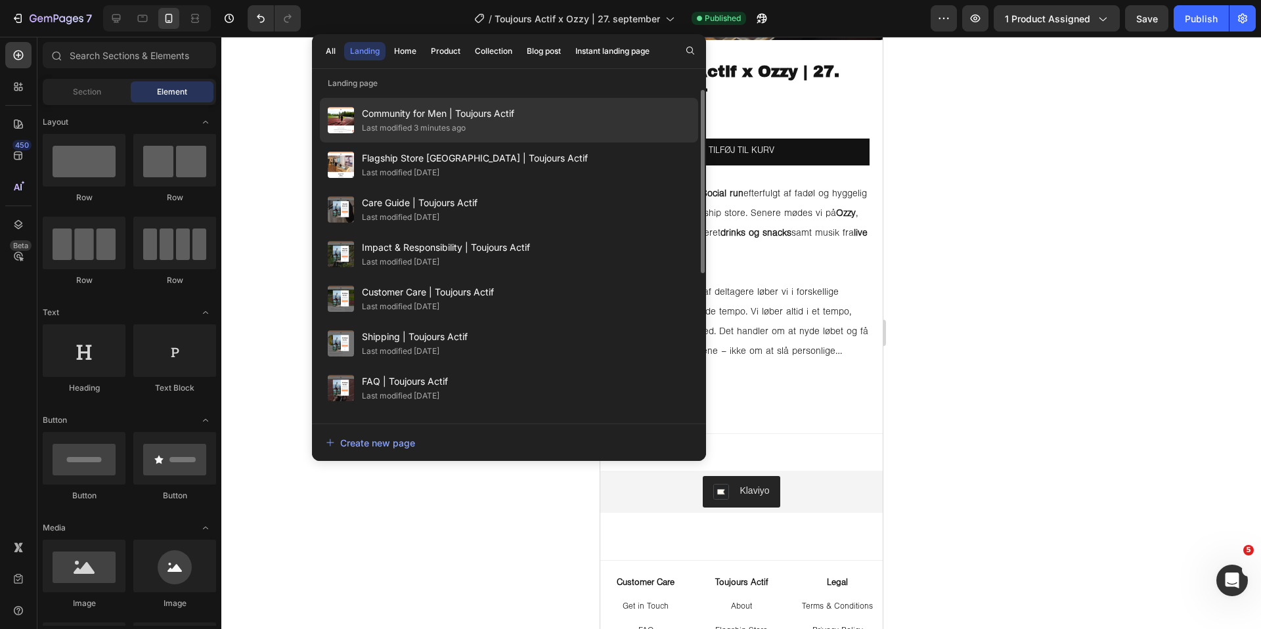
click at [465, 125] on div "Last modified 3 minutes ago" at bounding box center [414, 127] width 104 height 13
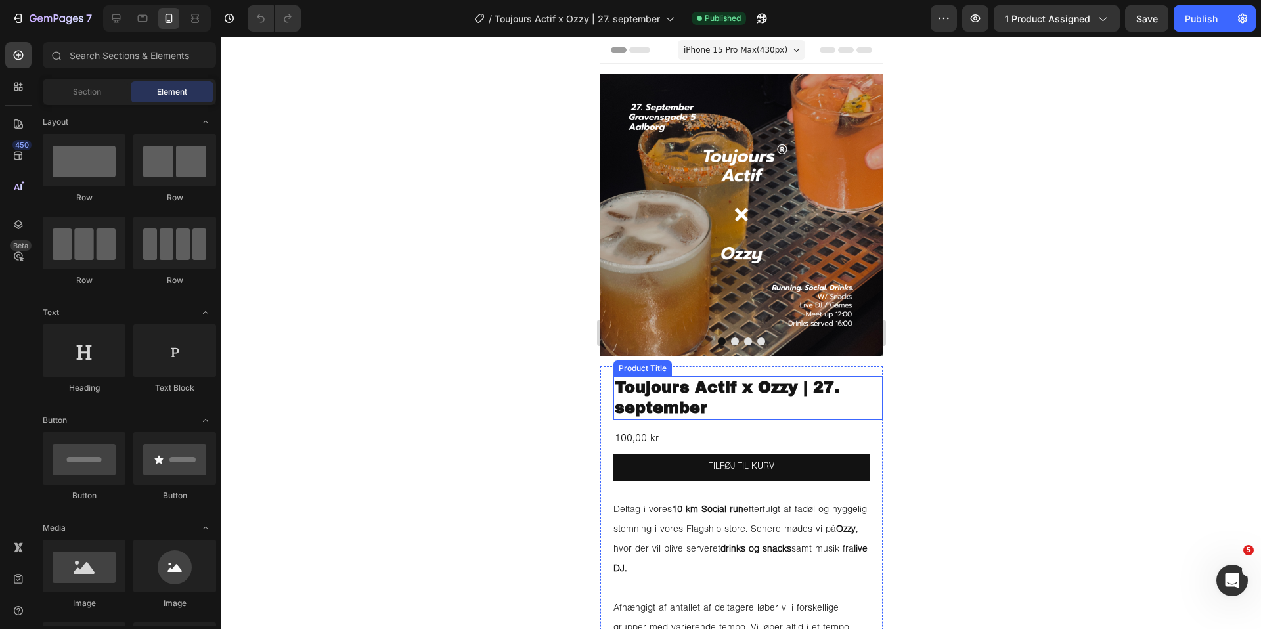
click at [758, 387] on h1 "Toujours Actif x Ozzy | 27. september" at bounding box center [747, 397] width 269 height 43
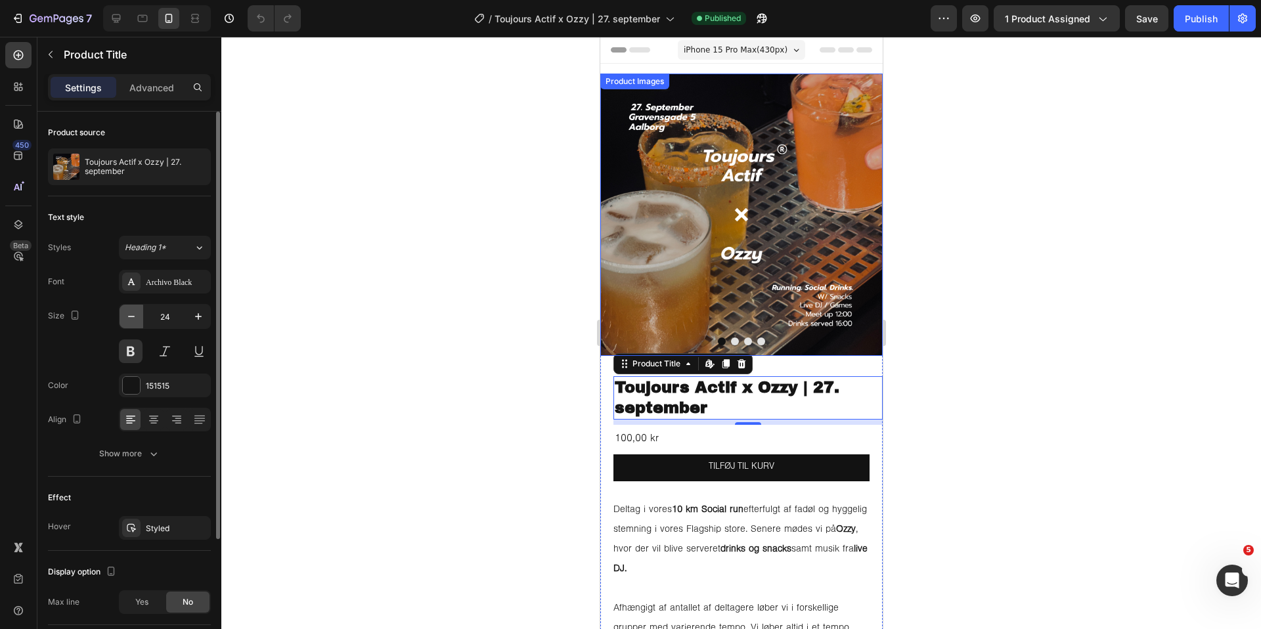
click at [132, 320] on icon "button" at bounding box center [131, 316] width 13 height 13
click at [132, 318] on icon "button" at bounding box center [131, 316] width 13 height 13
type input "22"
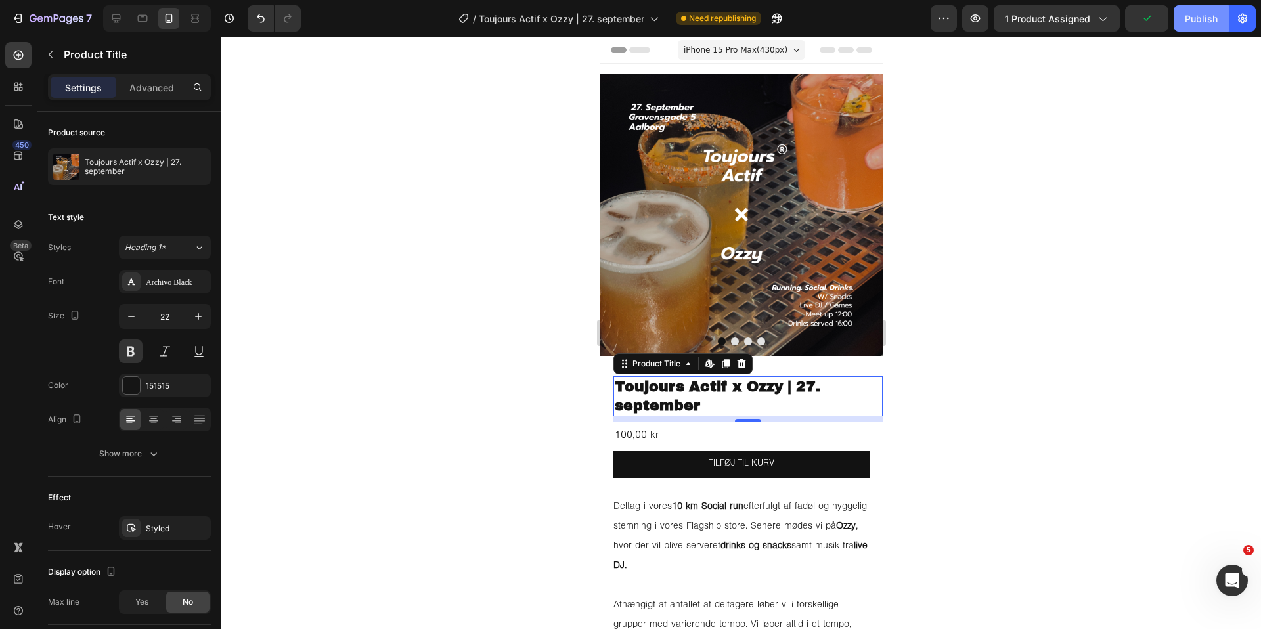
click at [1211, 14] on div "Publish" at bounding box center [1200, 19] width 33 height 14
